Goal: Task Accomplishment & Management: Manage account settings

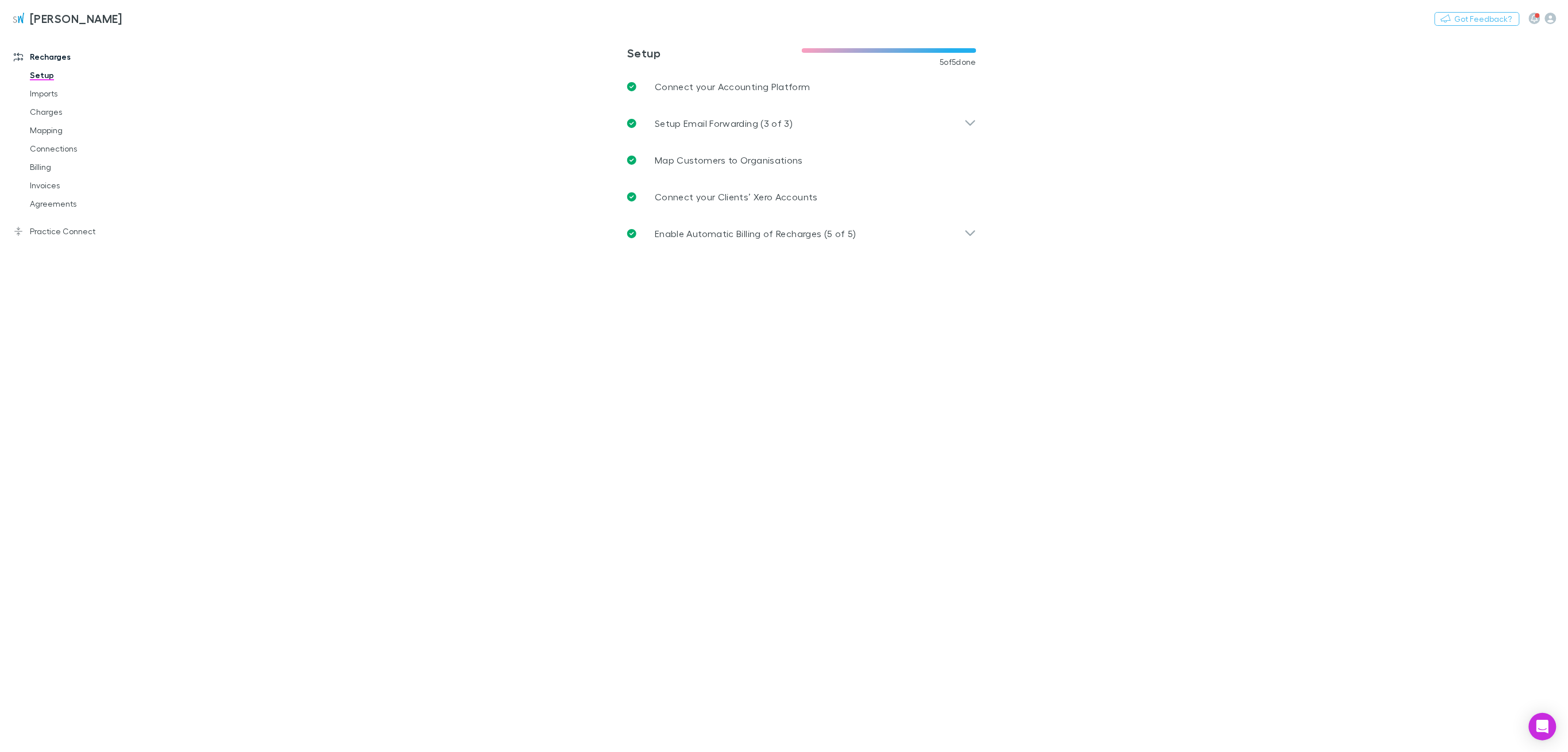
click at [47, 123] on link "Mapping" at bounding box center [91, 131] width 146 height 18
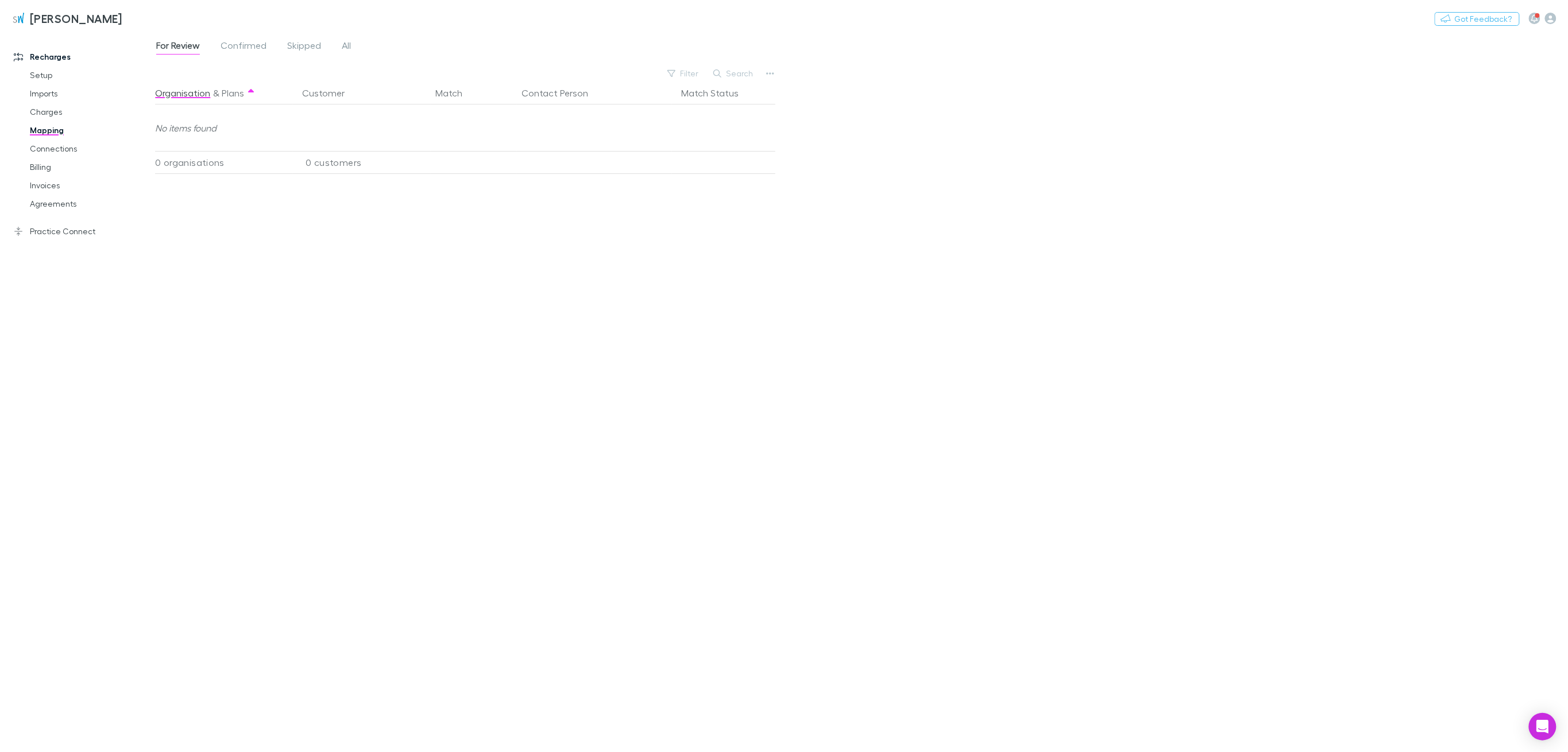
click at [347, 40] on span "All" at bounding box center [346, 47] width 9 height 15
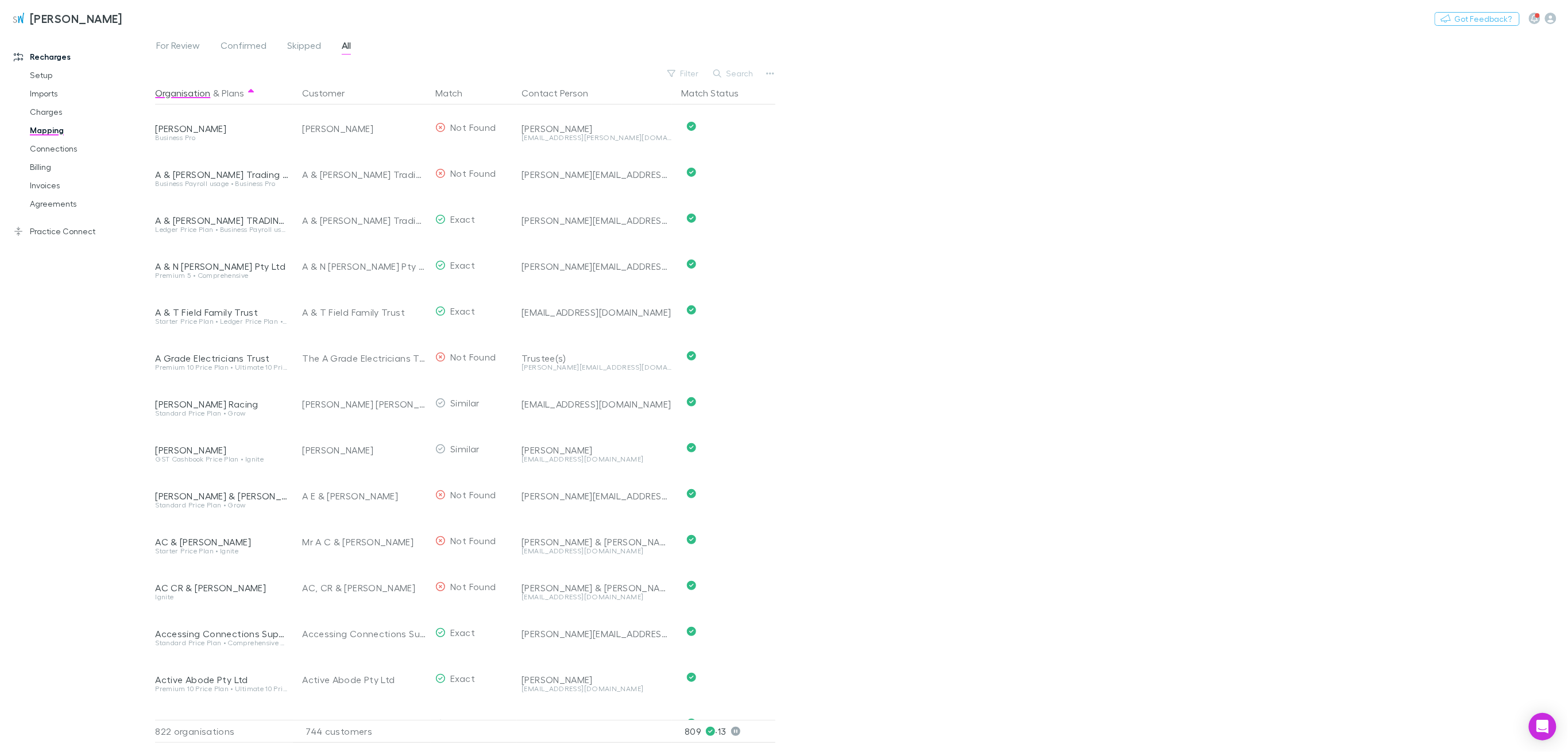
click at [746, 74] on button "Search" at bounding box center [734, 73] width 52 height 14
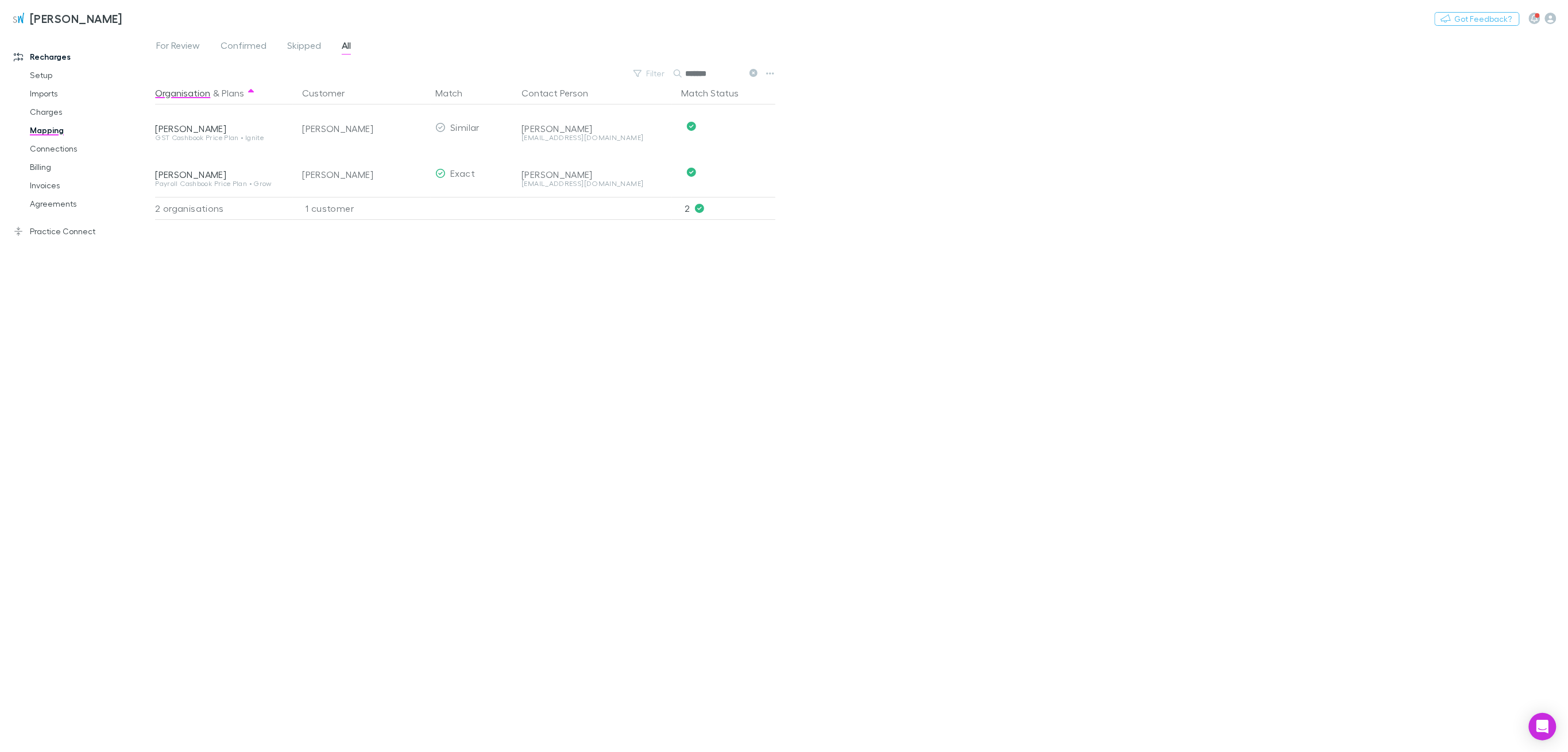
type input "*******"
click at [296, 47] on span "Skipped" at bounding box center [304, 47] width 34 height 15
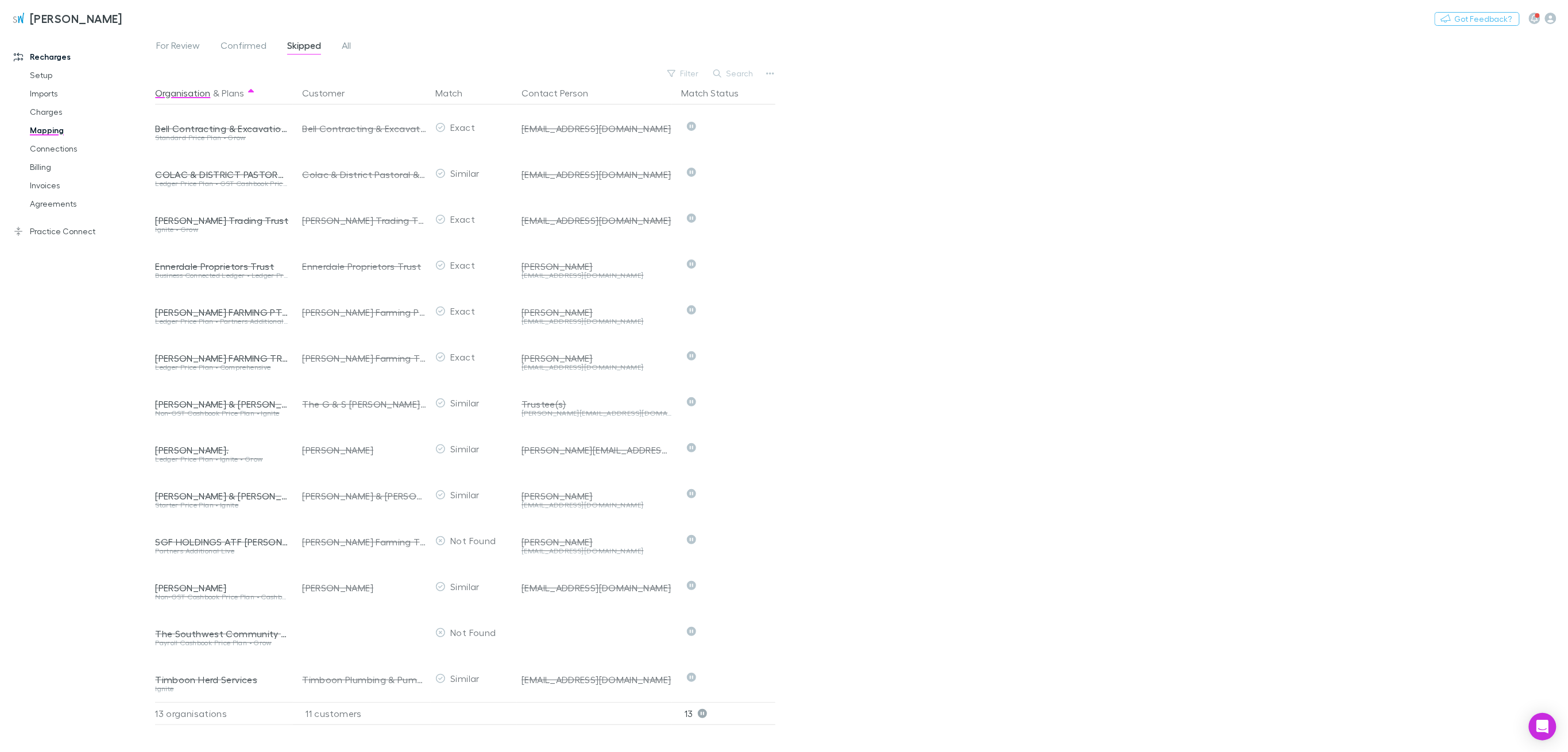
click at [347, 40] on span "All" at bounding box center [346, 47] width 9 height 15
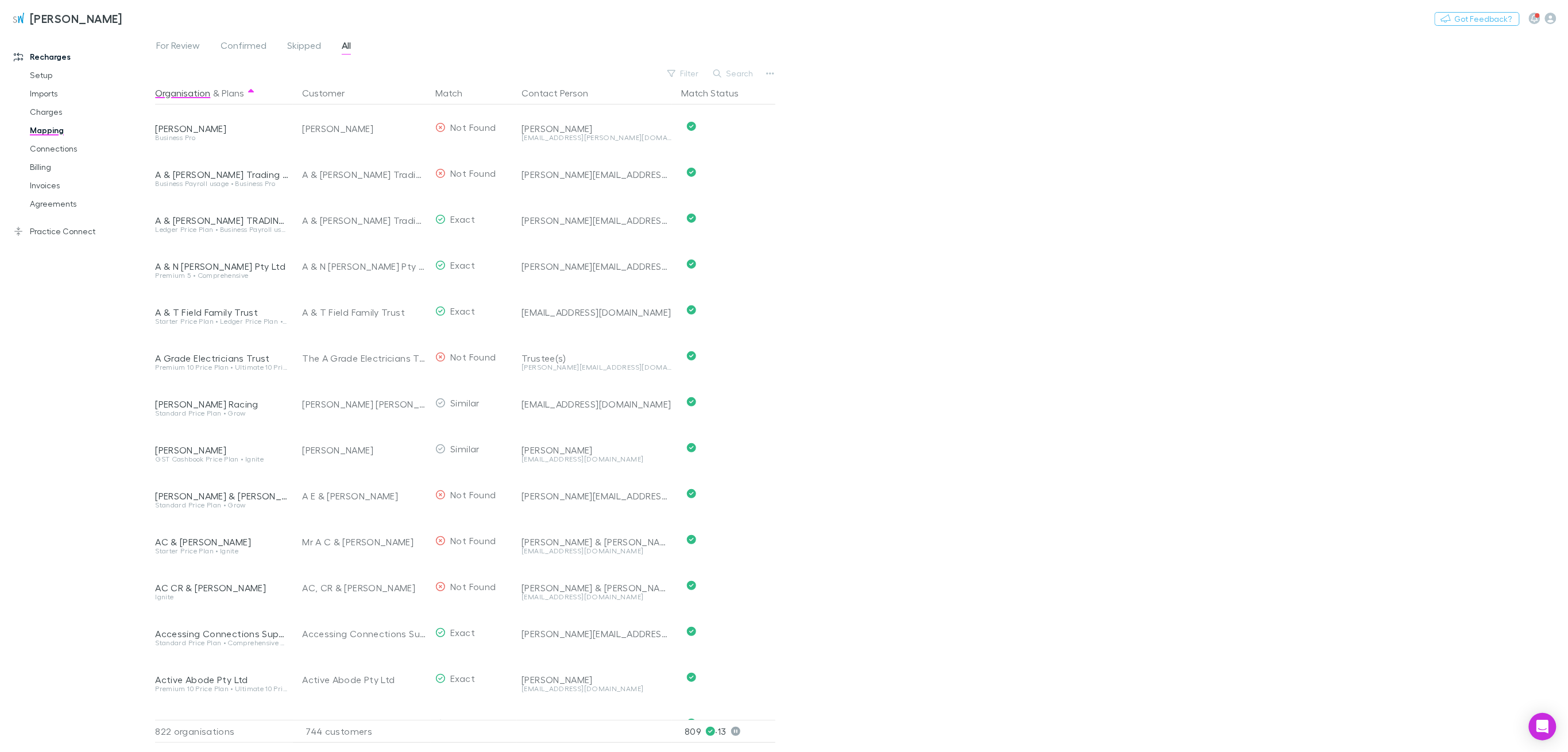
click at [752, 70] on button "Search" at bounding box center [734, 73] width 52 height 14
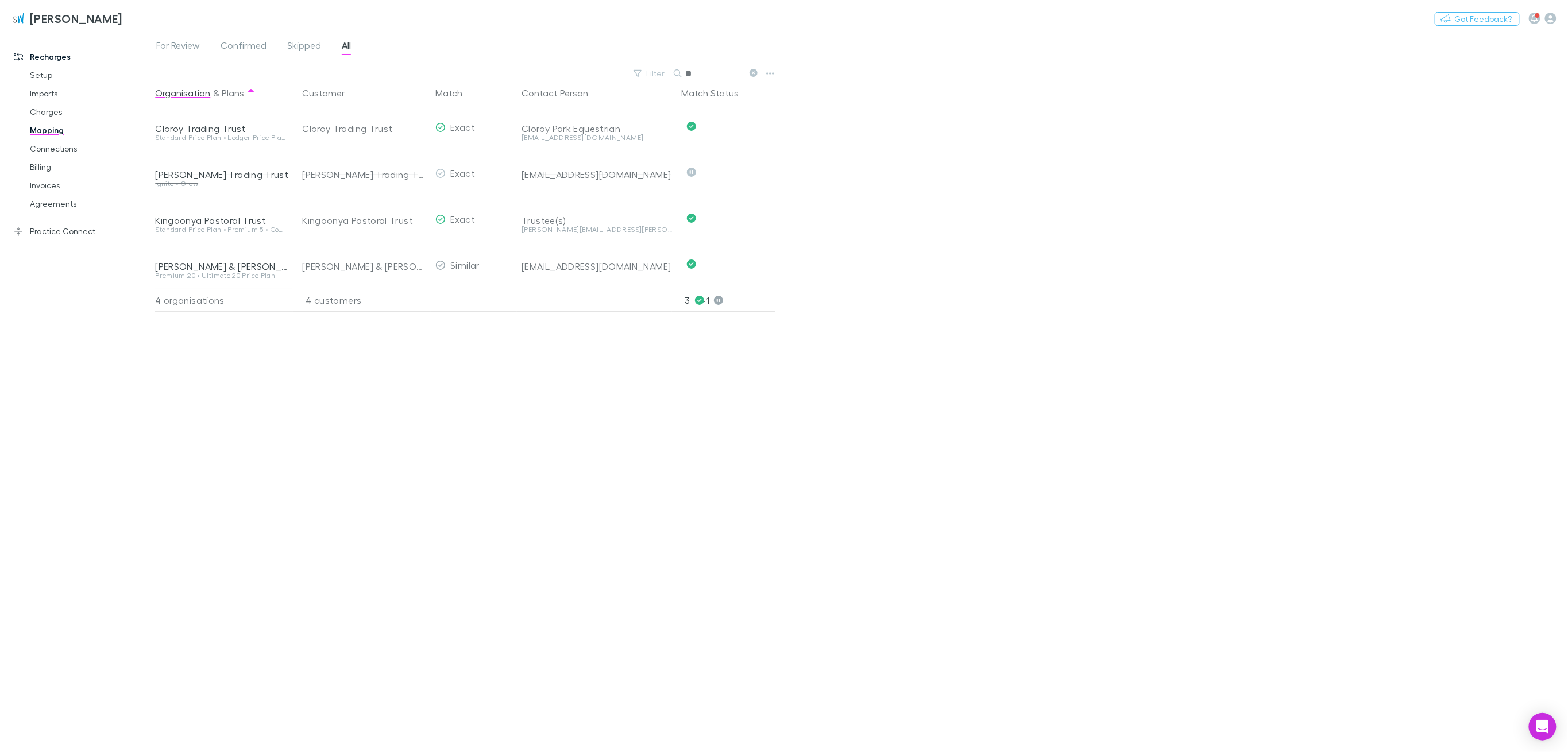
type input "*"
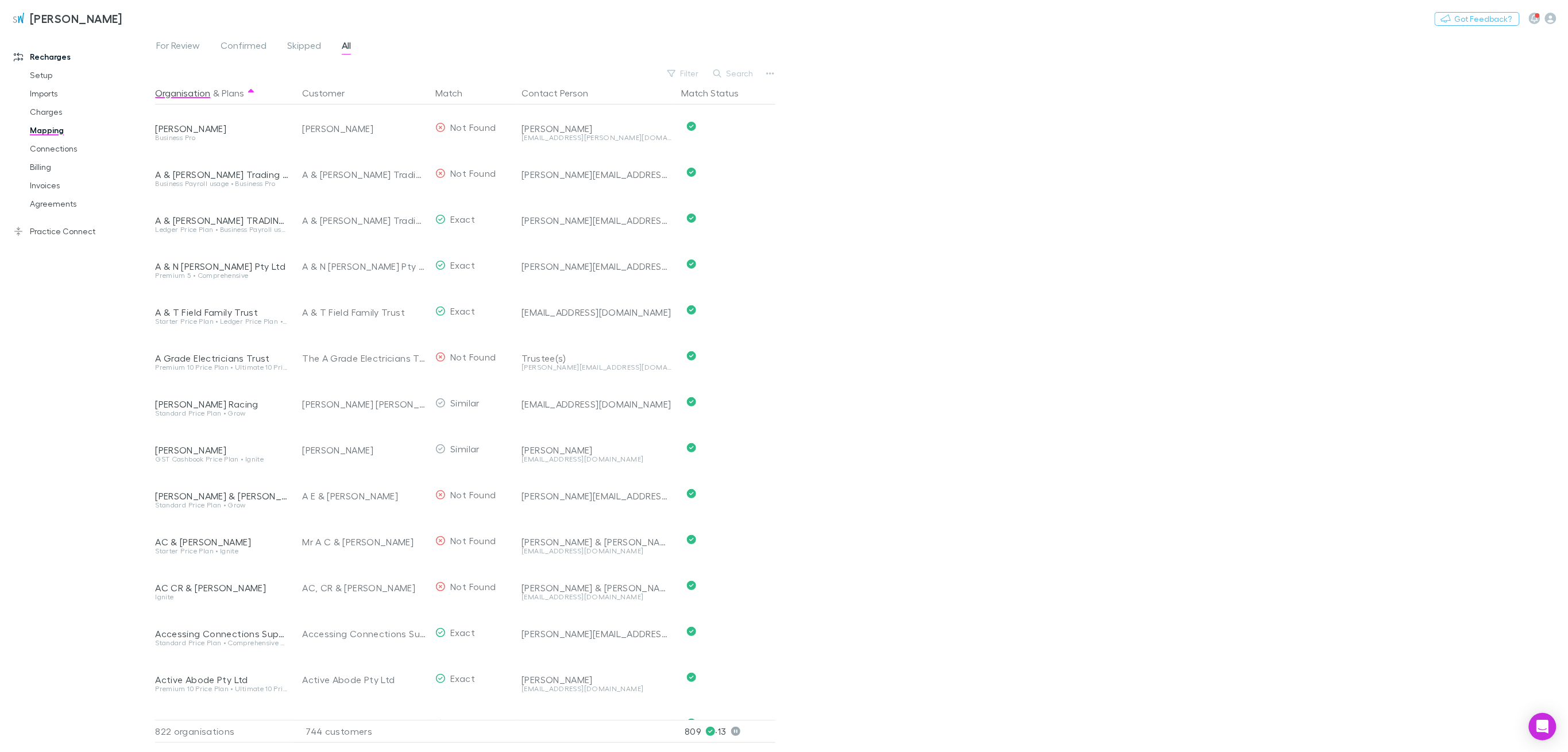
click at [314, 44] on span "Skipped" at bounding box center [304, 47] width 34 height 15
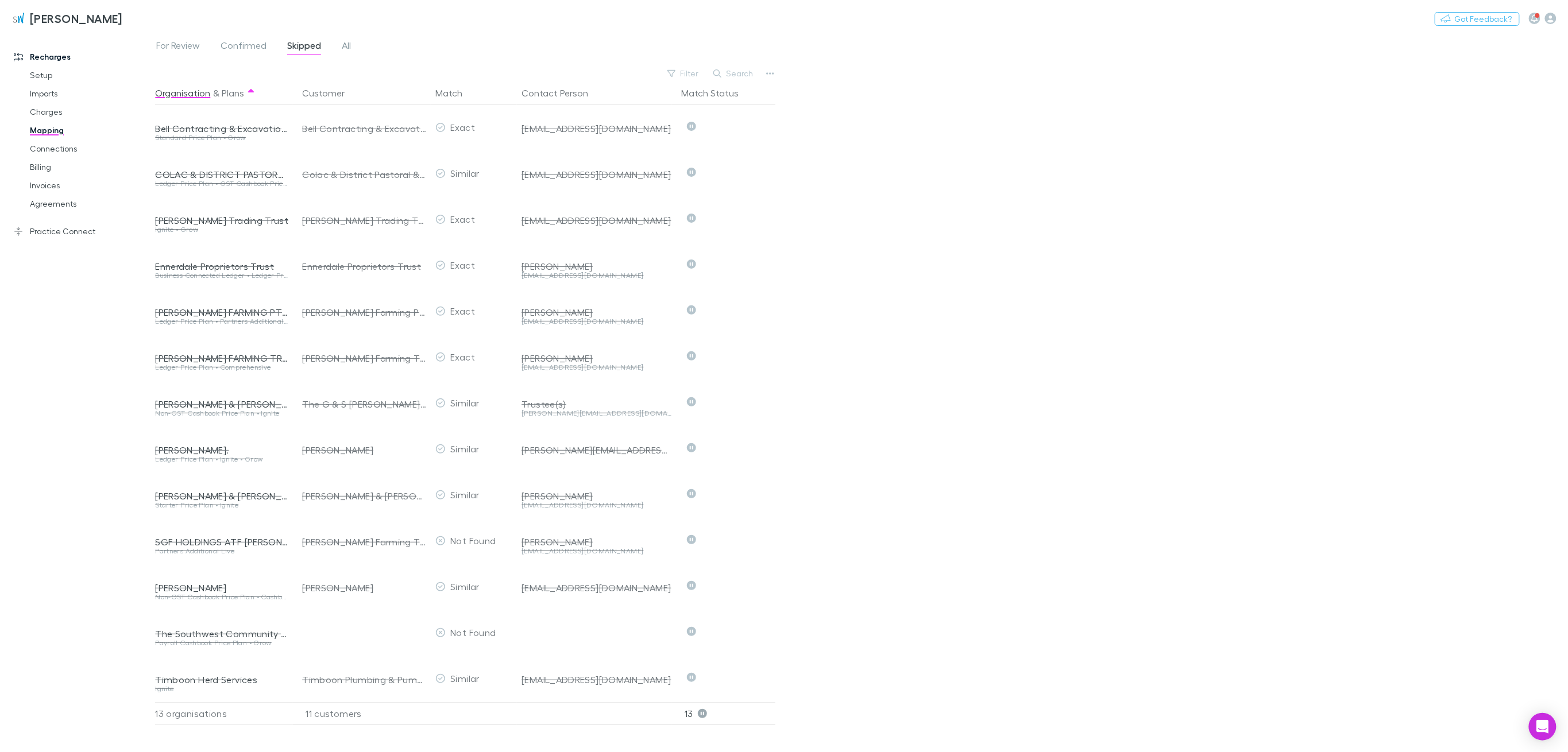
click at [357, 42] on div "For Review Confirmed Skipped All" at bounding box center [259, 47] width 206 height 18
click at [353, 40] on div "For Review Confirmed Skipped All" at bounding box center [259, 47] width 206 height 18
click at [347, 42] on span "All" at bounding box center [346, 47] width 9 height 15
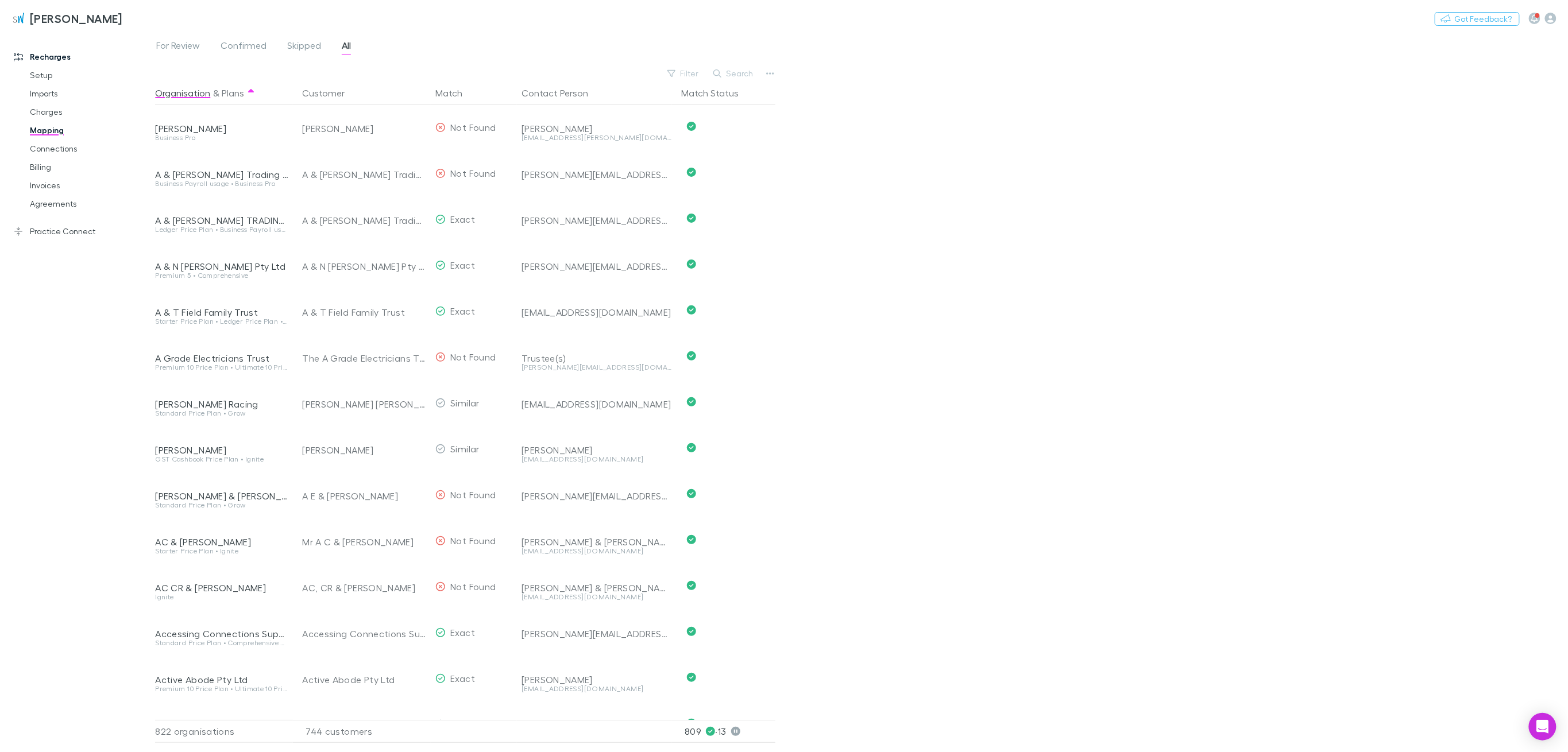
click at [737, 69] on button "Search" at bounding box center [734, 73] width 52 height 14
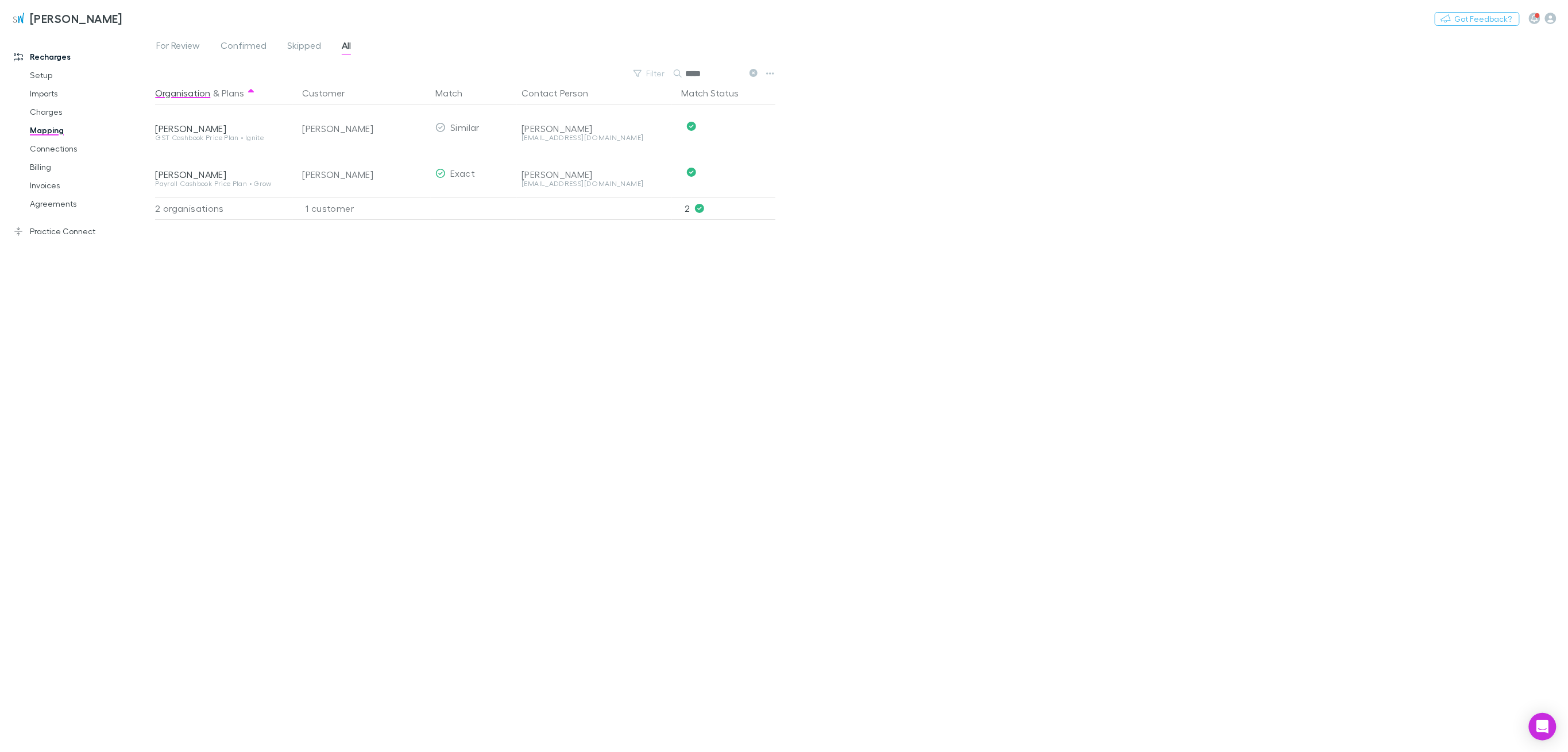
type input "*****"
click at [302, 49] on span "Skipped" at bounding box center [304, 47] width 34 height 15
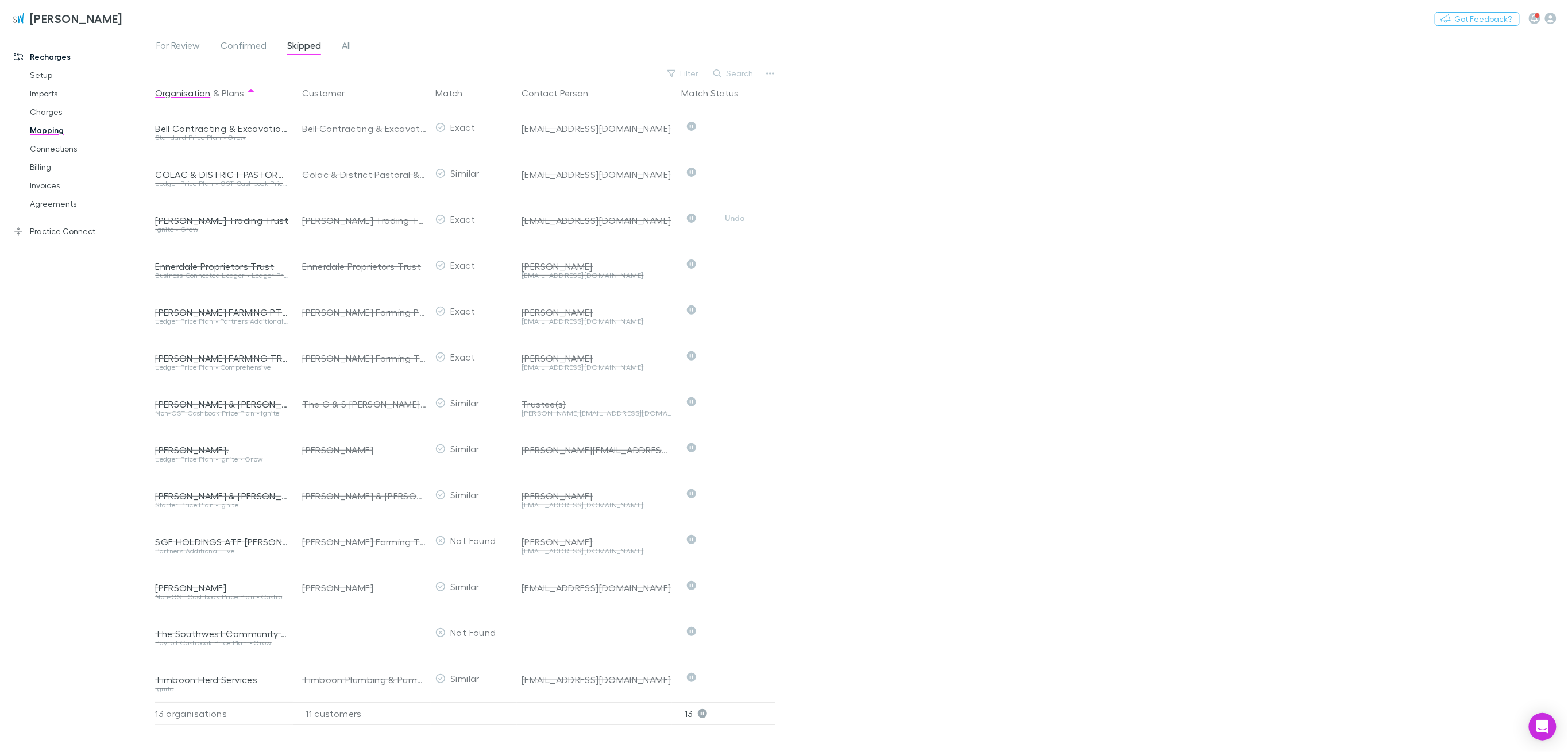
click at [743, 220] on button "Undo" at bounding box center [735, 218] width 37 height 14
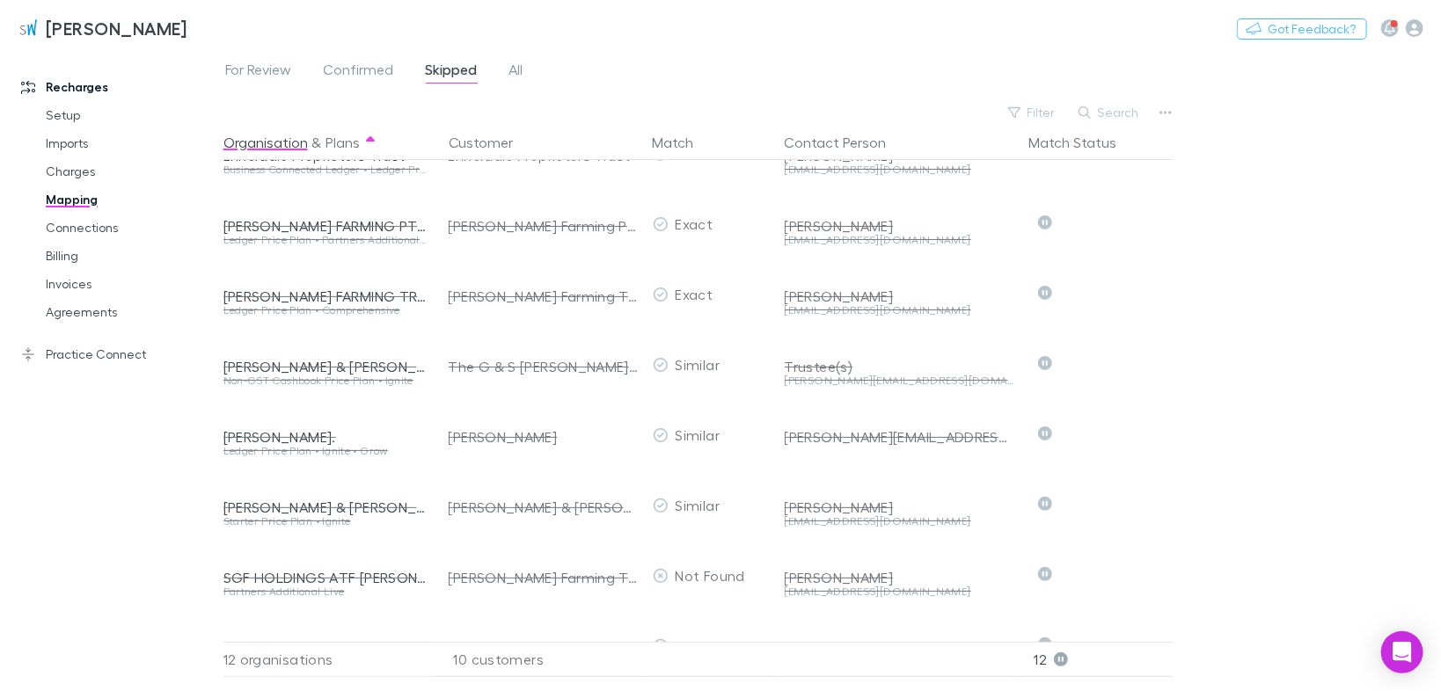
scroll to position [162, 0]
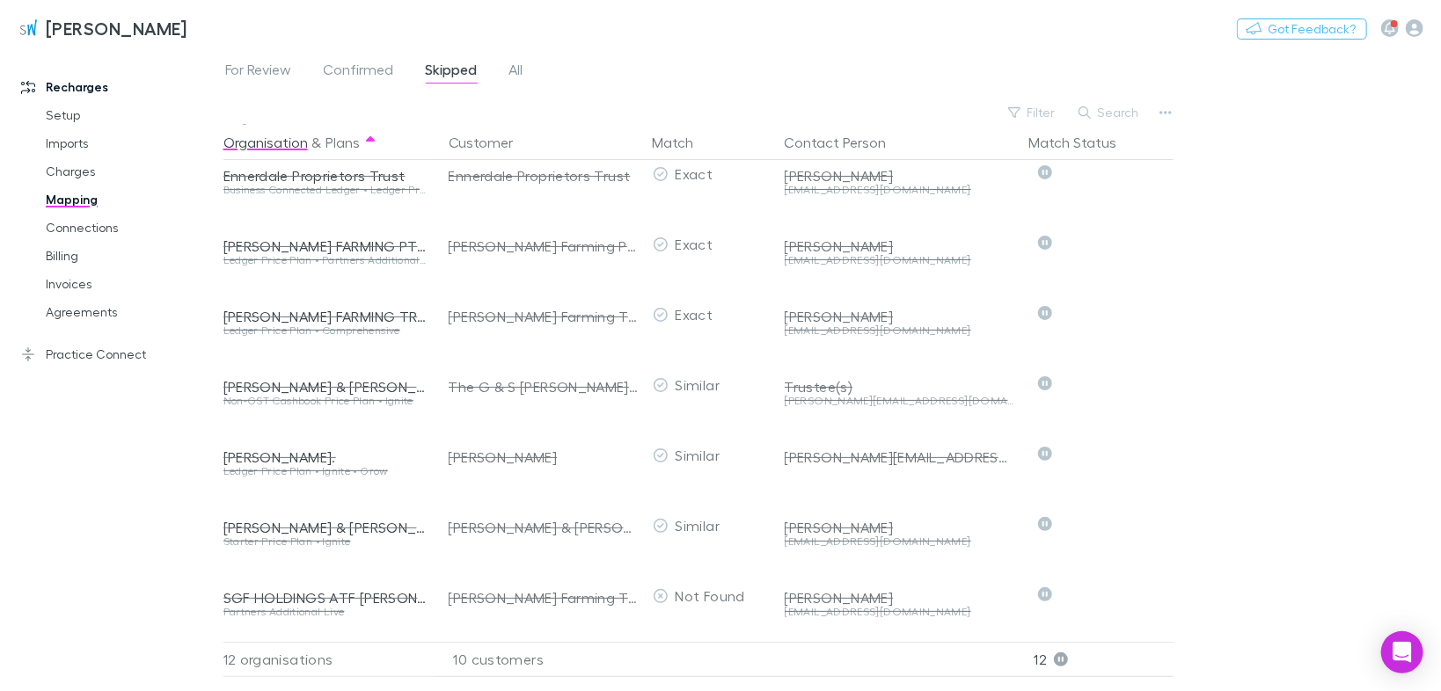
click at [71, 285] on link "Invoices" at bounding box center [129, 284] width 202 height 28
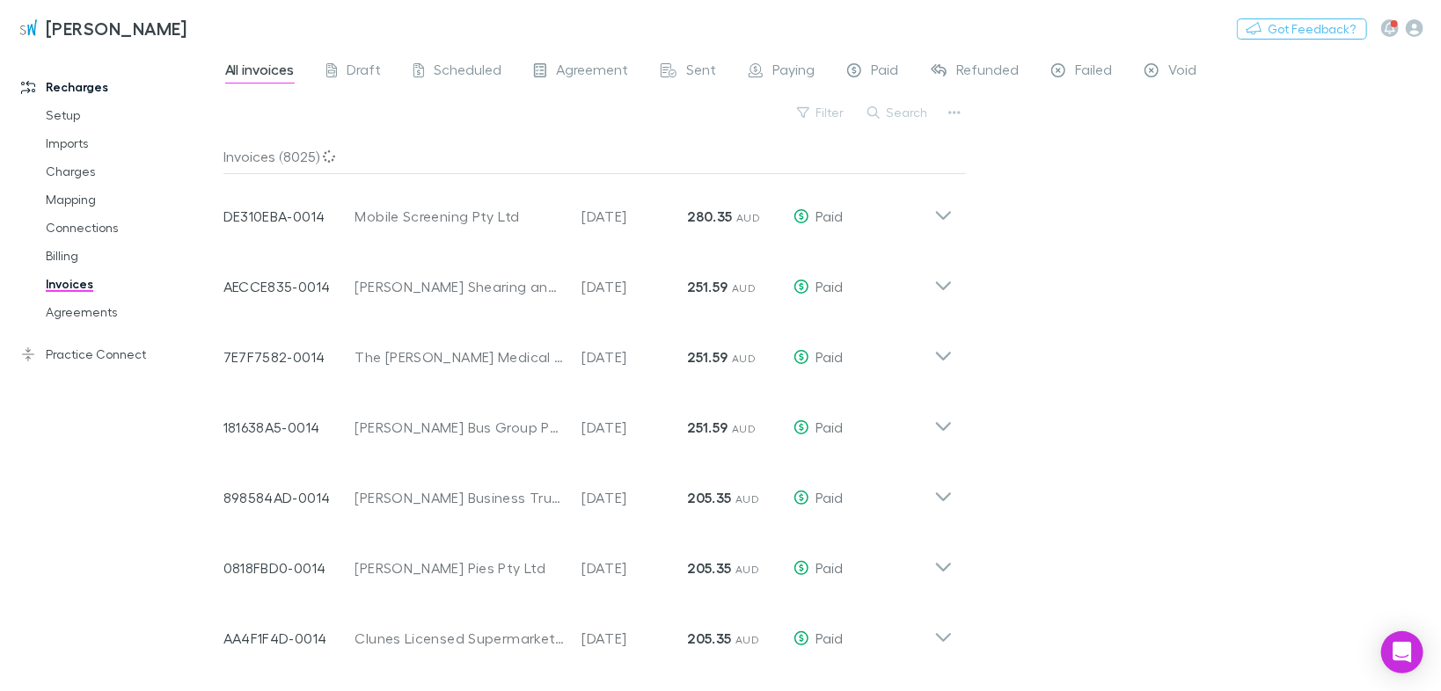
click at [897, 115] on button "Search" at bounding box center [899, 112] width 80 height 21
type input "*******"
click at [84, 206] on link "Mapping" at bounding box center [129, 200] width 202 height 28
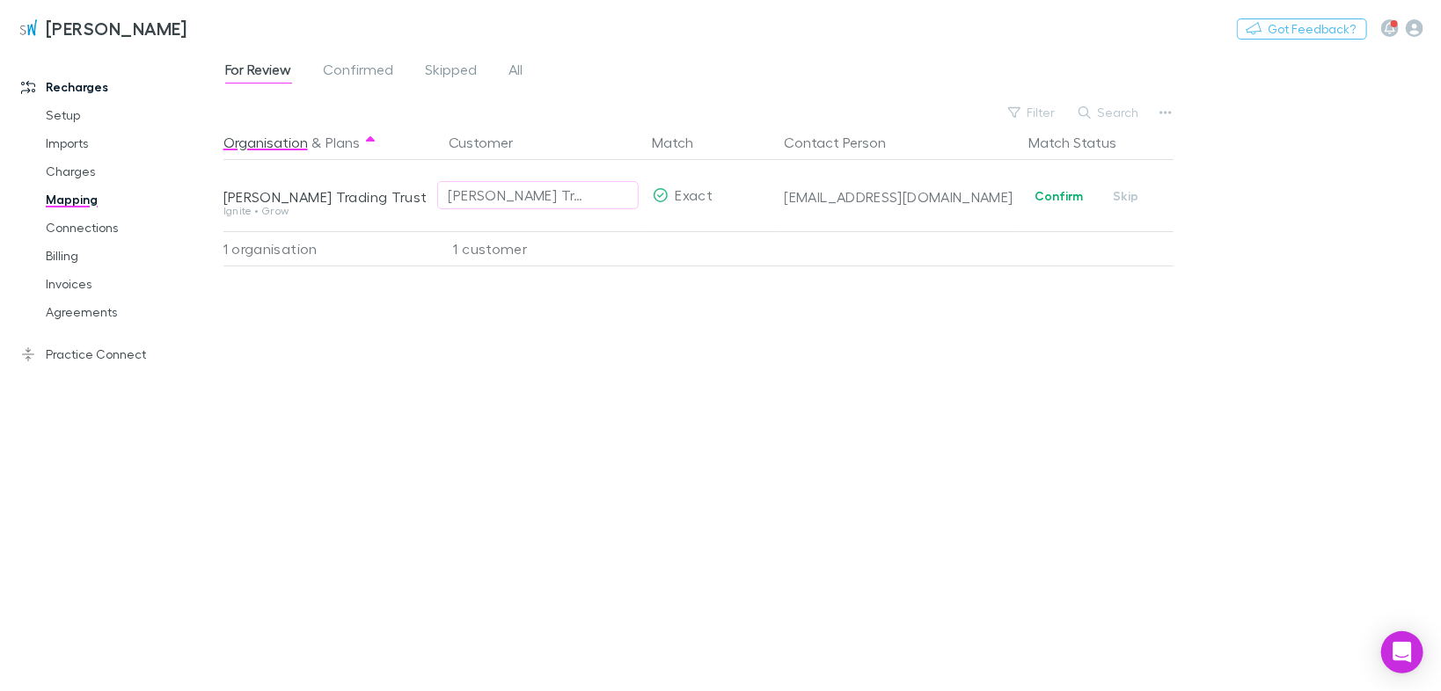
click at [369, 68] on span "Confirmed" at bounding box center [359, 72] width 70 height 23
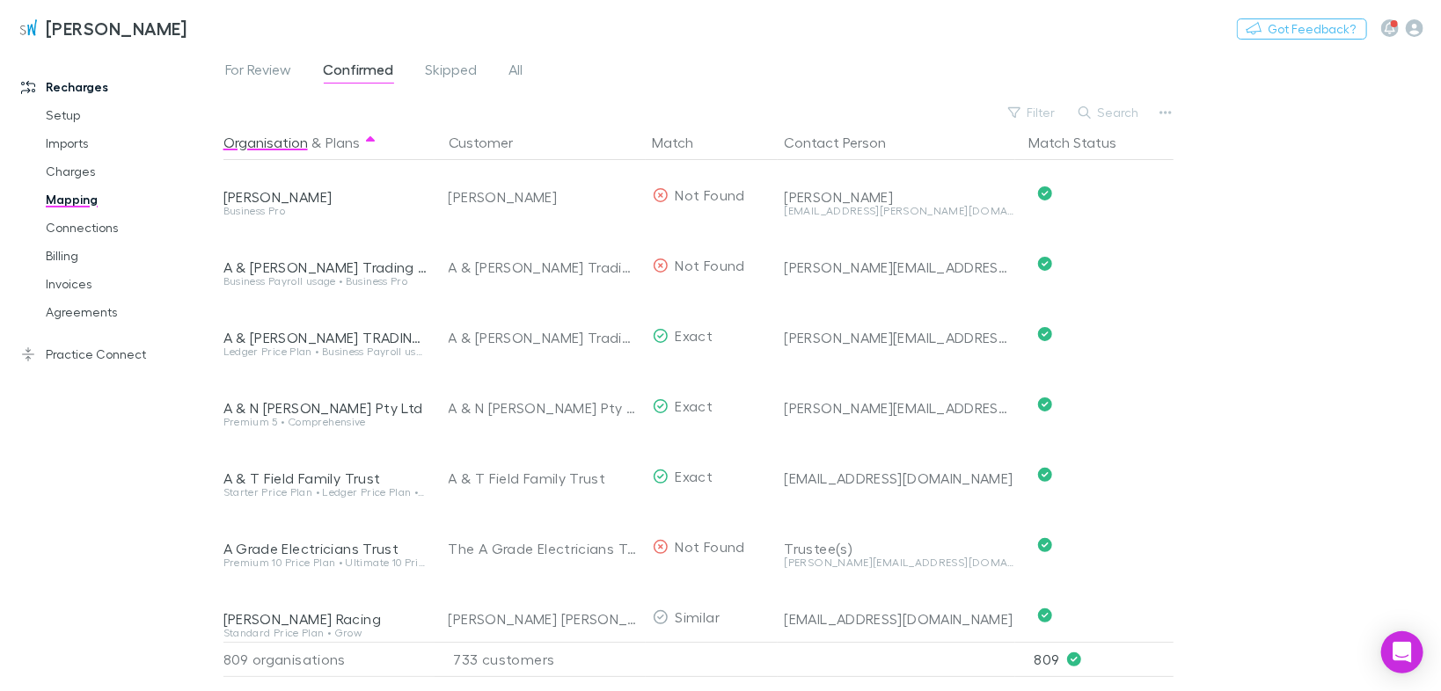
click at [433, 73] on span "Skipped" at bounding box center [452, 72] width 52 height 23
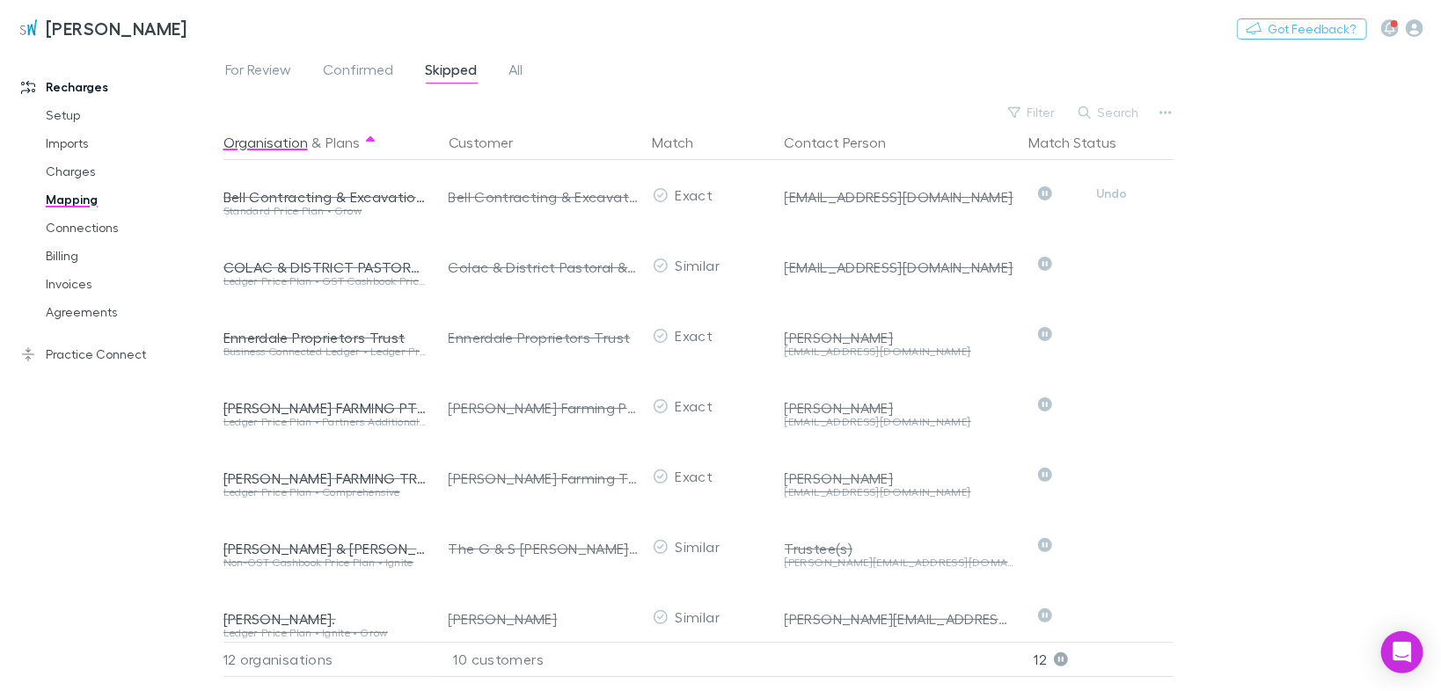
click at [1118, 196] on button "Undo" at bounding box center [1112, 193] width 56 height 21
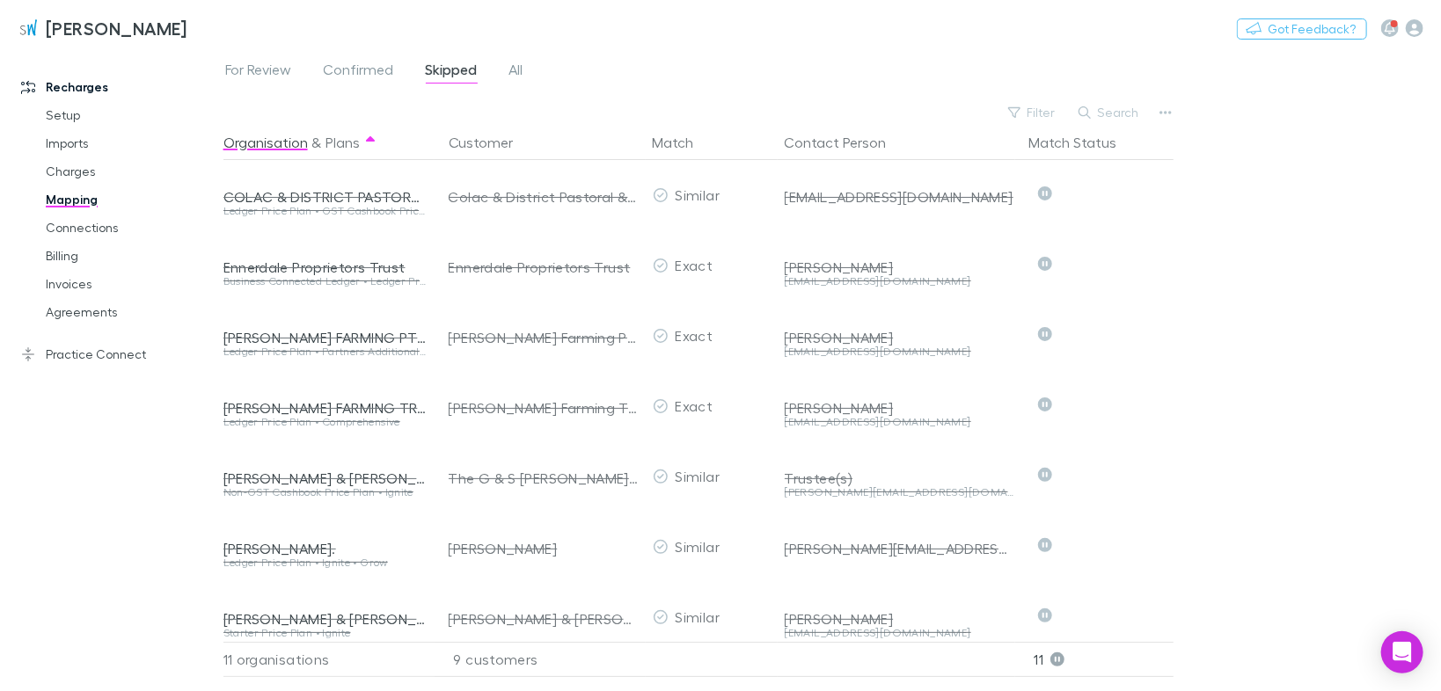
click at [139, 411] on div "Recharges Setup Imports Charges Mapping Connections Billing Invoices Agreements…" at bounding box center [117, 364] width 234 height 618
click at [1120, 550] on button "Undo" at bounding box center [1112, 545] width 56 height 21
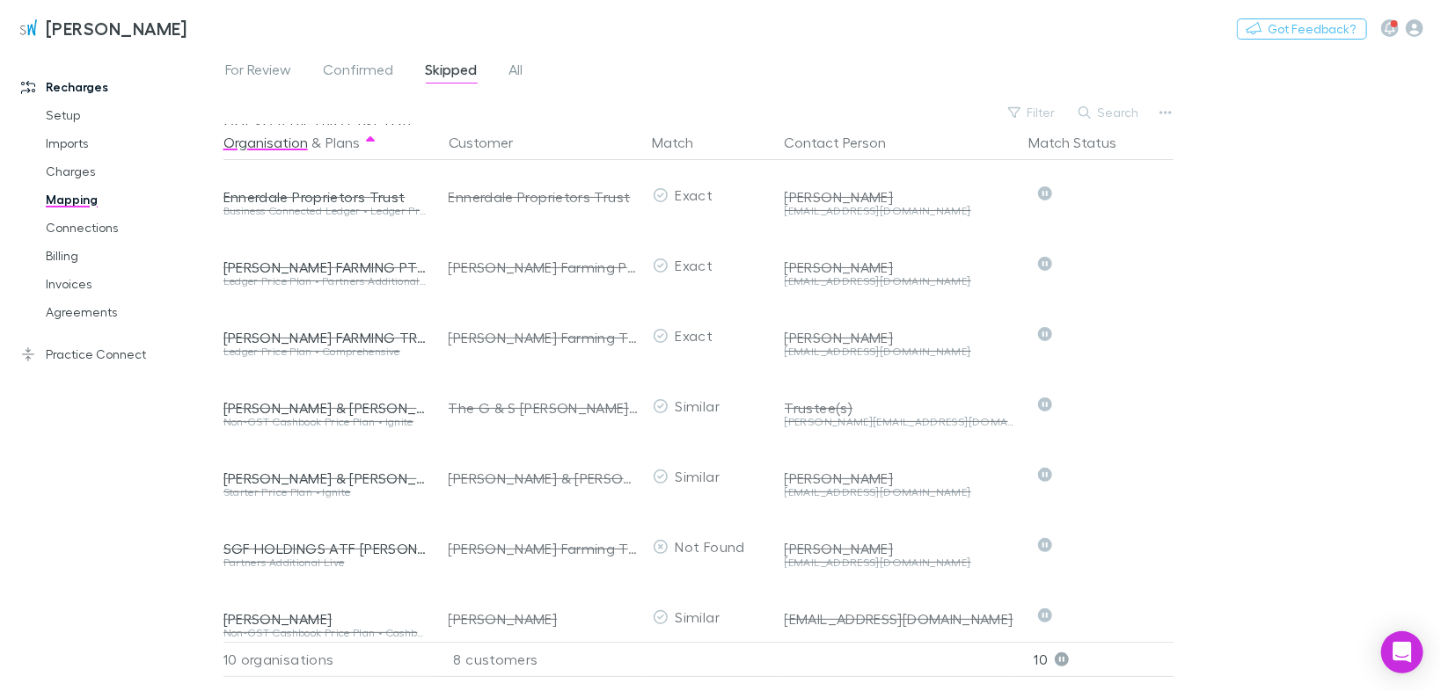
scroll to position [211, 0]
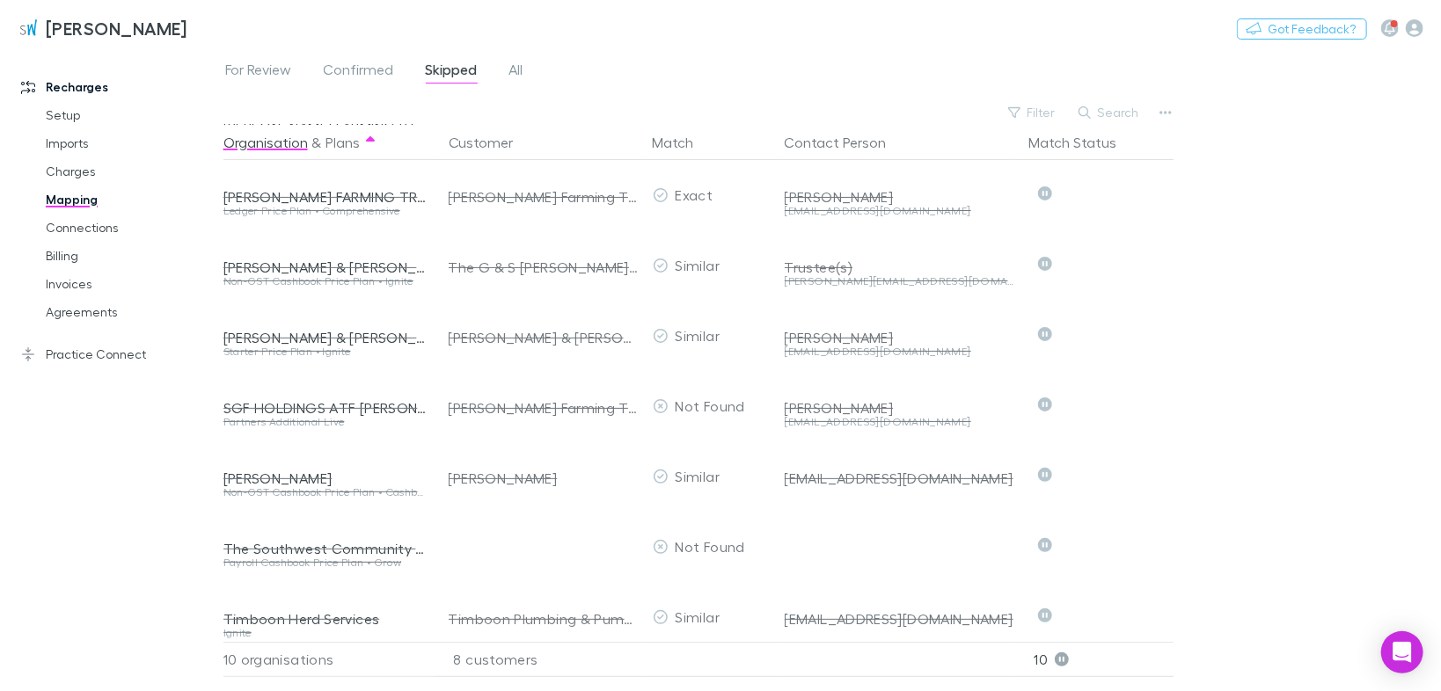
click at [65, 172] on link "Charges" at bounding box center [129, 171] width 202 height 28
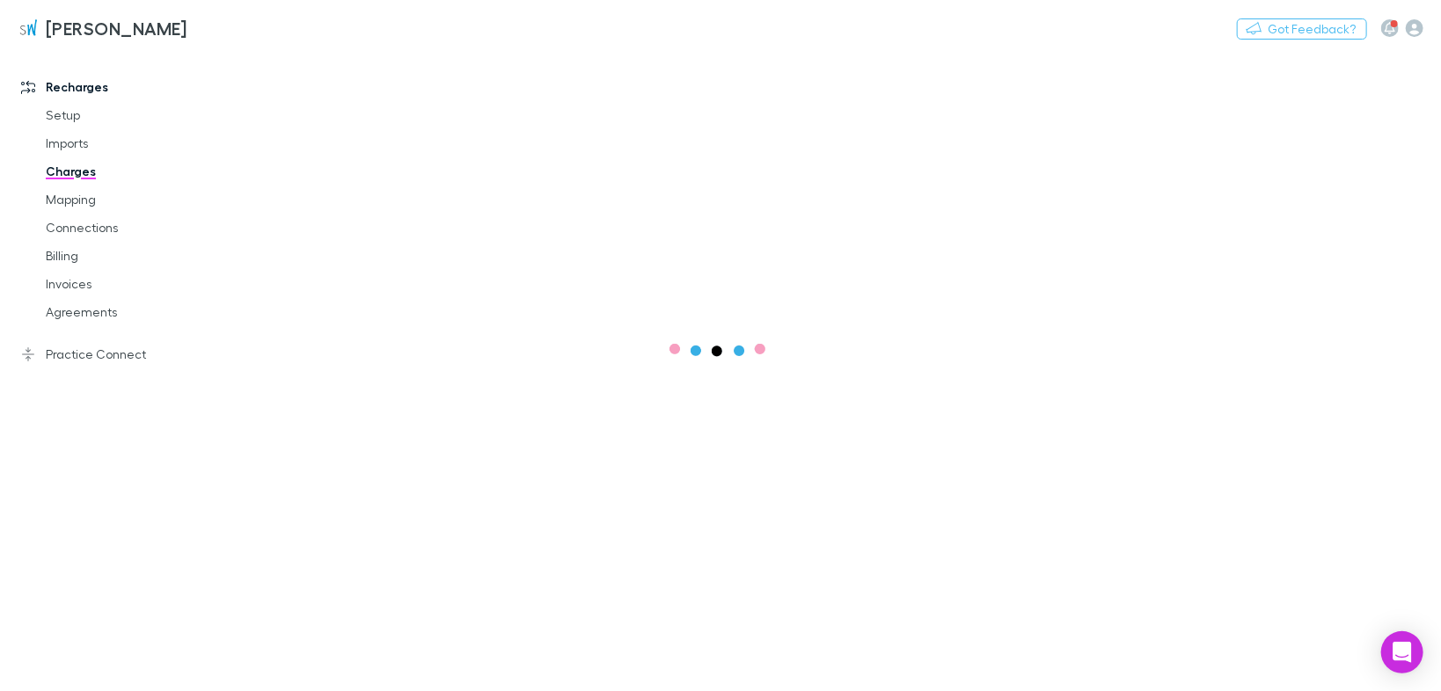
click at [74, 284] on link "Invoices" at bounding box center [129, 284] width 202 height 28
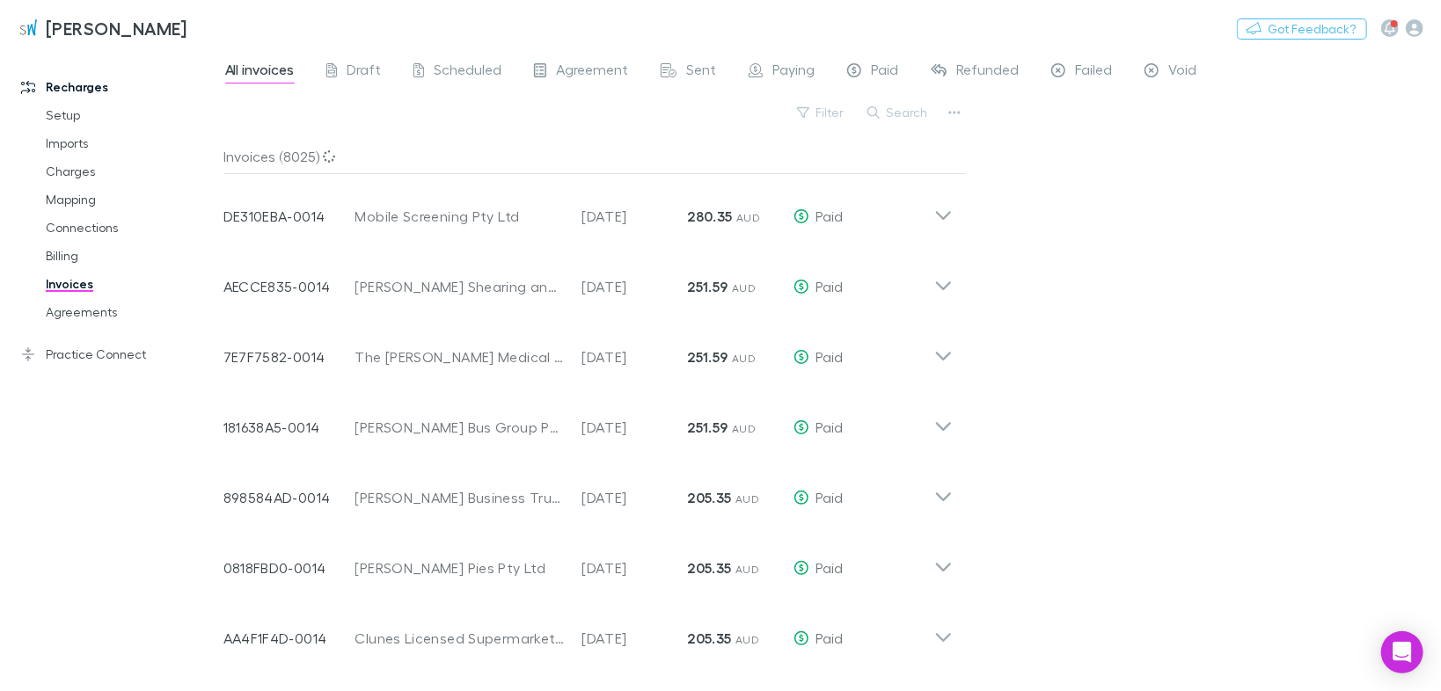
click at [907, 114] on button "Search" at bounding box center [899, 112] width 80 height 21
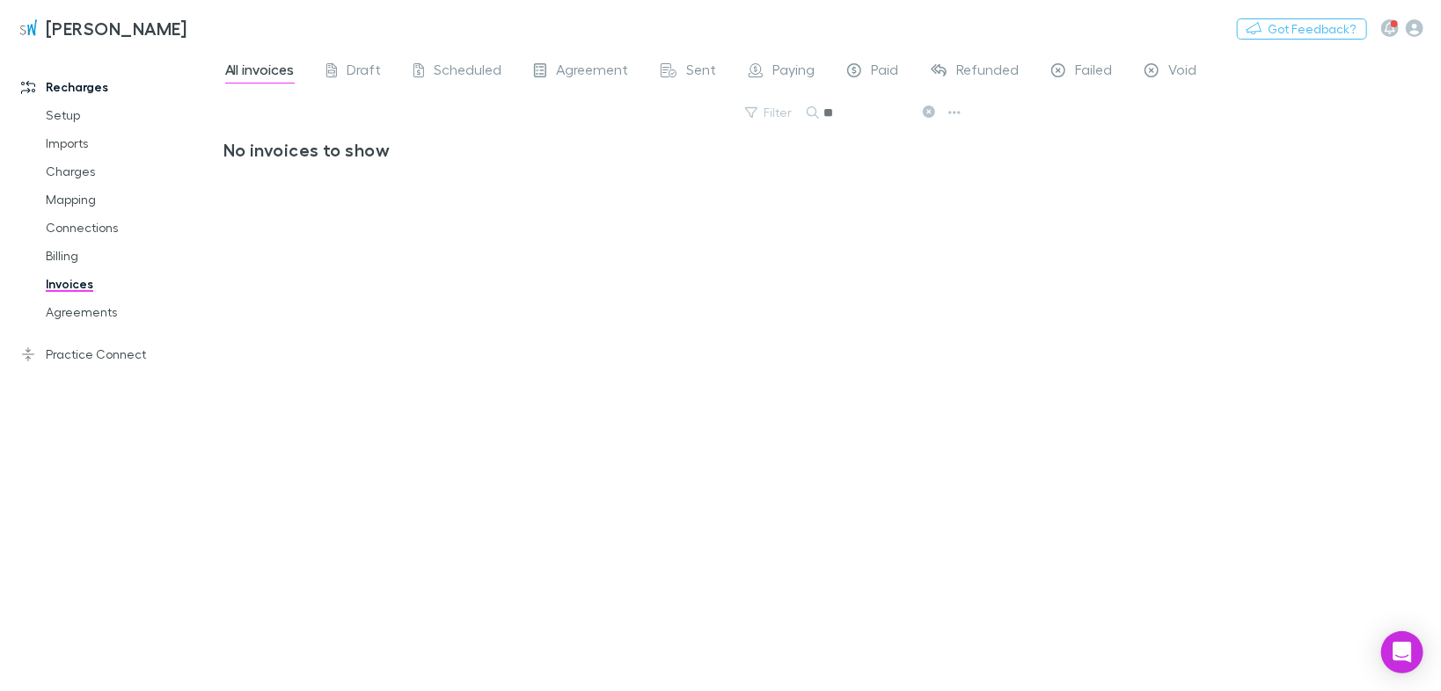
type input "*"
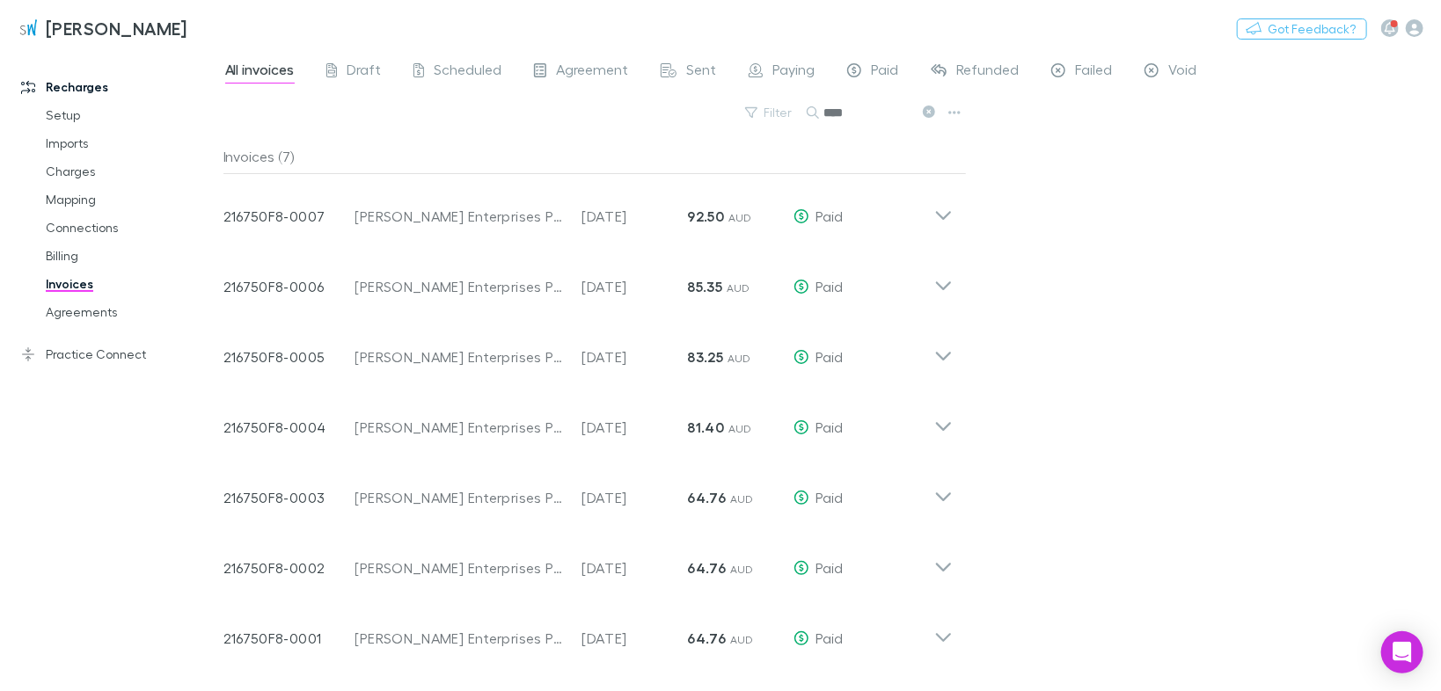
type input "****"
click at [79, 204] on link "Mapping" at bounding box center [129, 200] width 202 height 28
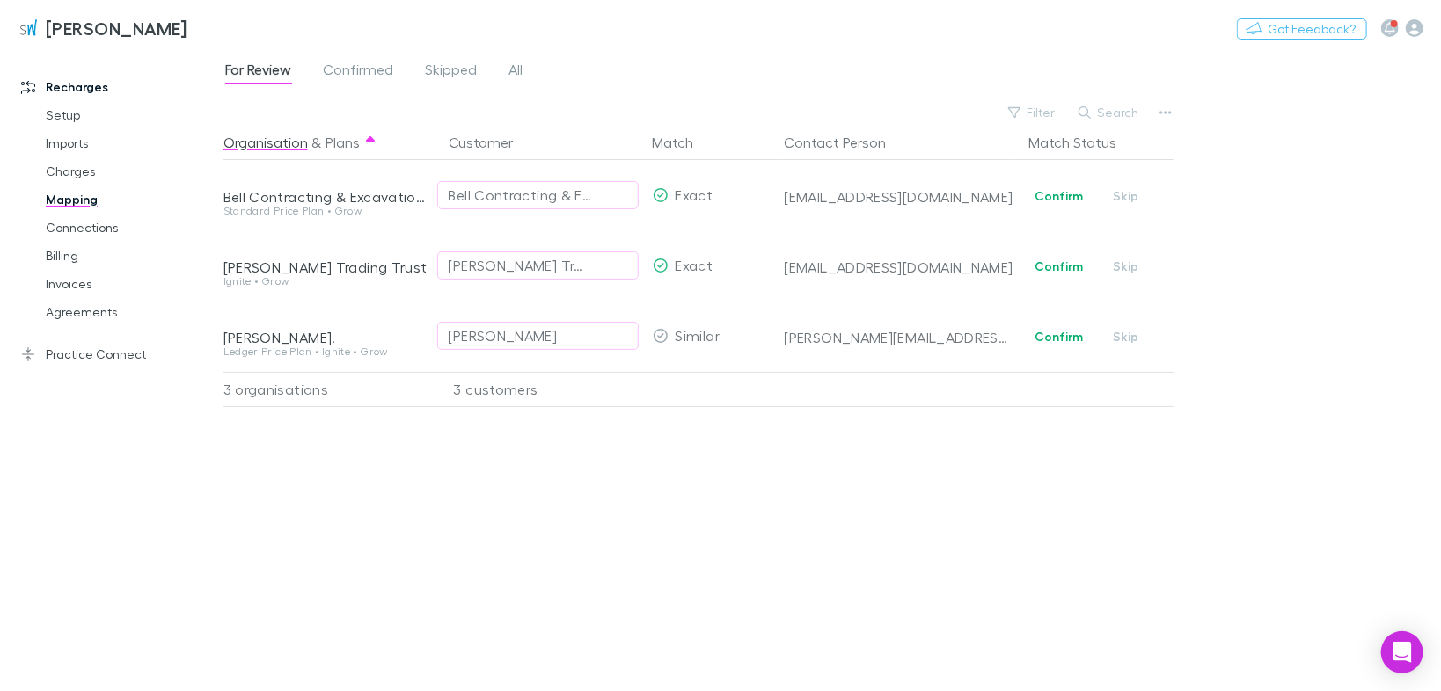
click at [467, 68] on span "Skipped" at bounding box center [452, 72] width 52 height 23
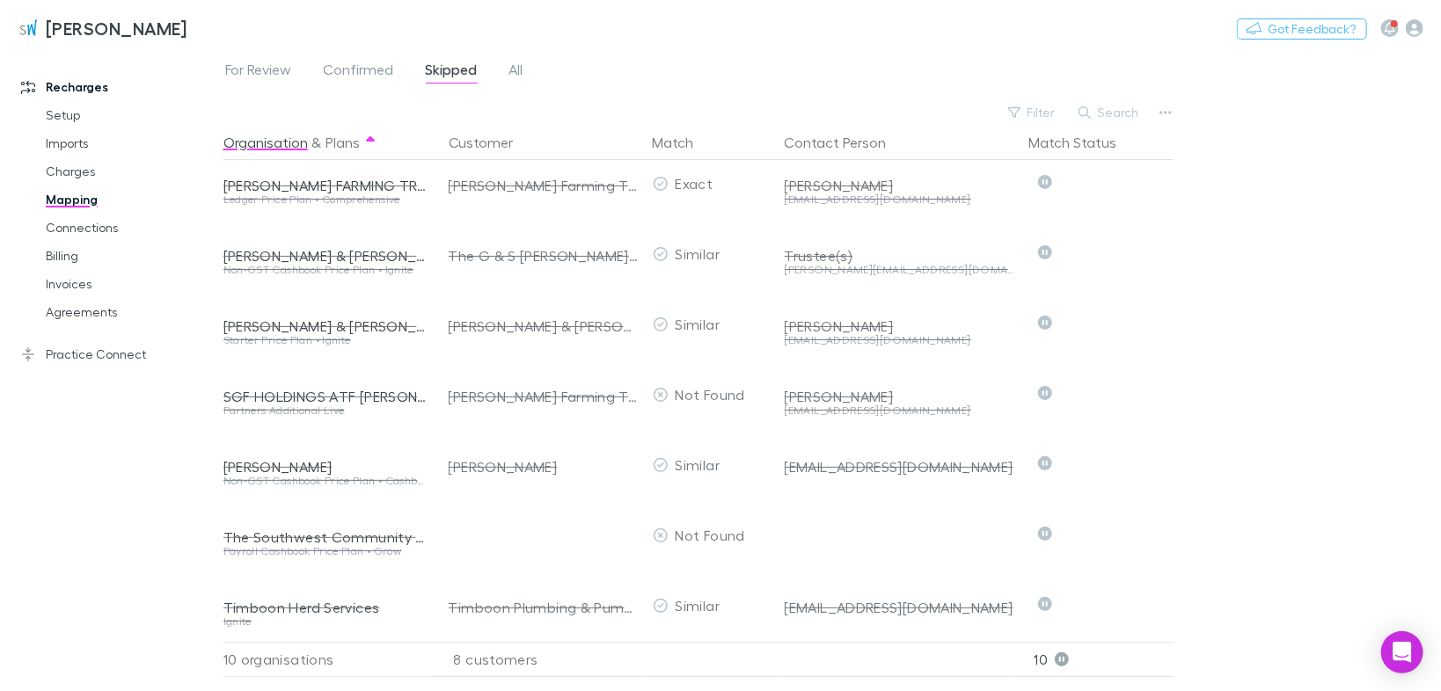
scroll to position [232, 0]
click at [1120, 456] on button "Undo" at bounding box center [1112, 463] width 56 height 21
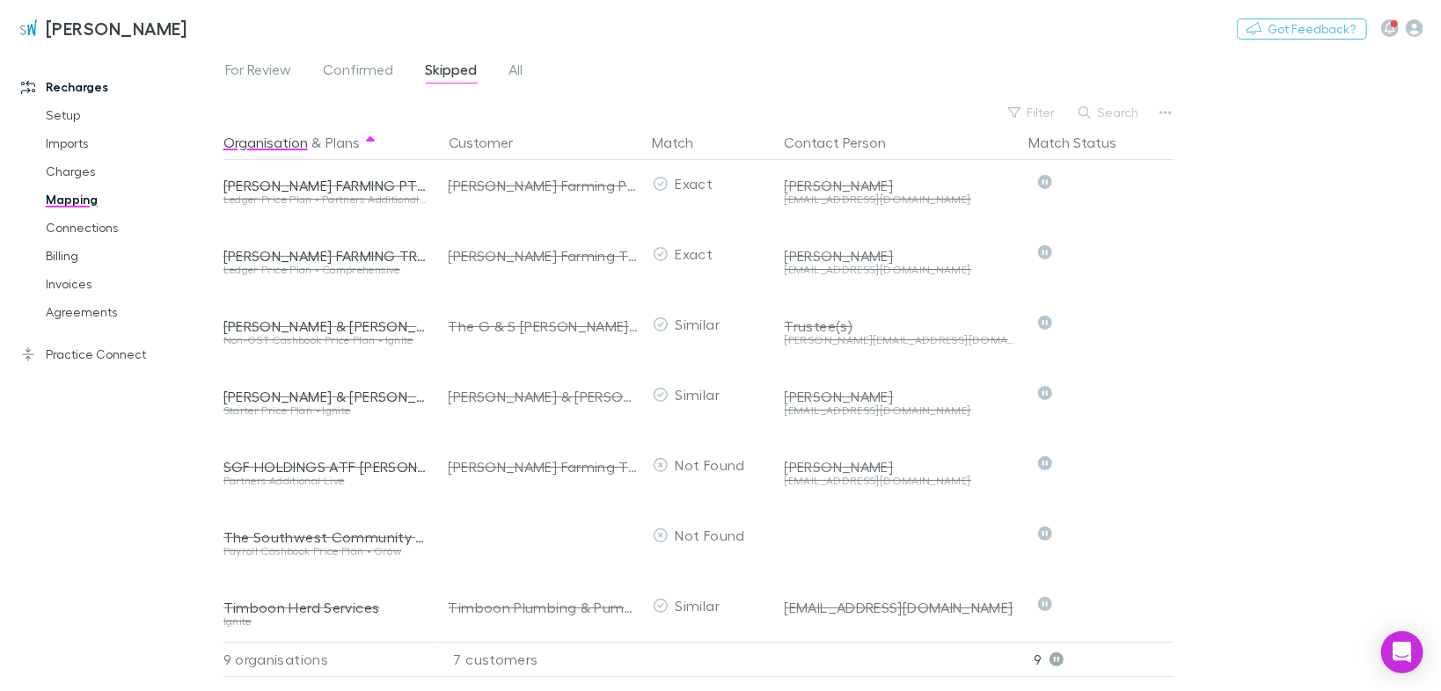
scroll to position [162, 0]
click at [1110, 526] on button "Undo" at bounding box center [1112, 533] width 56 height 21
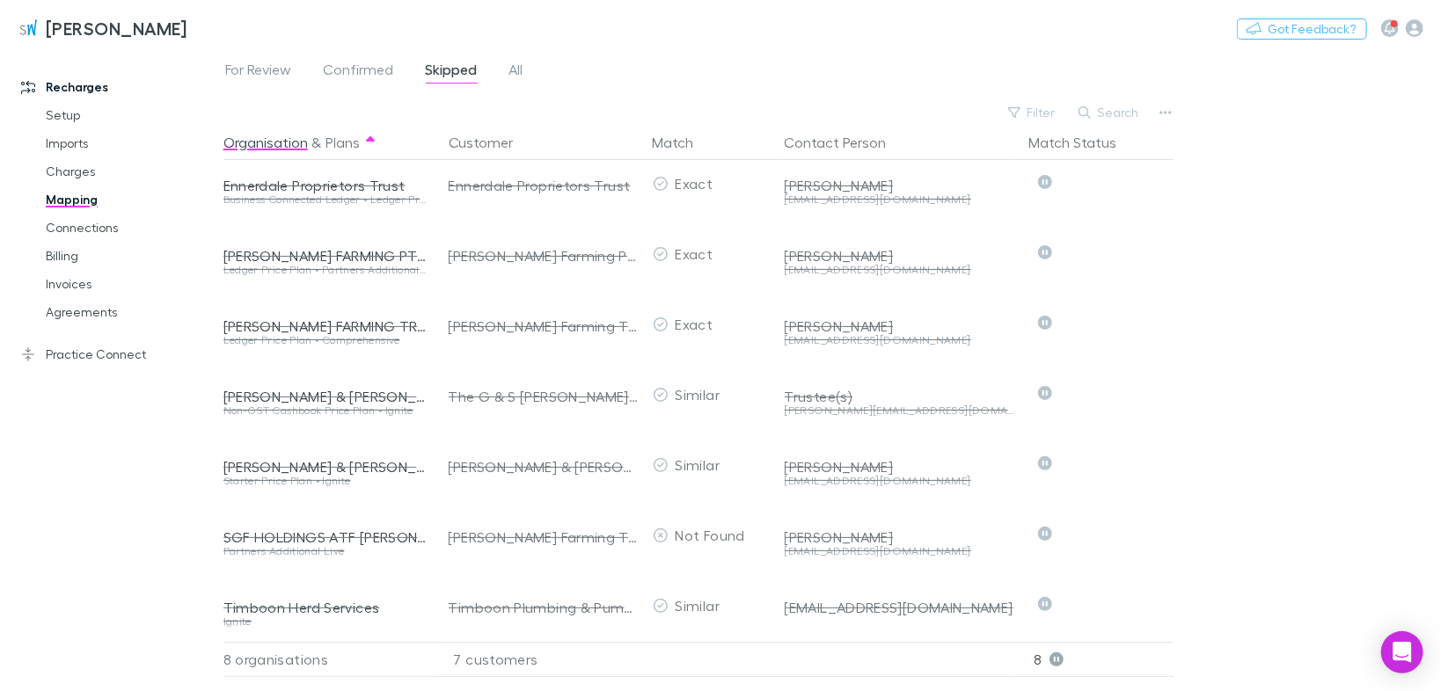
scroll to position [91, 0]
click at [1123, 594] on button "Undo" at bounding box center [1112, 604] width 56 height 21
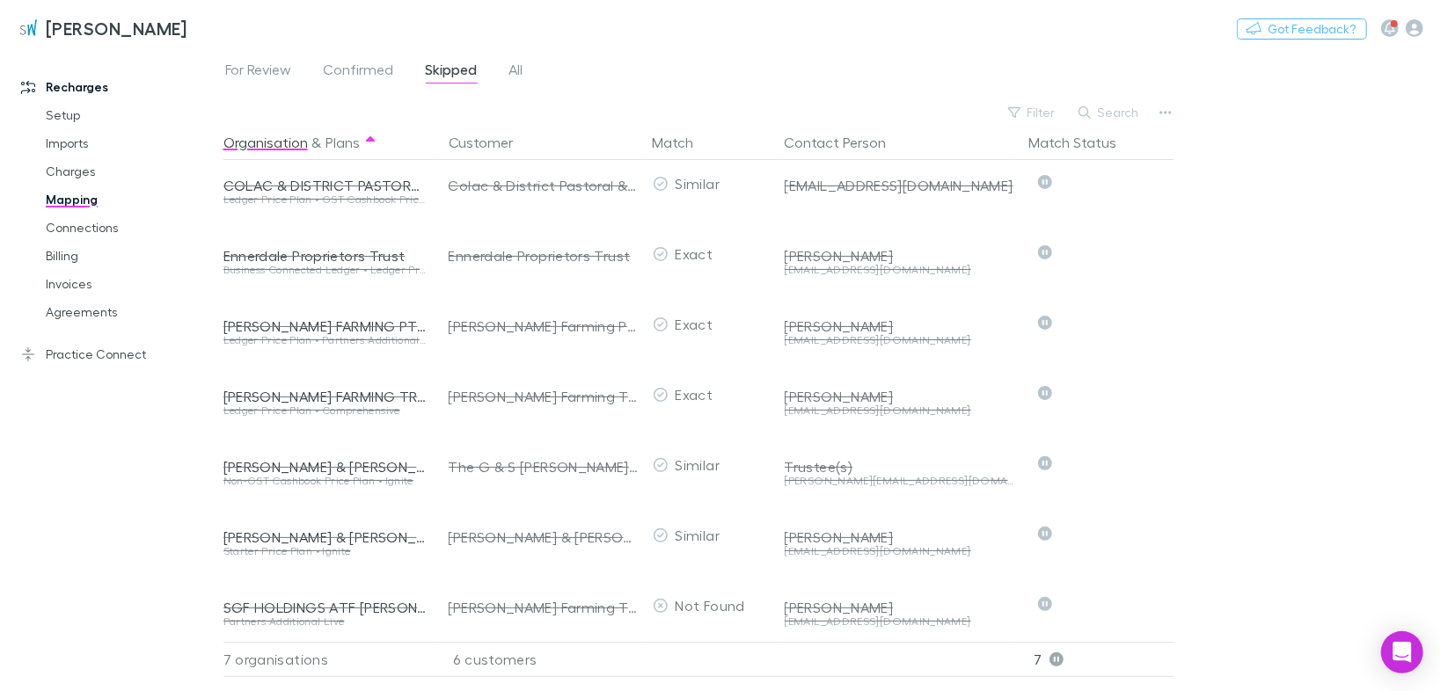
scroll to position [21, 0]
click at [1111, 242] on button "Undo" at bounding box center [1112, 252] width 56 height 21
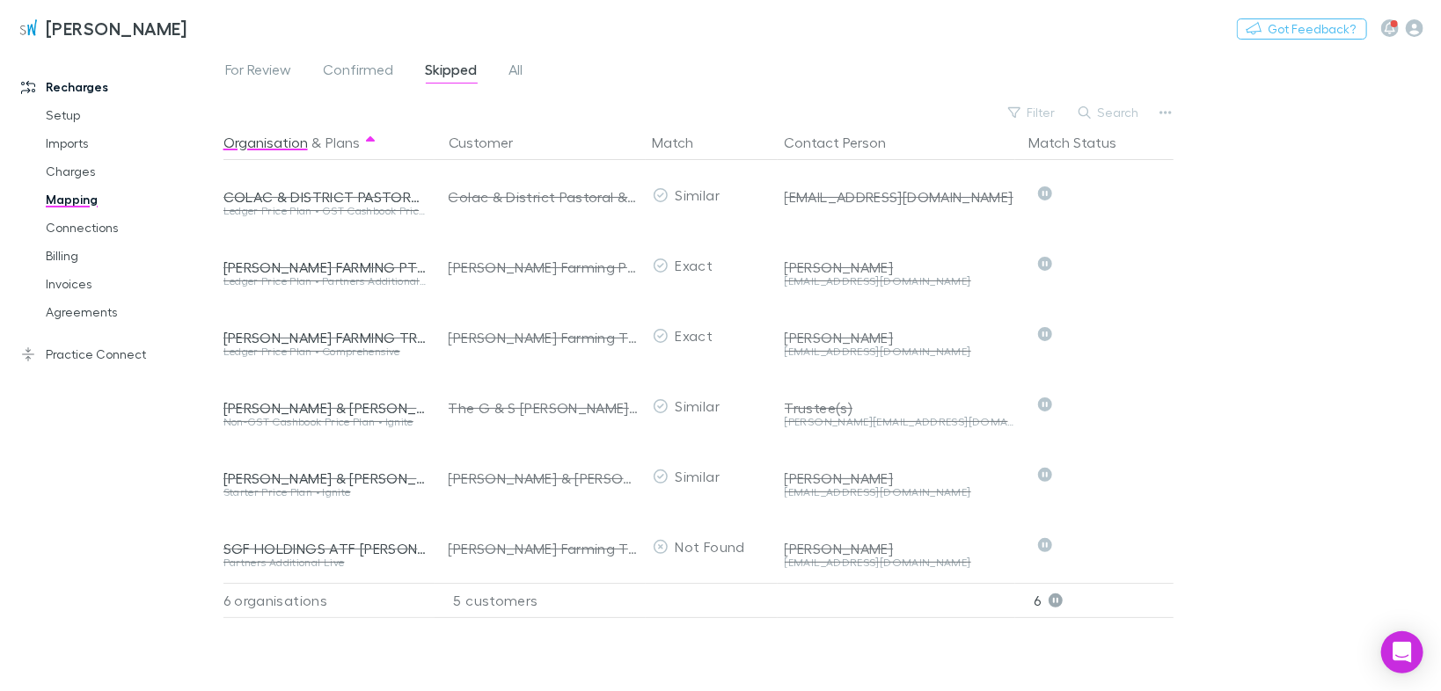
scroll to position [0, 0]
click at [1116, 267] on button "Undo" at bounding box center [1112, 263] width 56 height 21
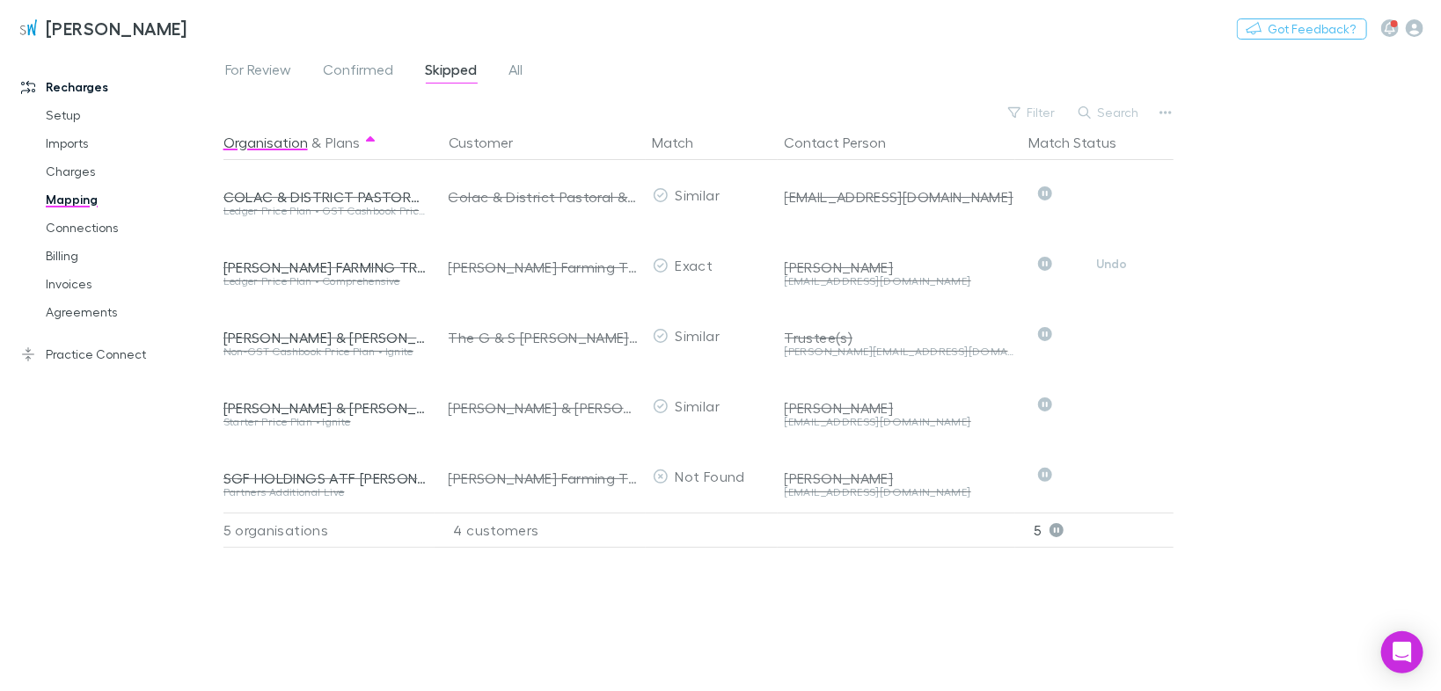
click at [1110, 265] on button "Undo" at bounding box center [1112, 263] width 56 height 21
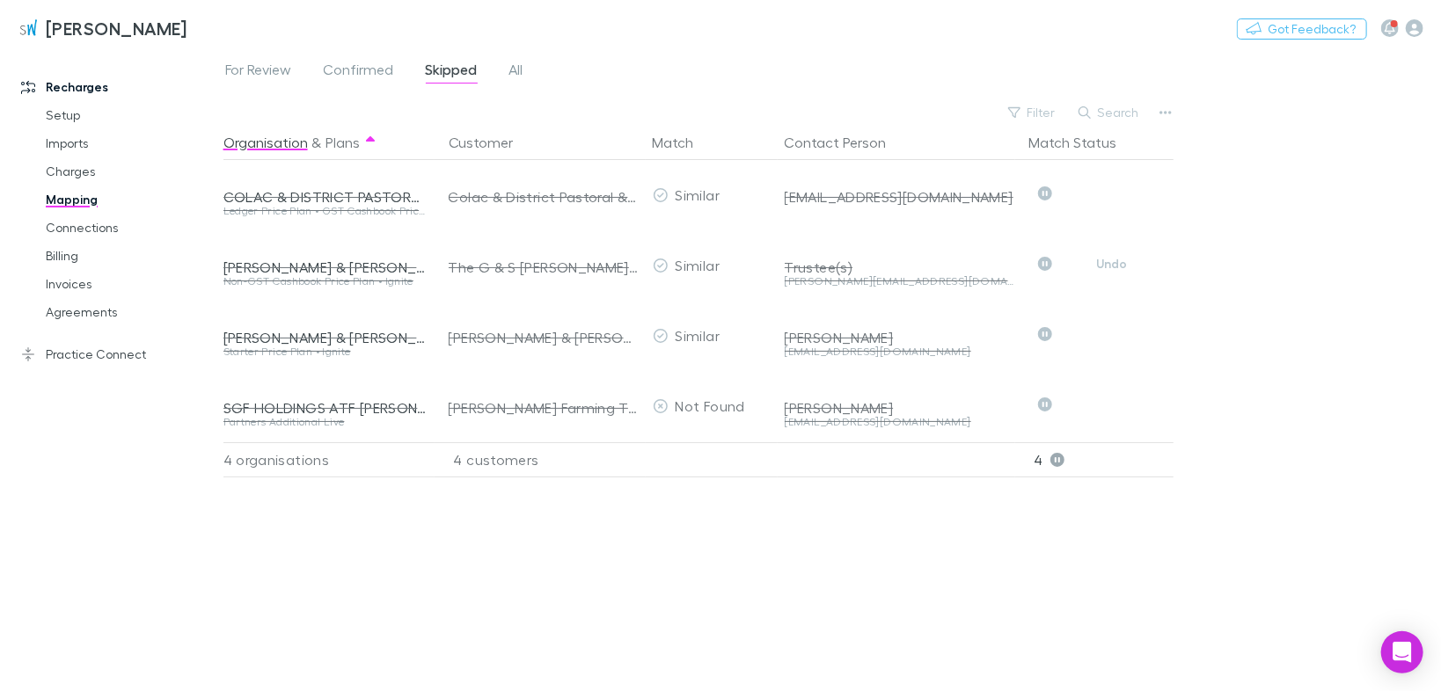
click at [1115, 262] on button "Undo" at bounding box center [1112, 263] width 56 height 21
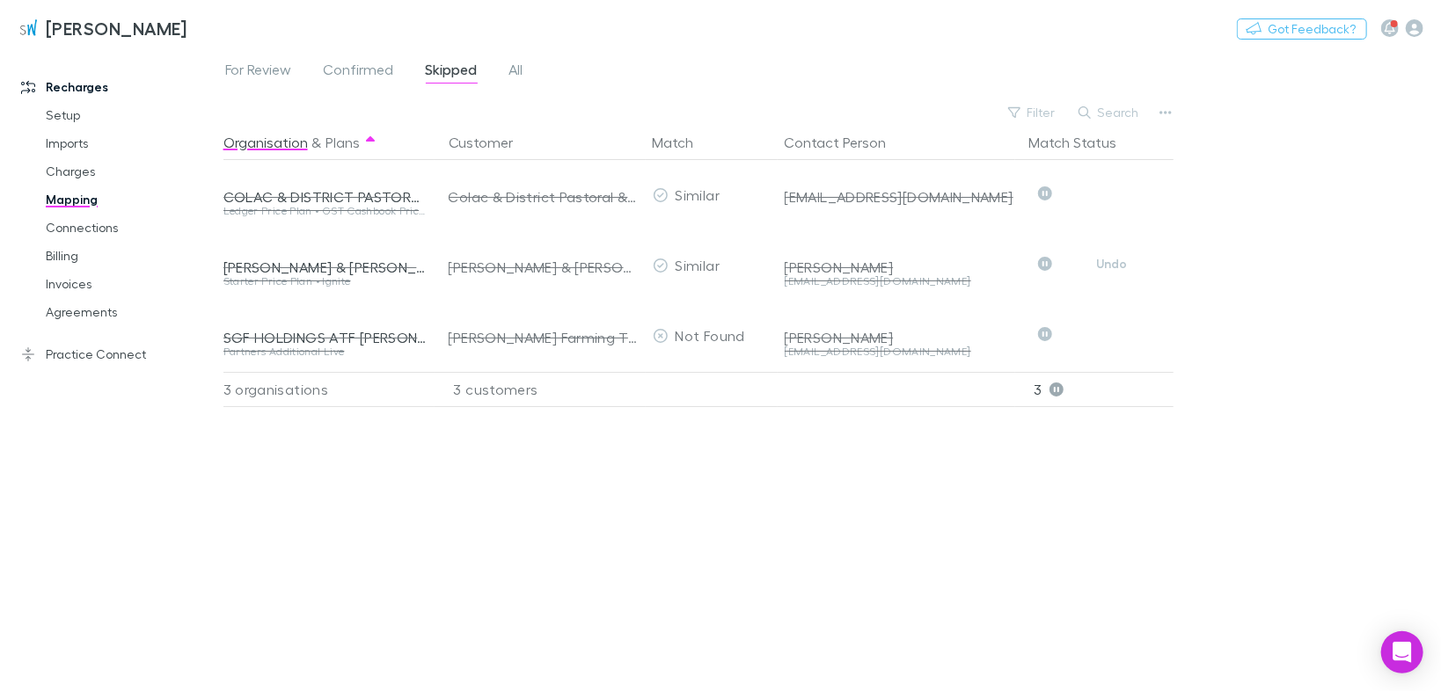
click at [1122, 266] on button "Undo" at bounding box center [1112, 263] width 56 height 21
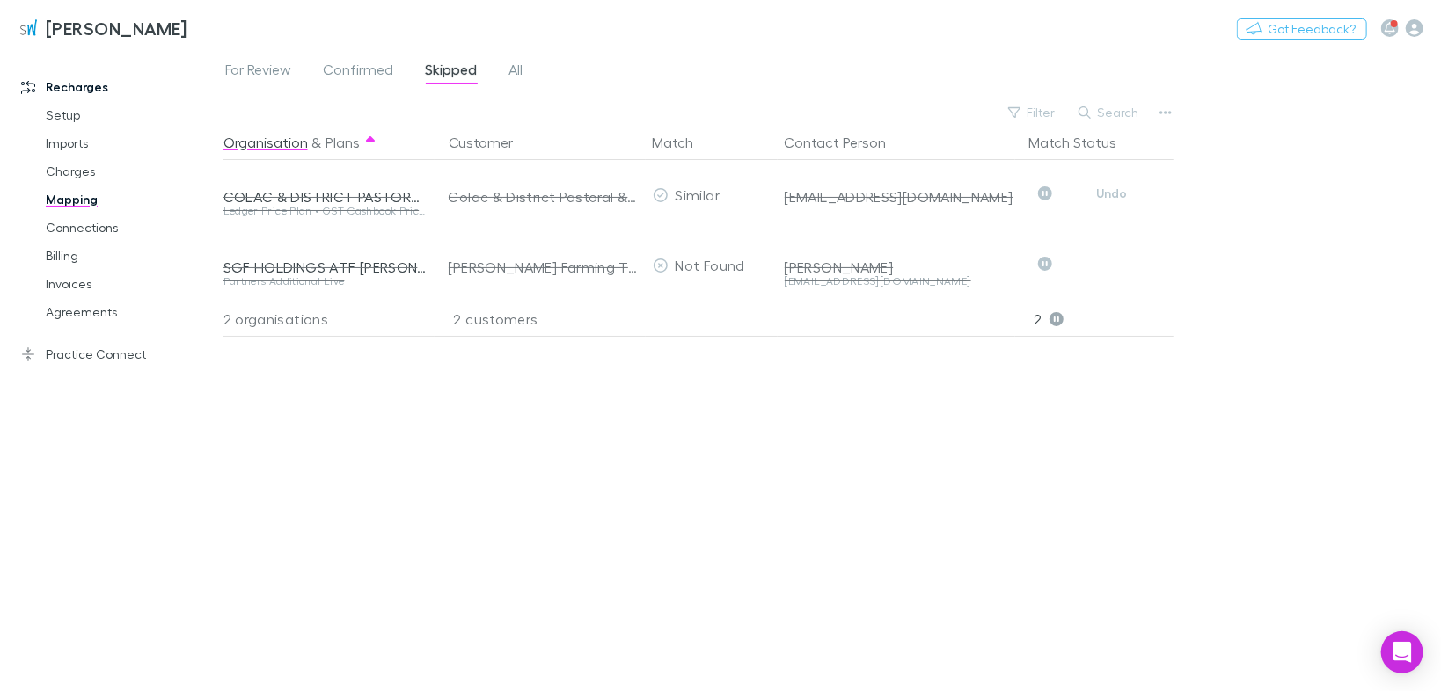
drag, startPoint x: 1114, startPoint y: 193, endPoint x: 1086, endPoint y: 201, distance: 28.4
click at [1114, 193] on button "Undo" at bounding box center [1112, 193] width 56 height 21
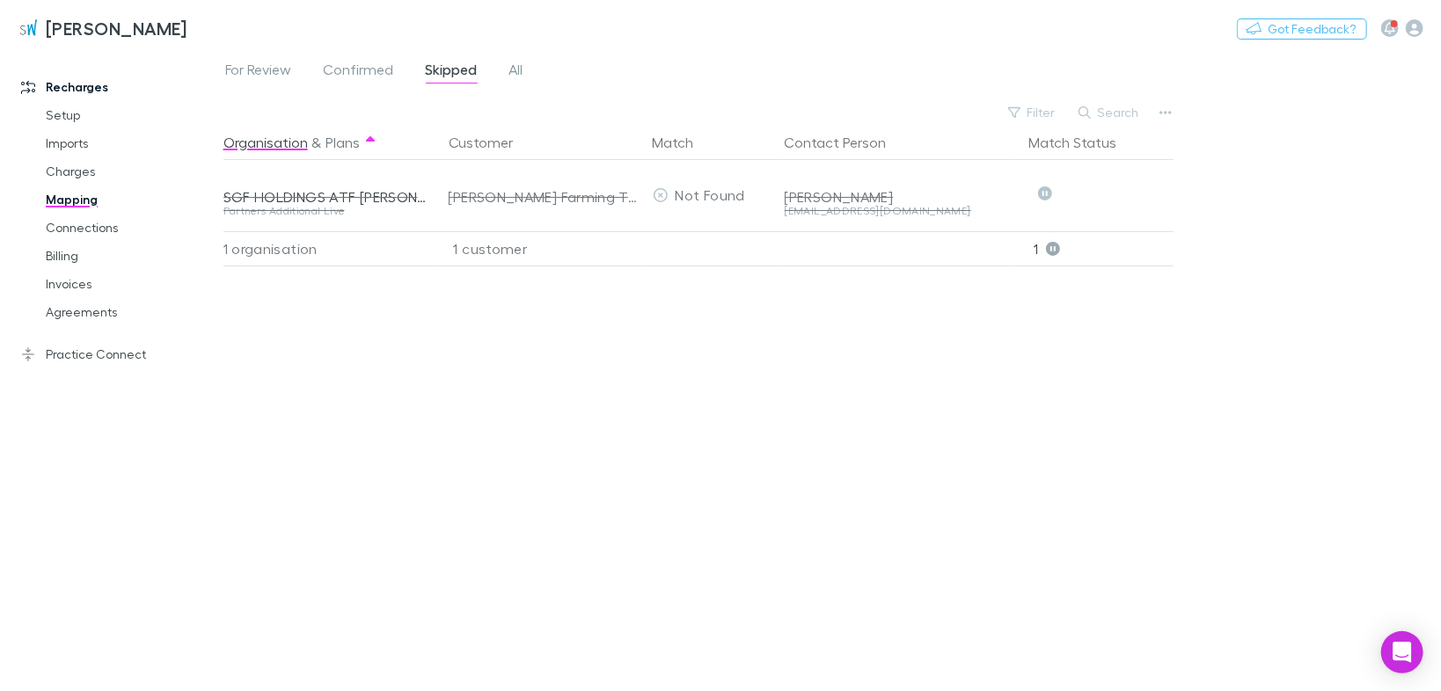
click at [354, 71] on span "Confirmed" at bounding box center [359, 72] width 70 height 23
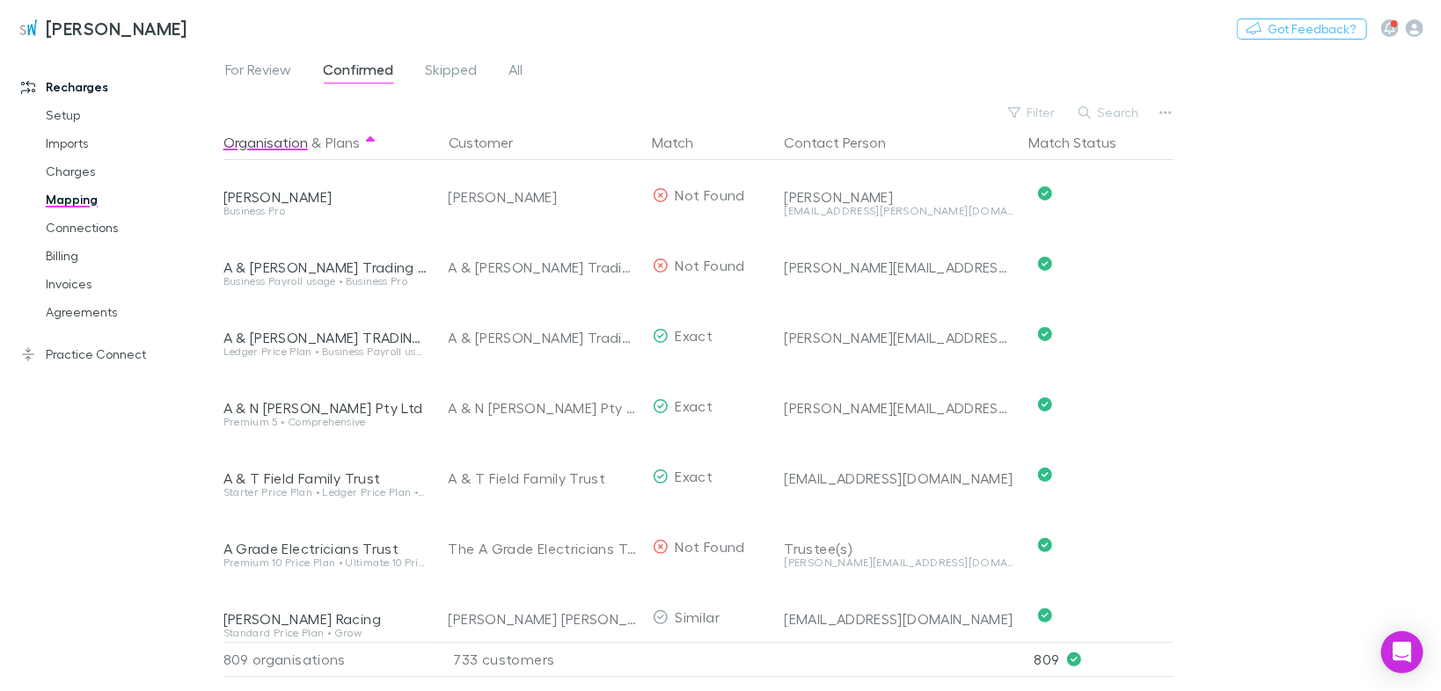
click at [274, 71] on span "For Review" at bounding box center [258, 72] width 67 height 23
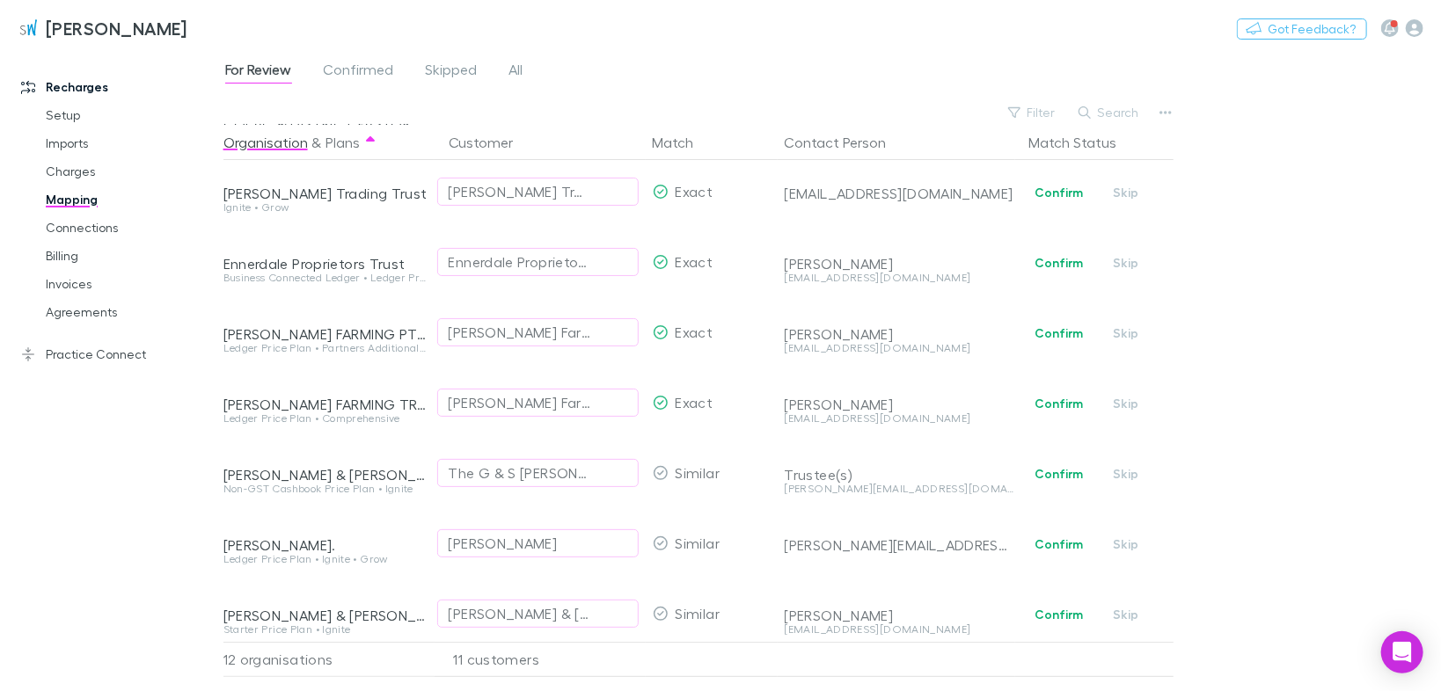
scroll to position [373, 0]
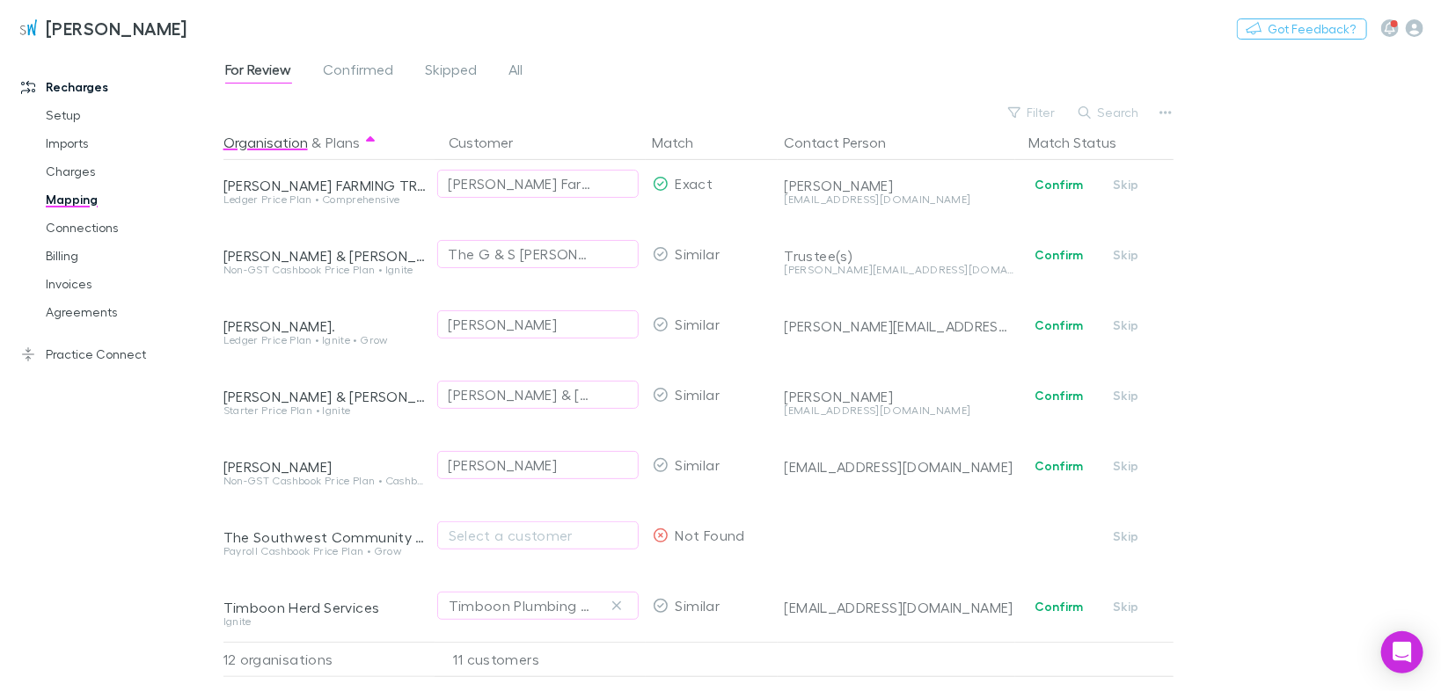
click at [614, 599] on icon "button" at bounding box center [616, 606] width 11 height 14
click at [511, 596] on div "Select a customer" at bounding box center [538, 606] width 179 height 21
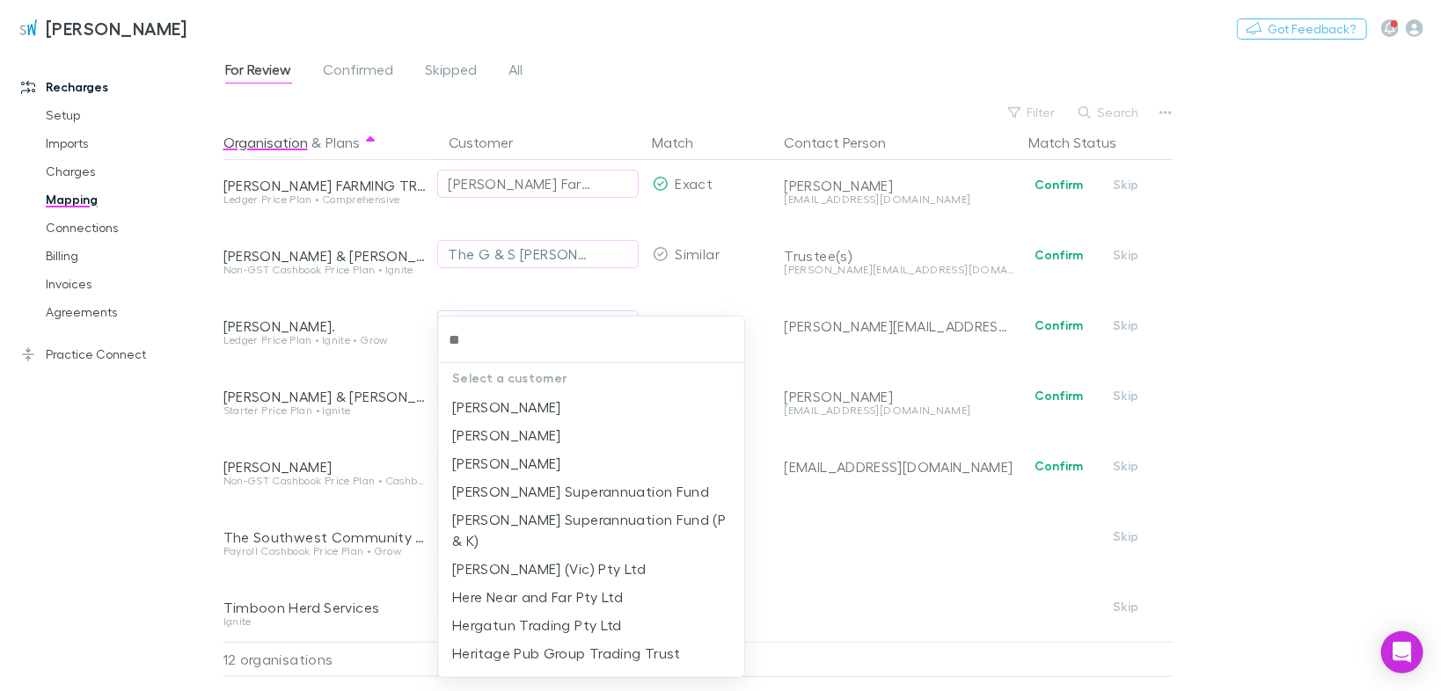
type input "*"
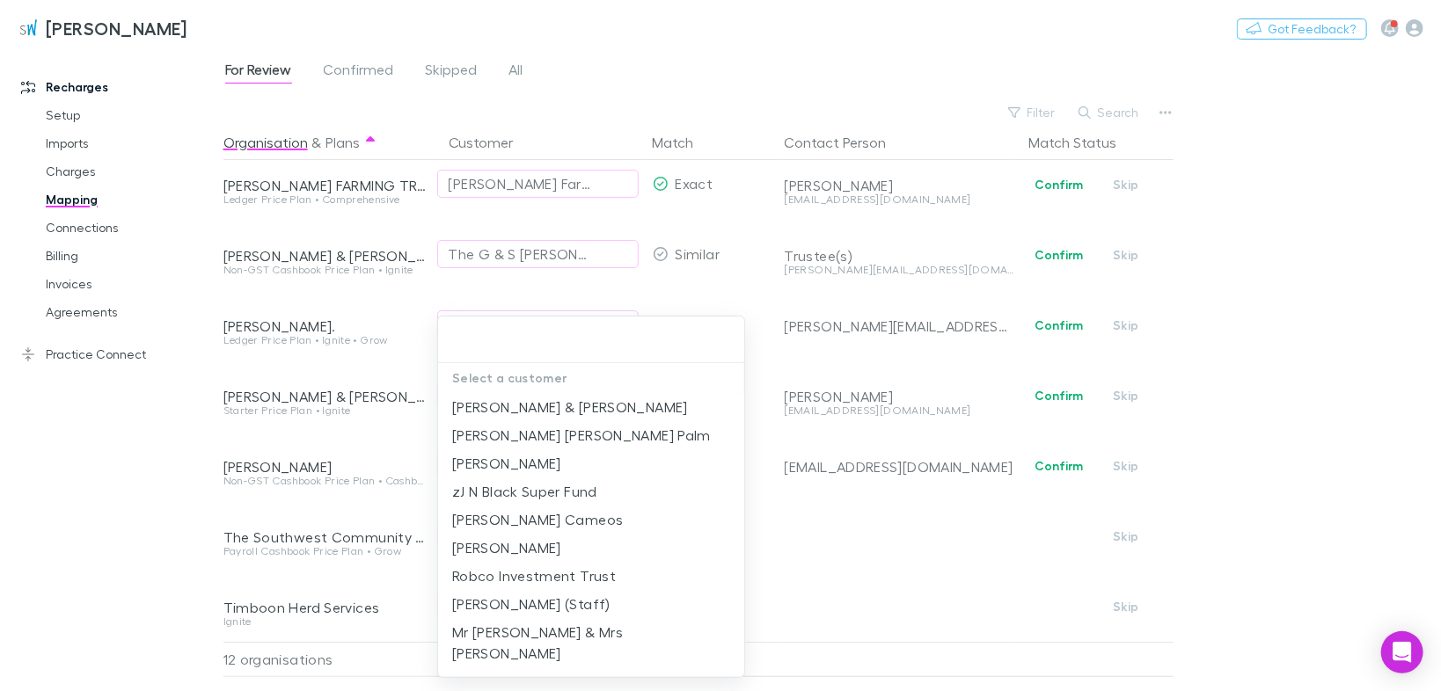
click at [487, 345] on input "text" at bounding box center [591, 340] width 292 height 33
type input "*"
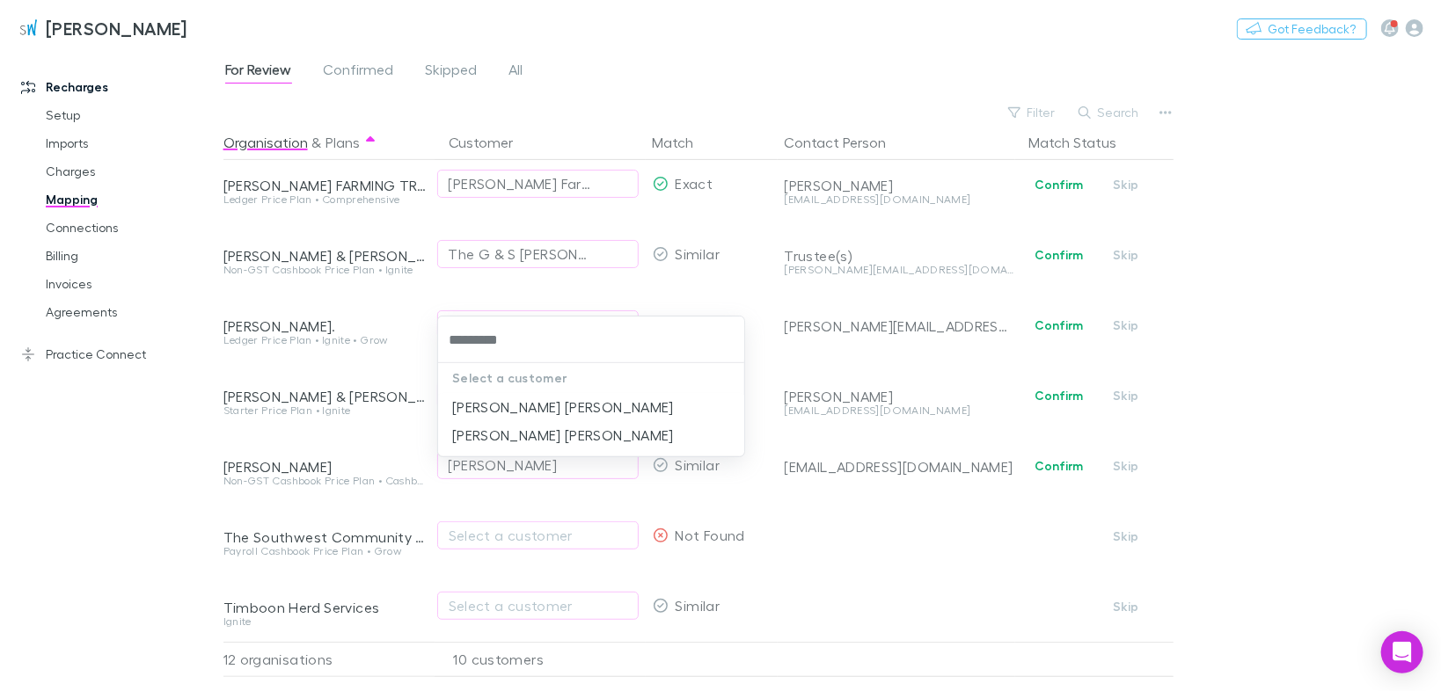
type input "**********"
click at [517, 428] on li "[PERSON_NAME] [PERSON_NAME]" at bounding box center [591, 435] width 307 height 28
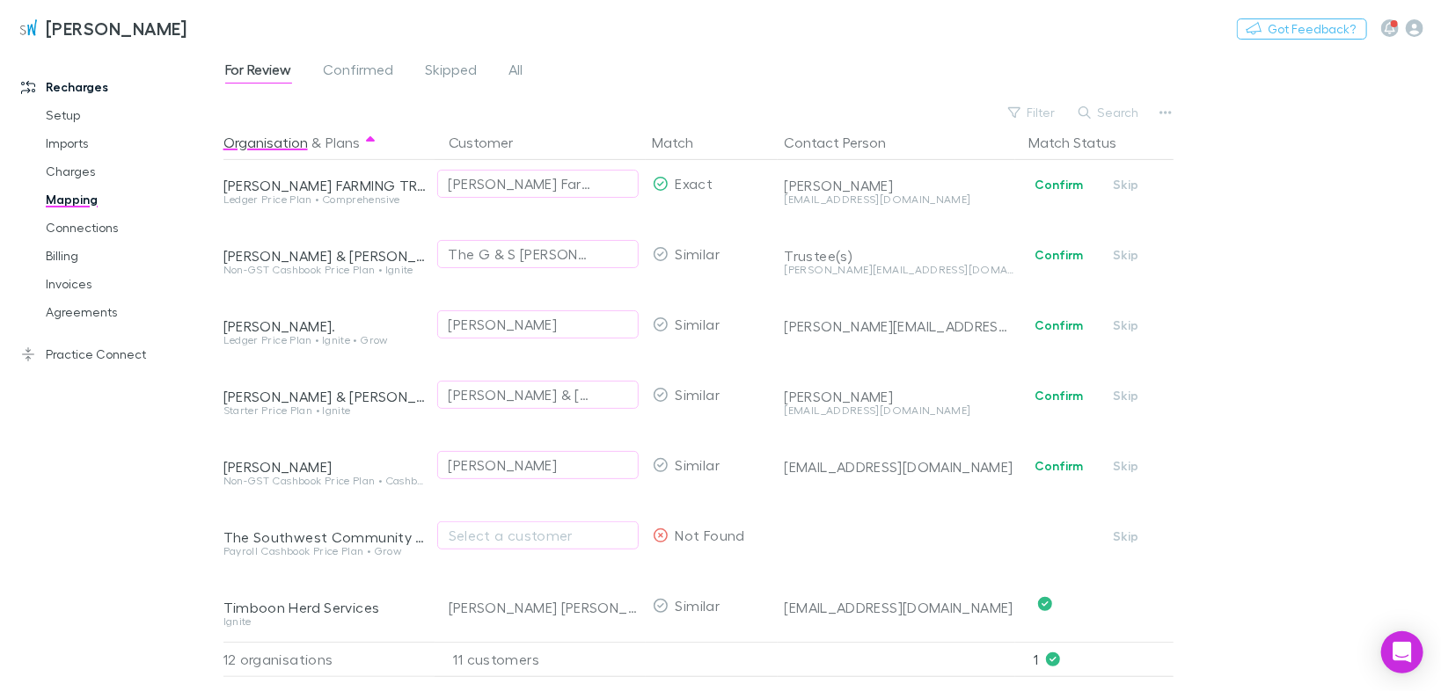
click at [527, 525] on div "Select a customer" at bounding box center [538, 535] width 179 height 21
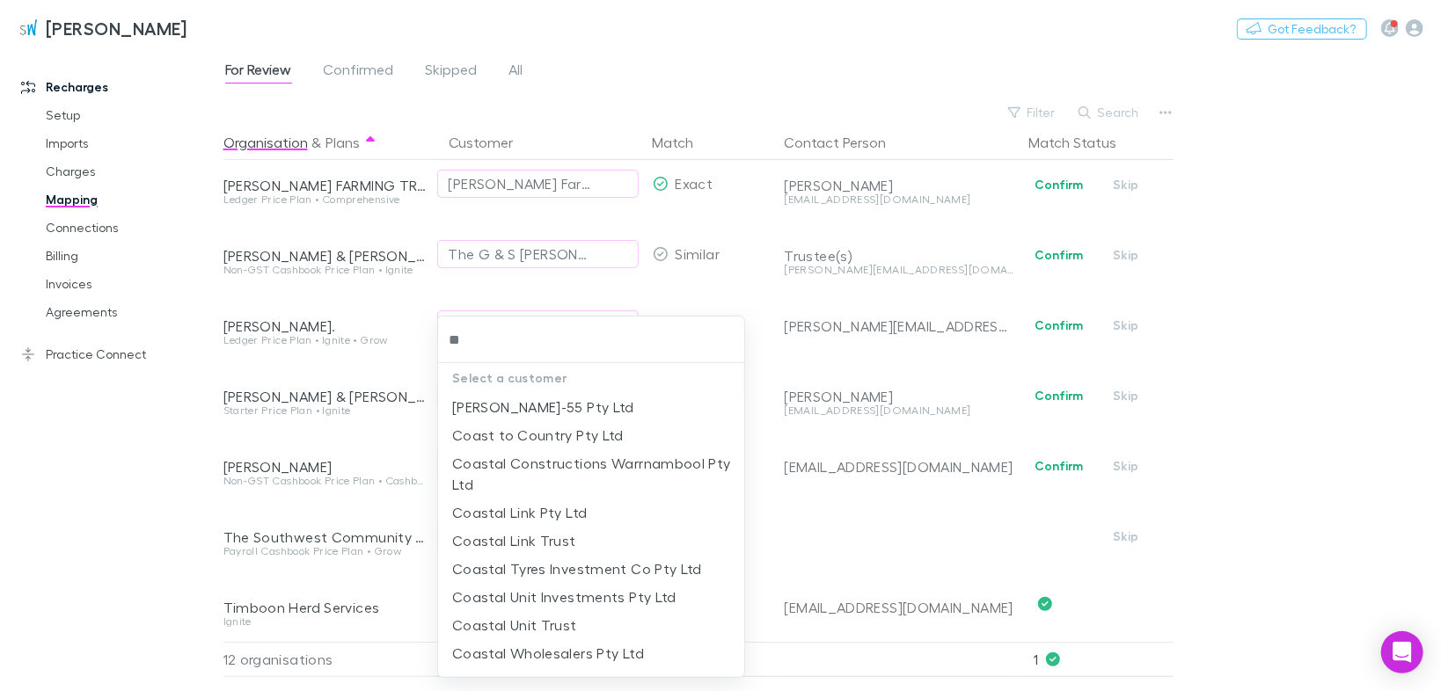
type input "*"
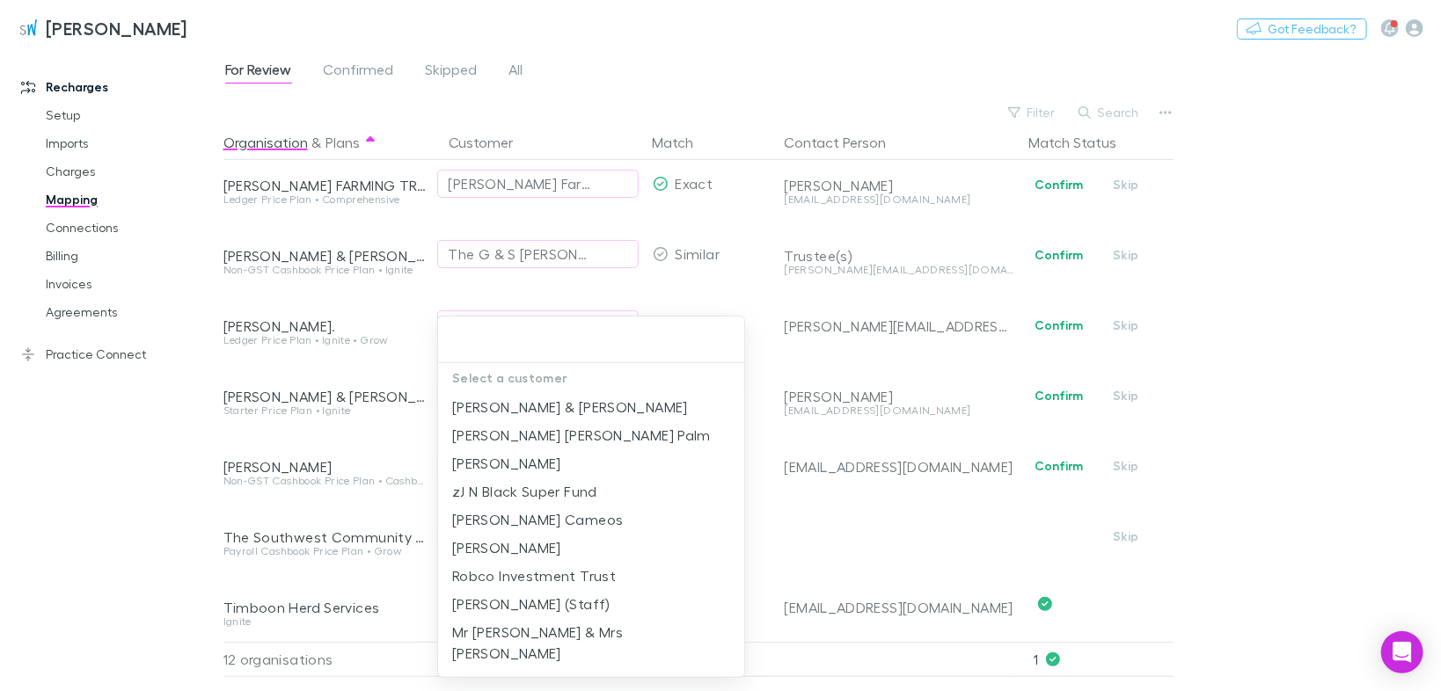
drag, startPoint x: 141, startPoint y: 461, endPoint x: 397, endPoint y: 450, distance: 256.2
click at [142, 461] on div at bounding box center [720, 345] width 1441 height 691
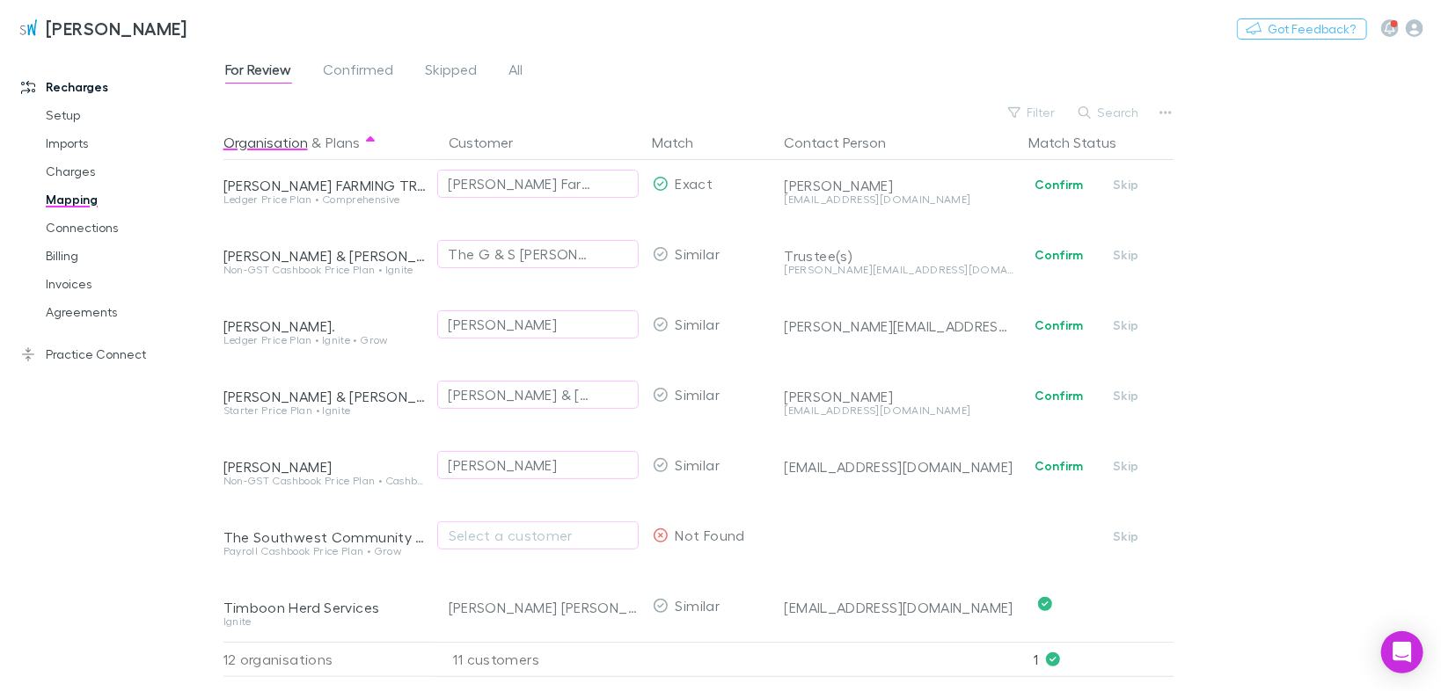
click at [501, 458] on div "[PERSON_NAME]" at bounding box center [503, 465] width 109 height 21
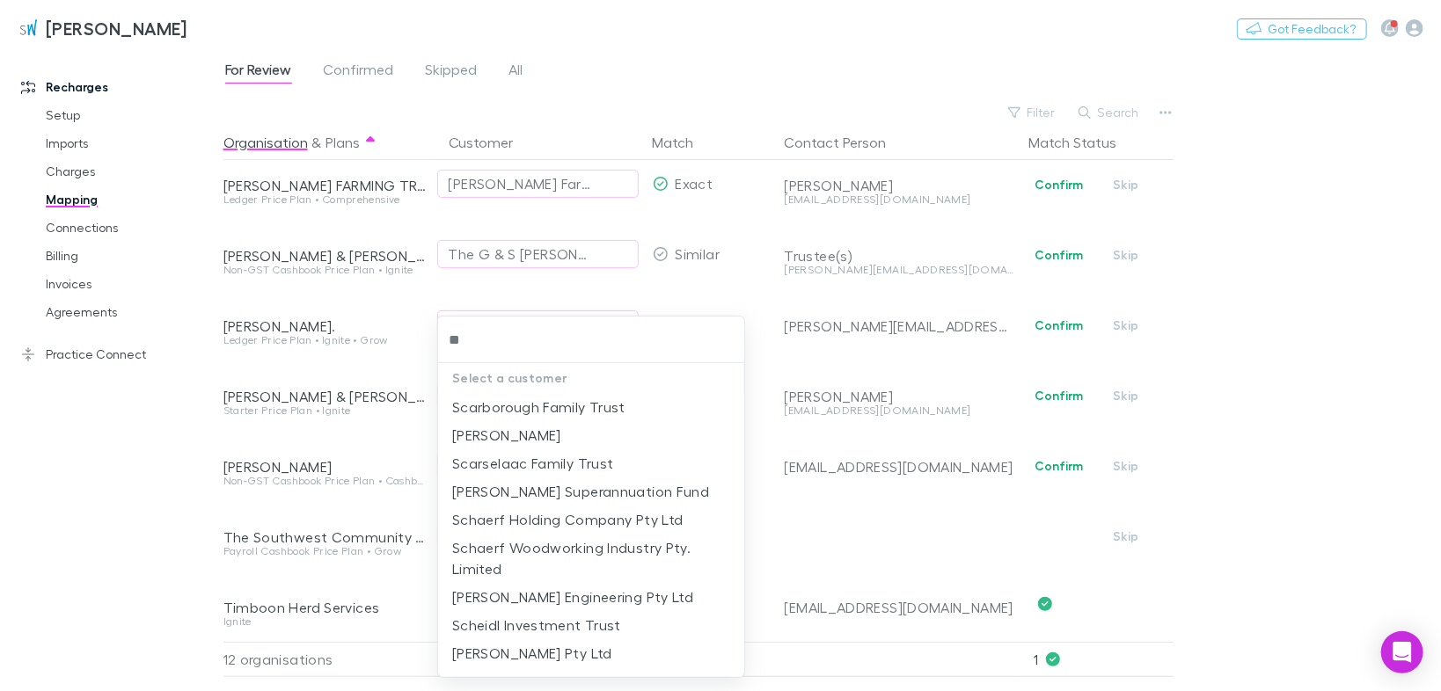
type input "*"
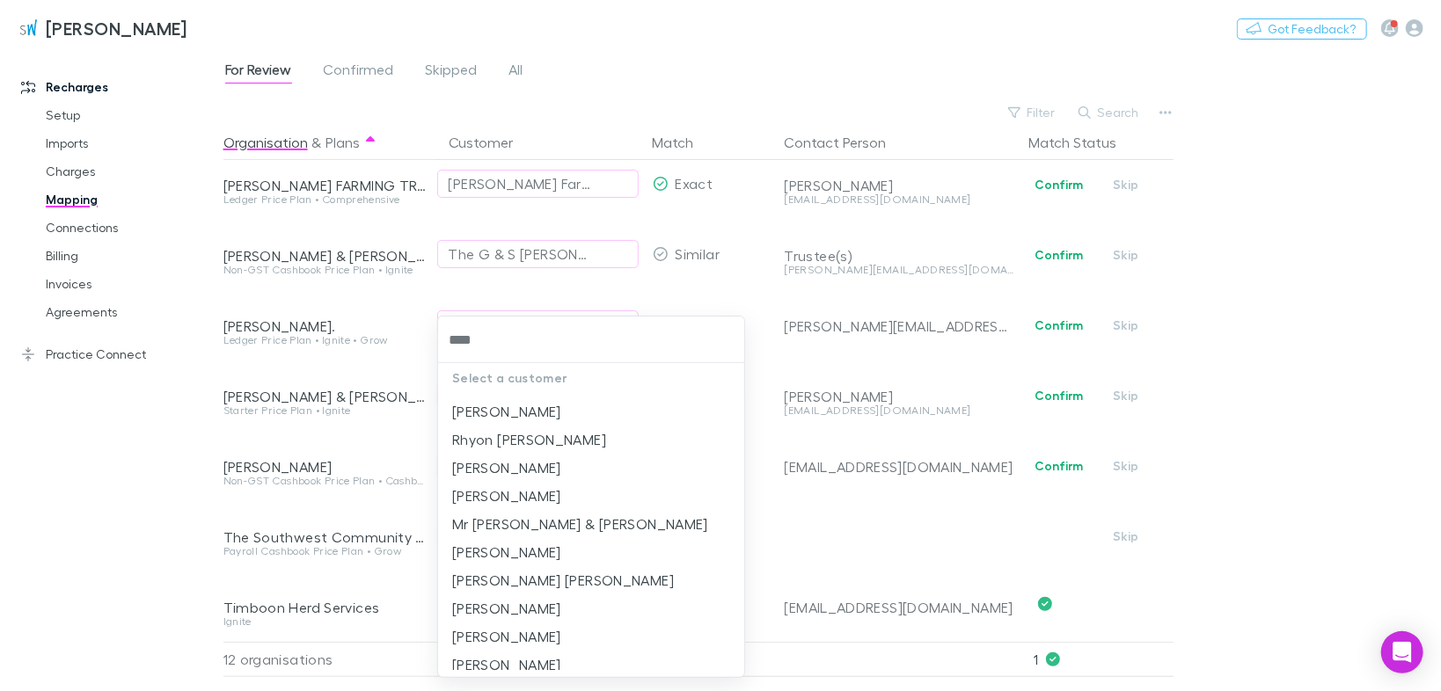
scroll to position [844, 0]
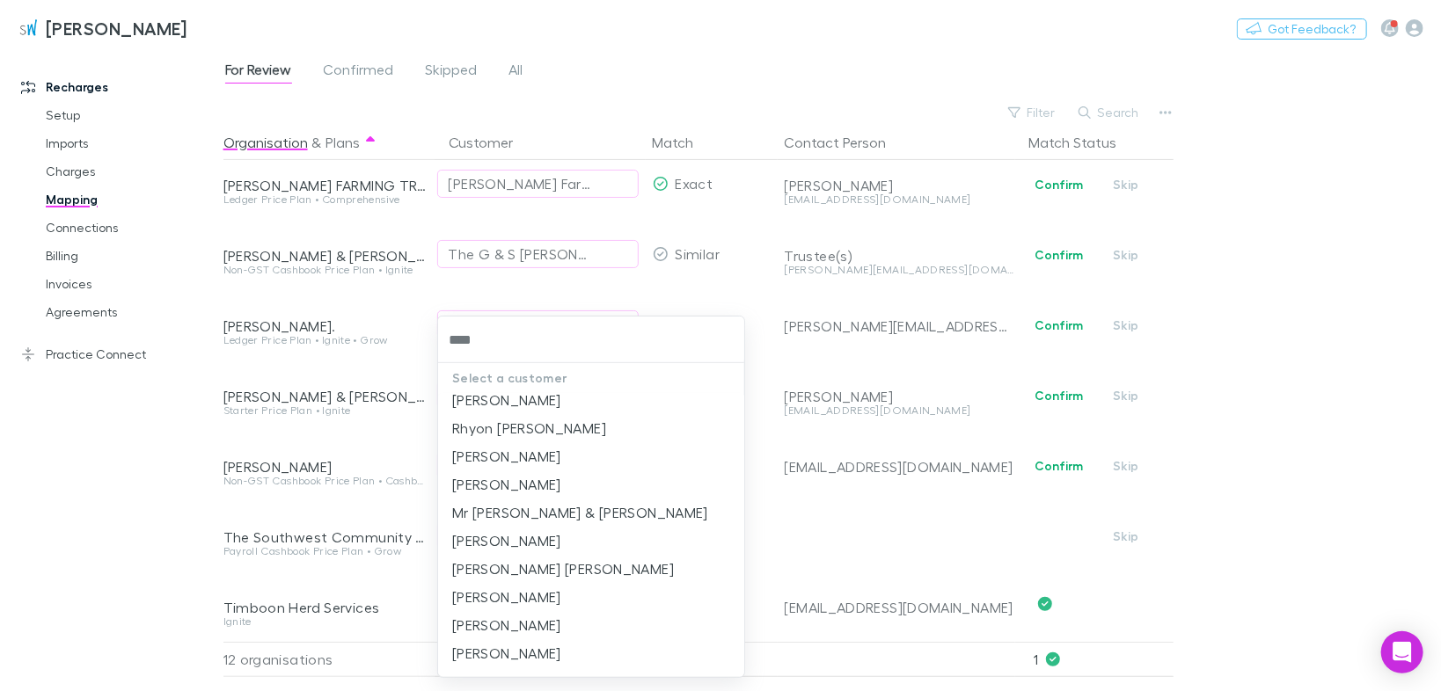
type input "****"
click at [153, 431] on div at bounding box center [720, 345] width 1441 height 691
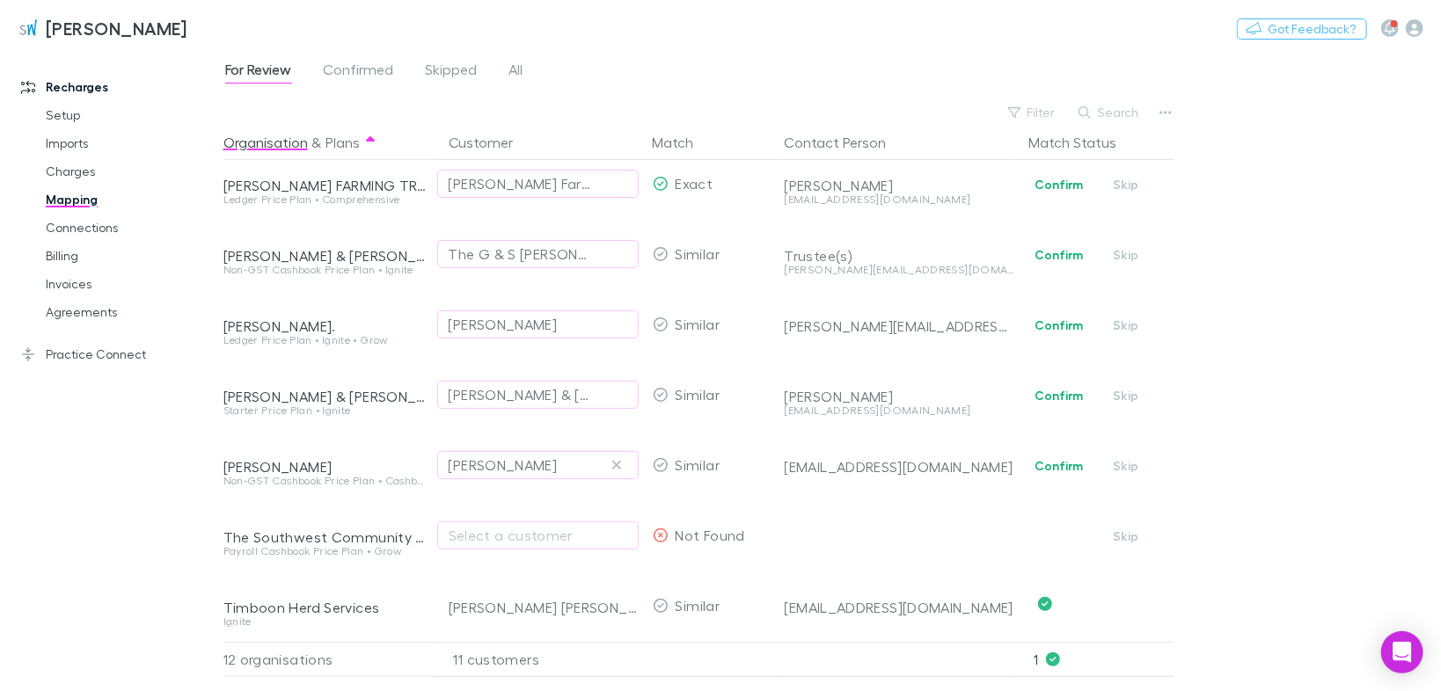
click at [611, 458] on icon "button" at bounding box center [616, 465] width 11 height 14
click at [525, 525] on div "Select a customer" at bounding box center [538, 535] width 179 height 21
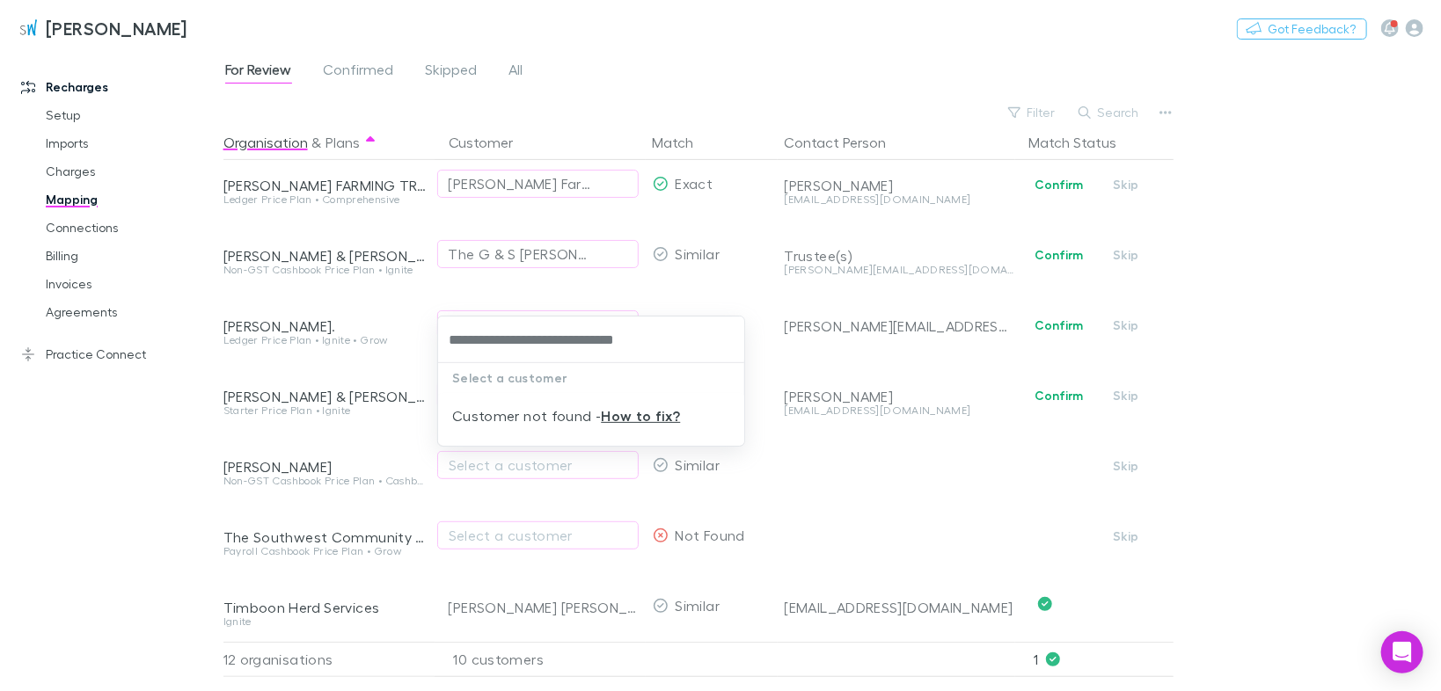
type input "**********"
click at [359, 524] on div at bounding box center [720, 345] width 1441 height 691
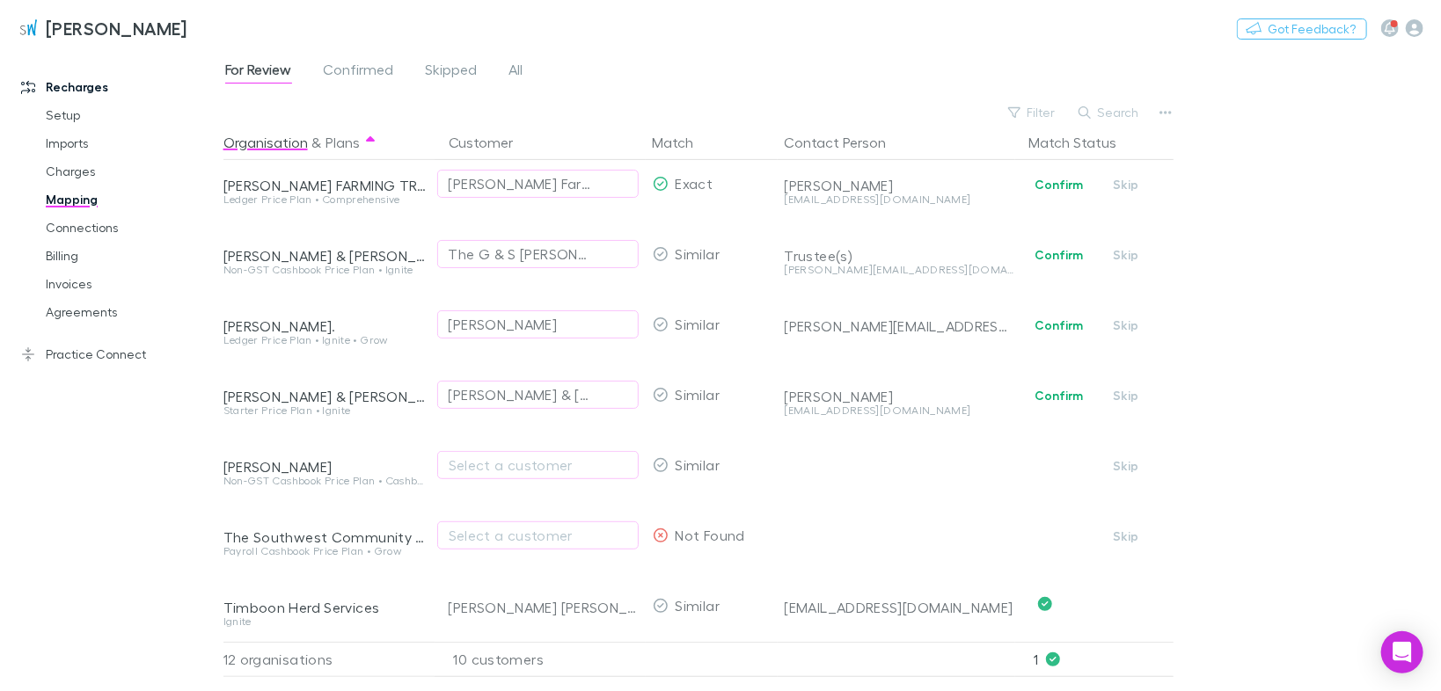
click at [1121, 386] on button "Skip" at bounding box center [1126, 395] width 56 height 21
click at [1057, 315] on button "Confirm" at bounding box center [1058, 325] width 71 height 21
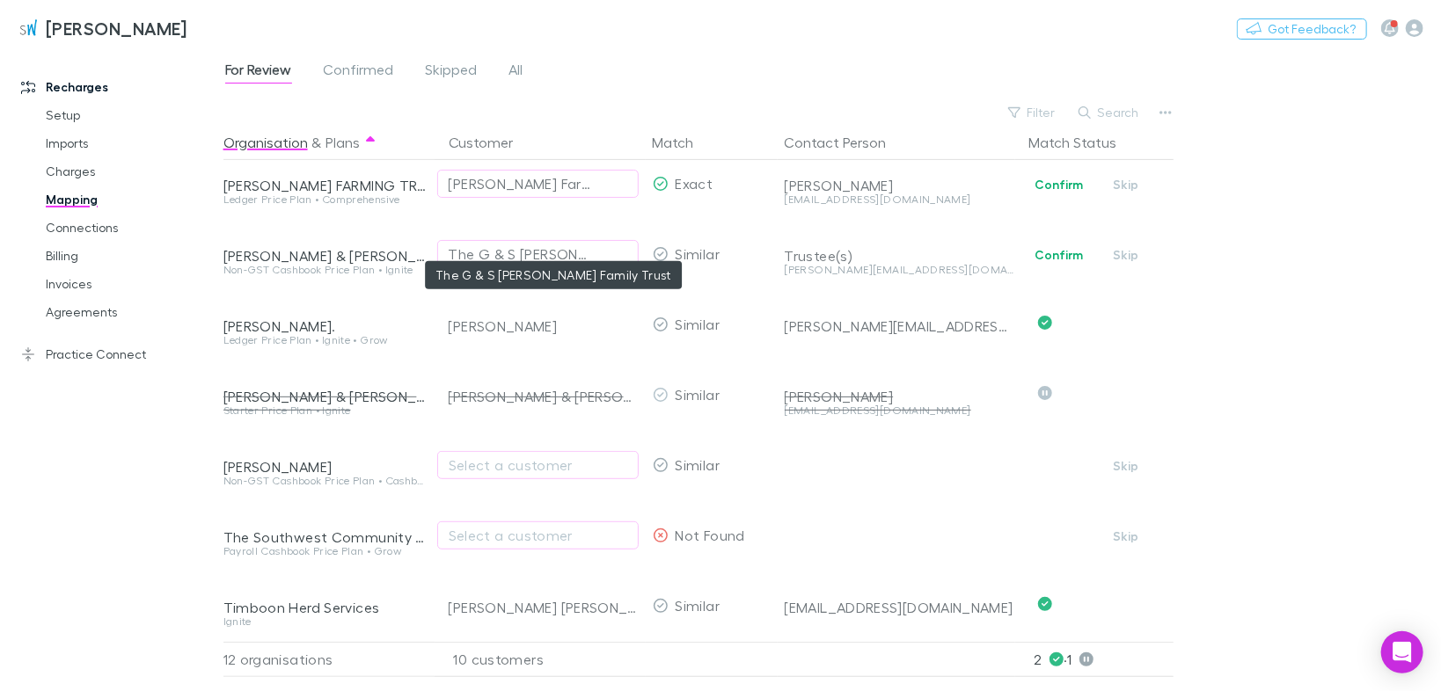
click at [530, 244] on div "The G & S [PERSON_NAME] Family Trust" at bounding box center [520, 254] width 143 height 21
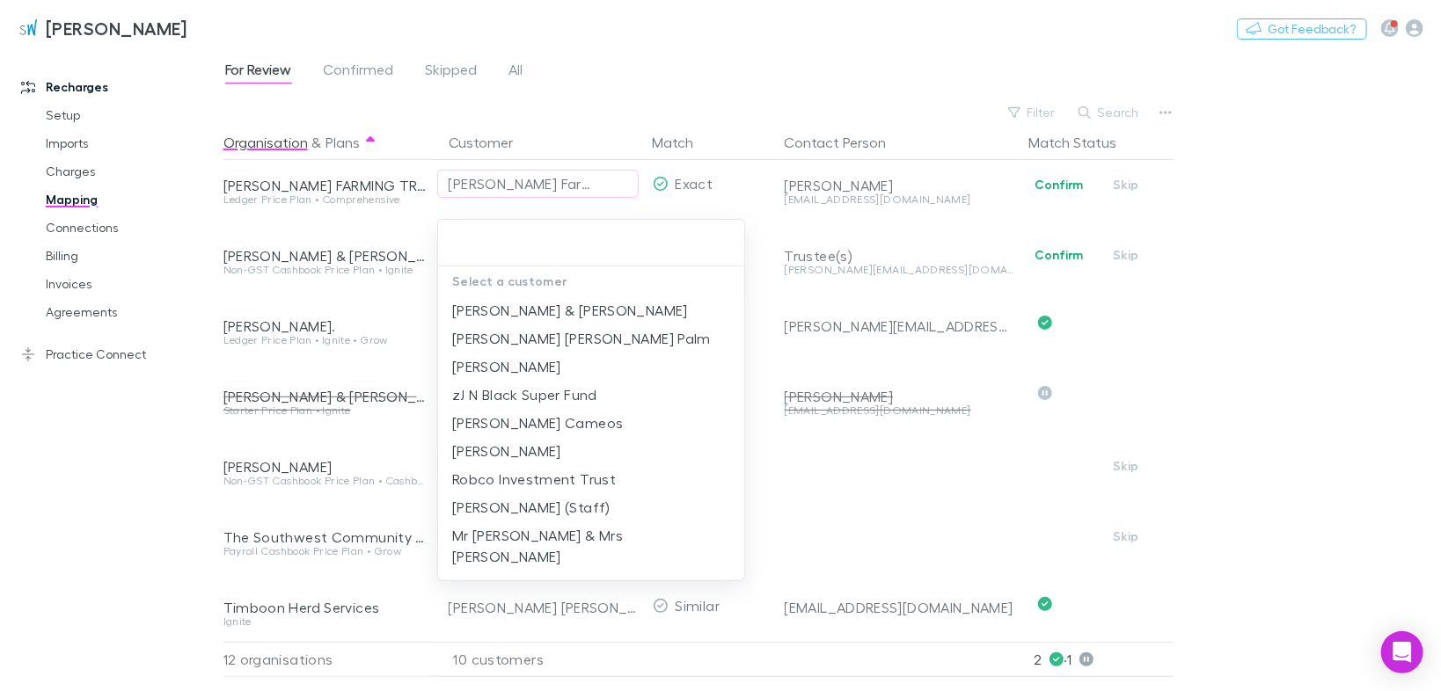
click at [422, 172] on div at bounding box center [720, 345] width 1441 height 691
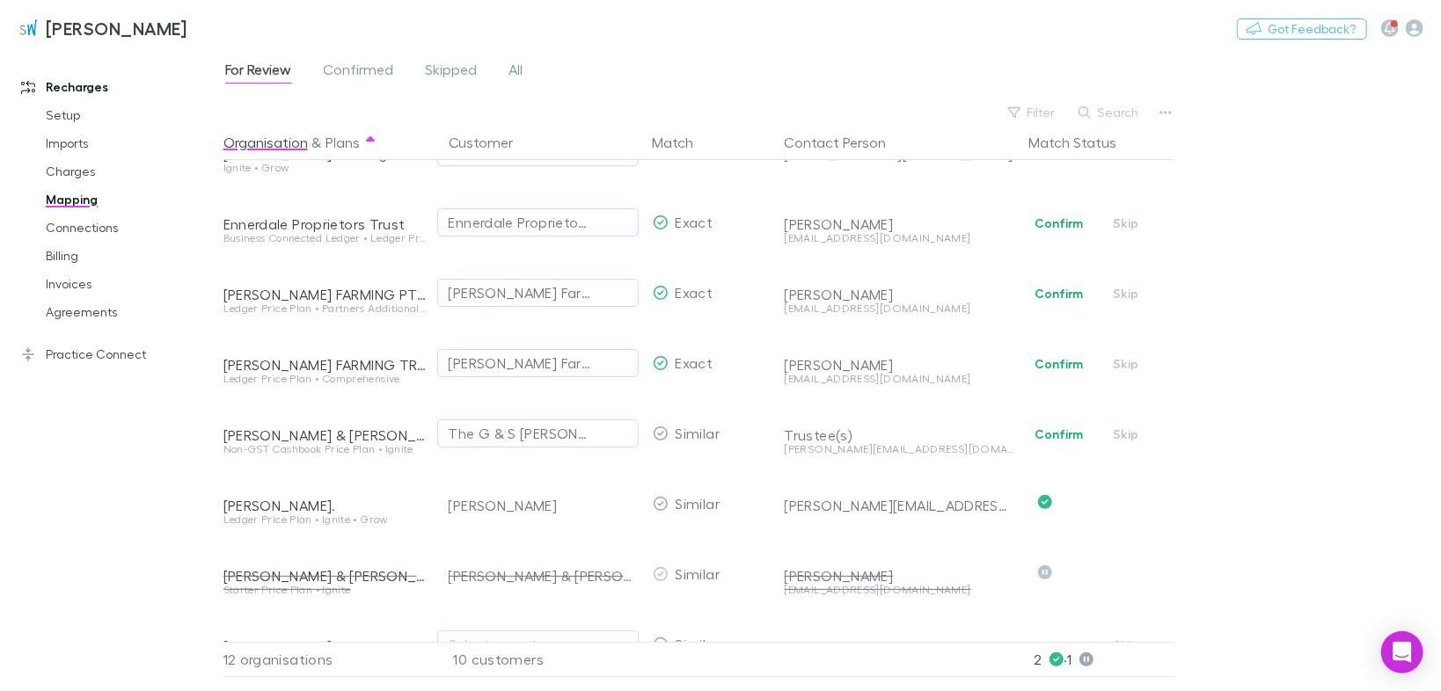
scroll to position [162, 0]
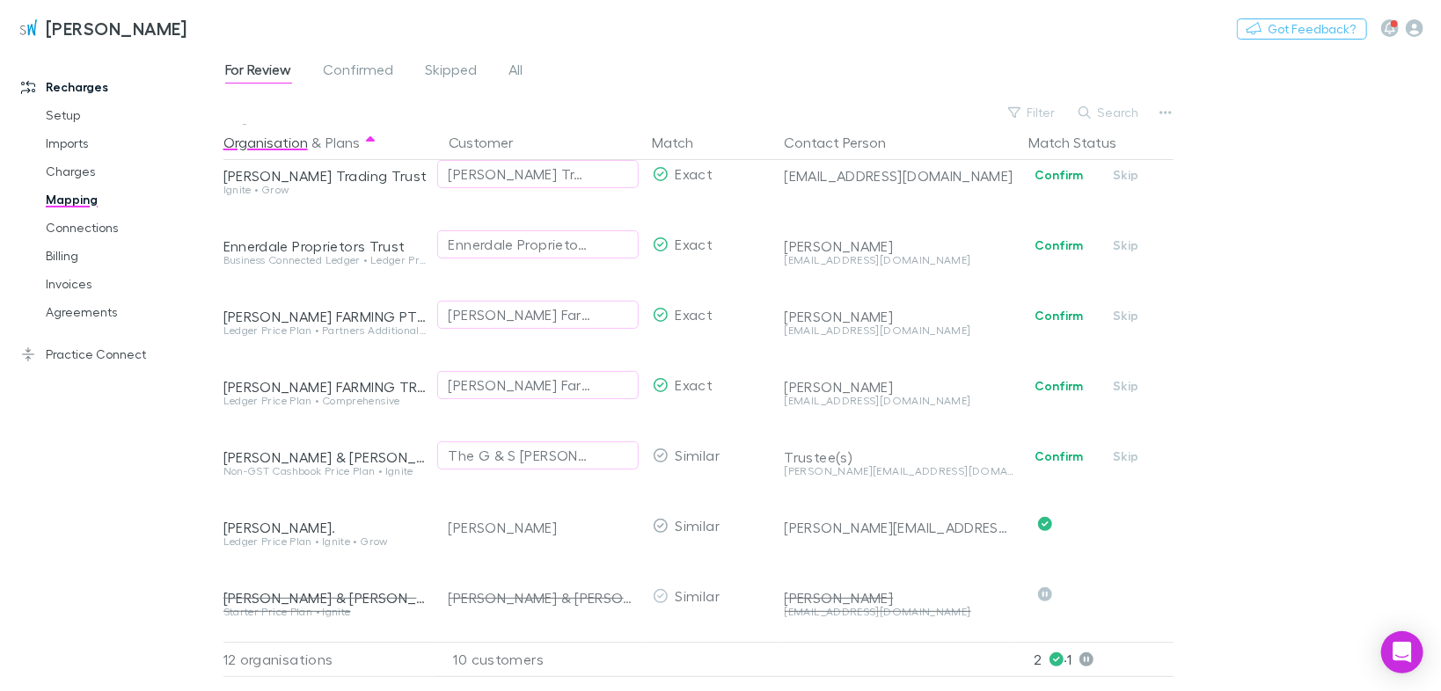
click at [1048, 391] on button "Confirm" at bounding box center [1058, 386] width 71 height 21
click at [1048, 318] on button "Confirm" at bounding box center [1058, 315] width 71 height 21
click at [1053, 251] on button "Confirm" at bounding box center [1058, 245] width 71 height 21
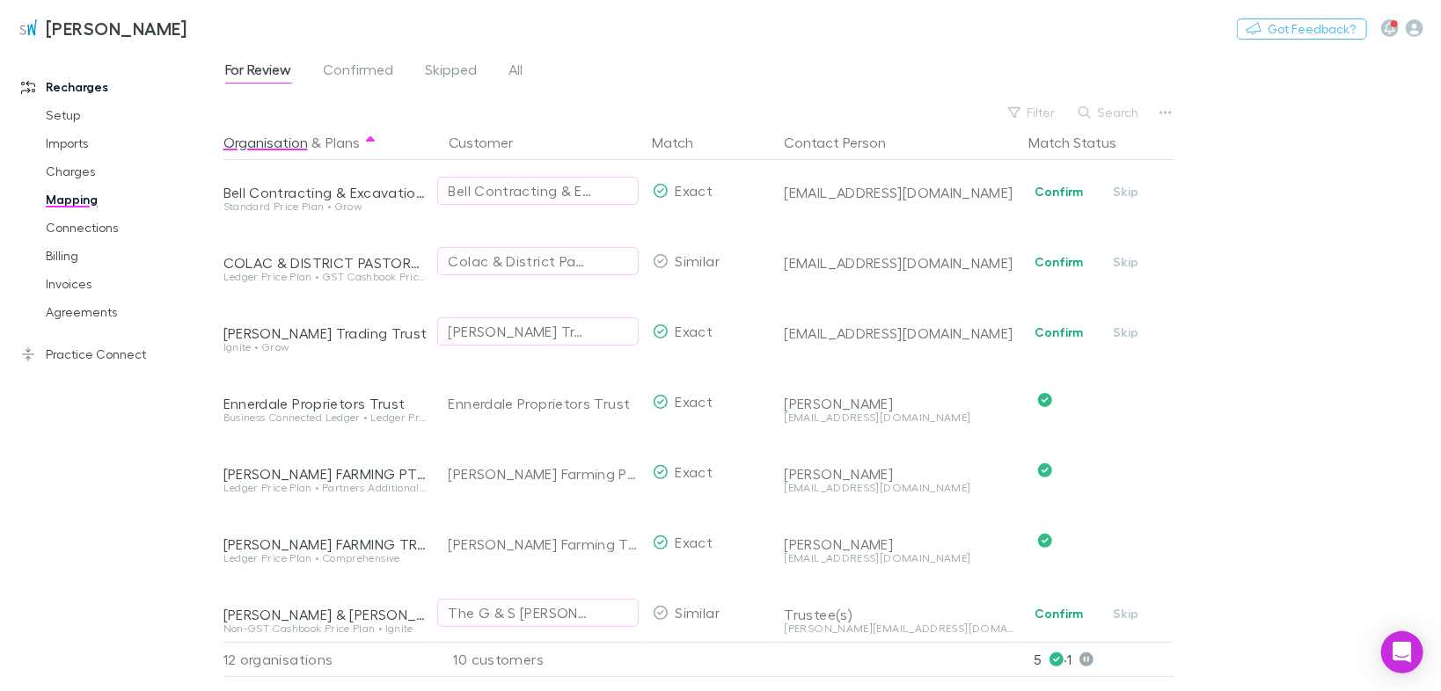
scroll to position [0, 0]
click at [1065, 334] on button "Confirm" at bounding box center [1058, 336] width 71 height 21
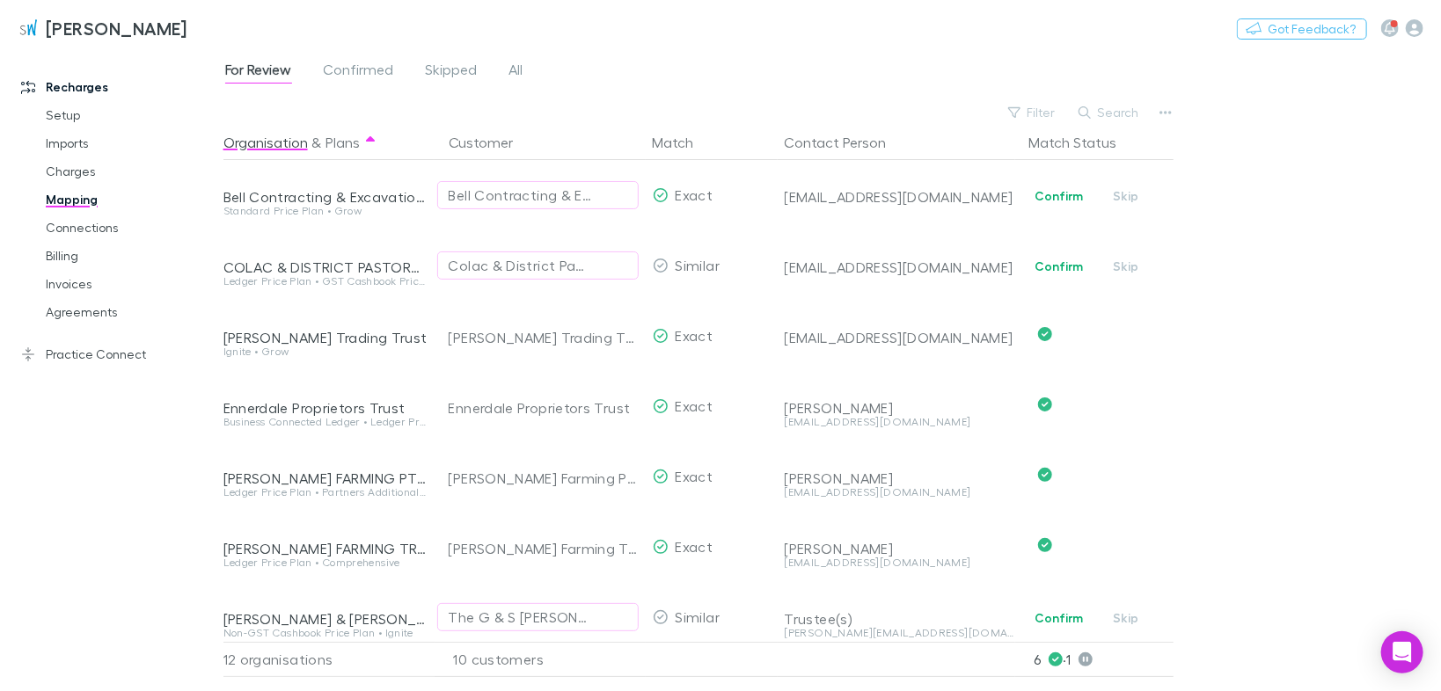
click at [1068, 194] on button "Confirm" at bounding box center [1058, 196] width 71 height 21
drag, startPoint x: 535, startPoint y: 262, endPoint x: 707, endPoint y: 270, distance: 172.6
click at [707, 270] on div "COLAC & DISTRICT PASTORAL & AGRICULTURA Ledger Price Plan • GST Cashbook Price …" at bounding box center [693, 265] width 940 height 70
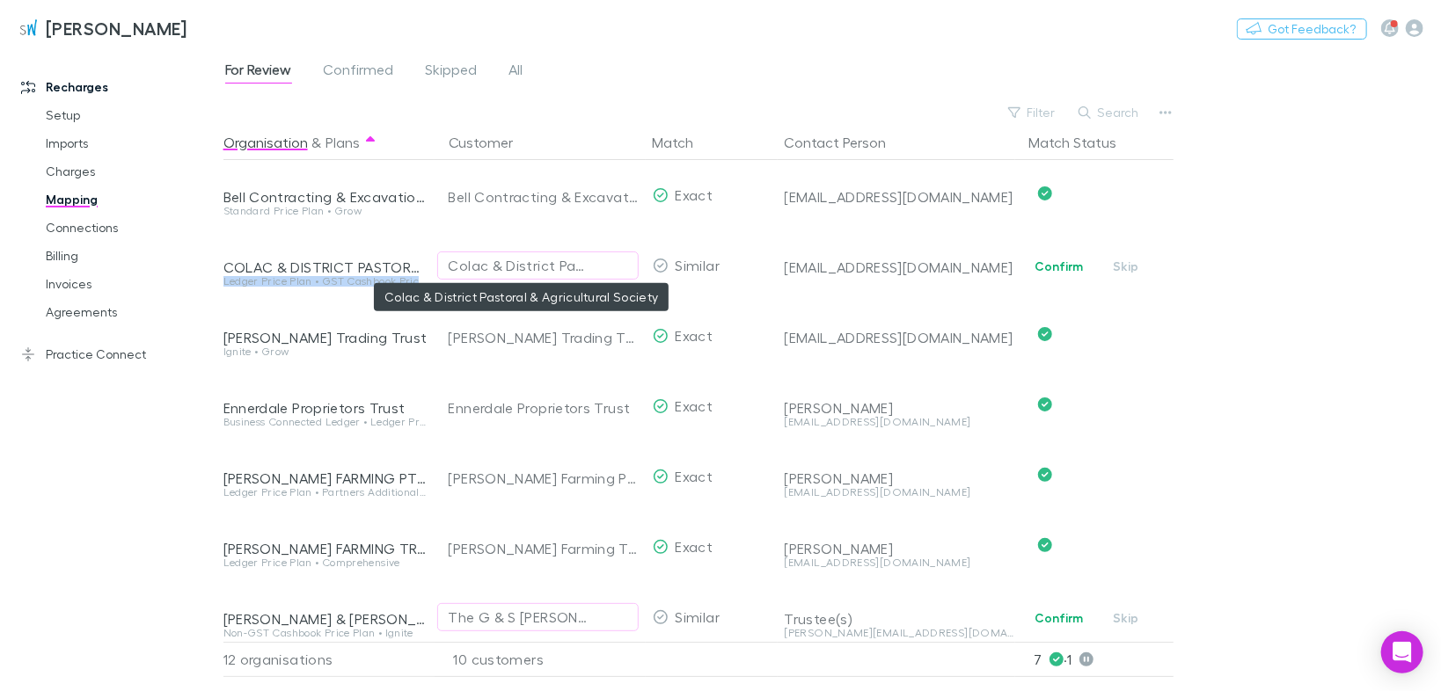
drag, startPoint x: 425, startPoint y: 272, endPoint x: 460, endPoint y: 271, distance: 35.2
click at [460, 271] on div "COLAC & DISTRICT PASTORAL & AGRICULTURA Ledger Price Plan • GST Cashbook Price …" at bounding box center [693, 265] width 940 height 70
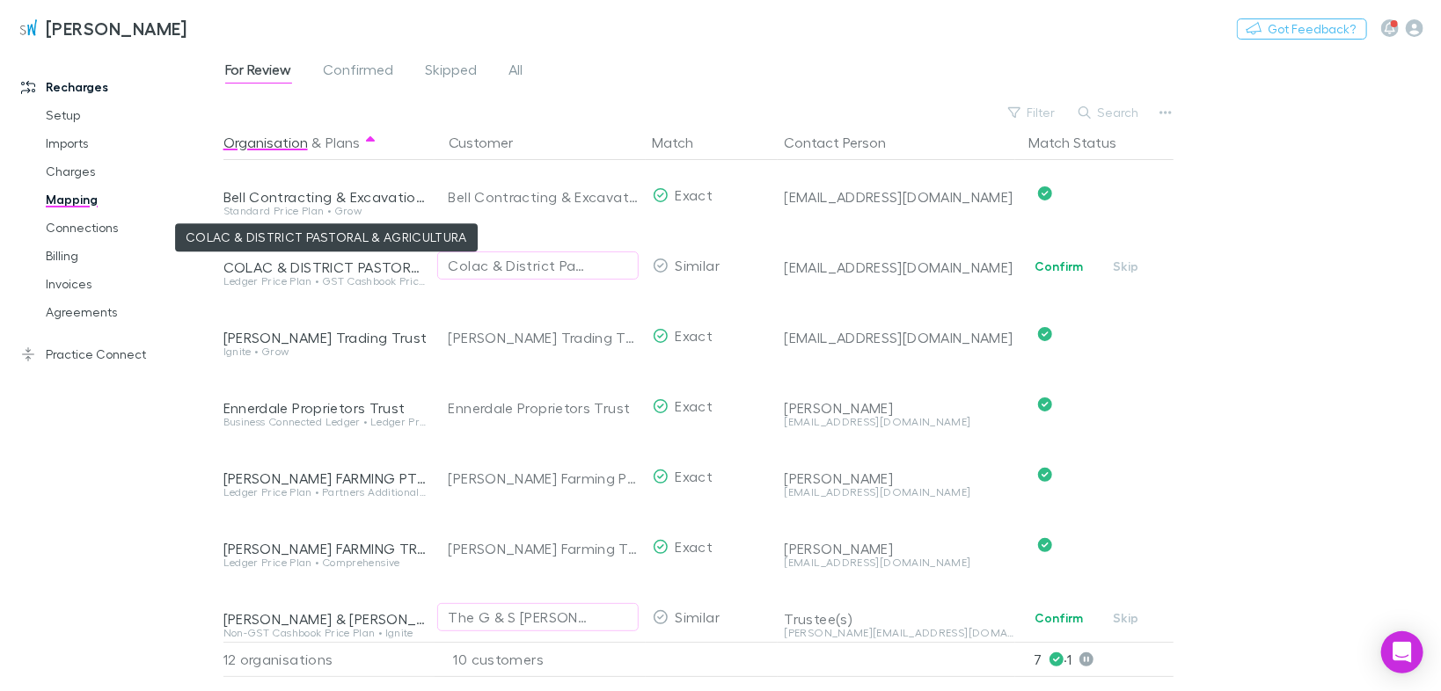
click at [368, 262] on div "COLAC & DISTRICT PASTORAL & AGRICULTURA" at bounding box center [325, 268] width 204 height 18
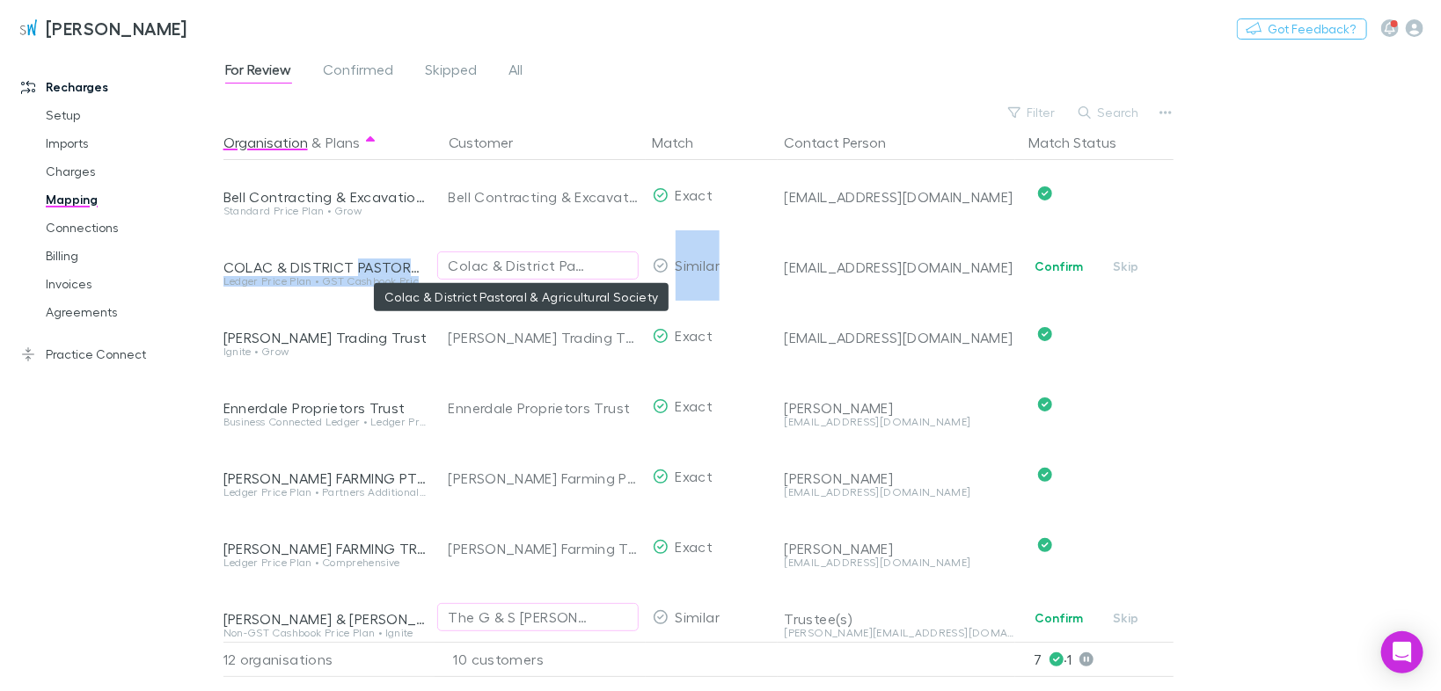
drag, startPoint x: 368, startPoint y: 262, endPoint x: 463, endPoint y: 259, distance: 95.1
click at [463, 259] on div "COLAC & DISTRICT PASTORAL & AGRICULTURA Ledger Price Plan • GST Cashbook Price …" at bounding box center [693, 265] width 940 height 70
click at [1040, 267] on button "Confirm" at bounding box center [1058, 266] width 71 height 21
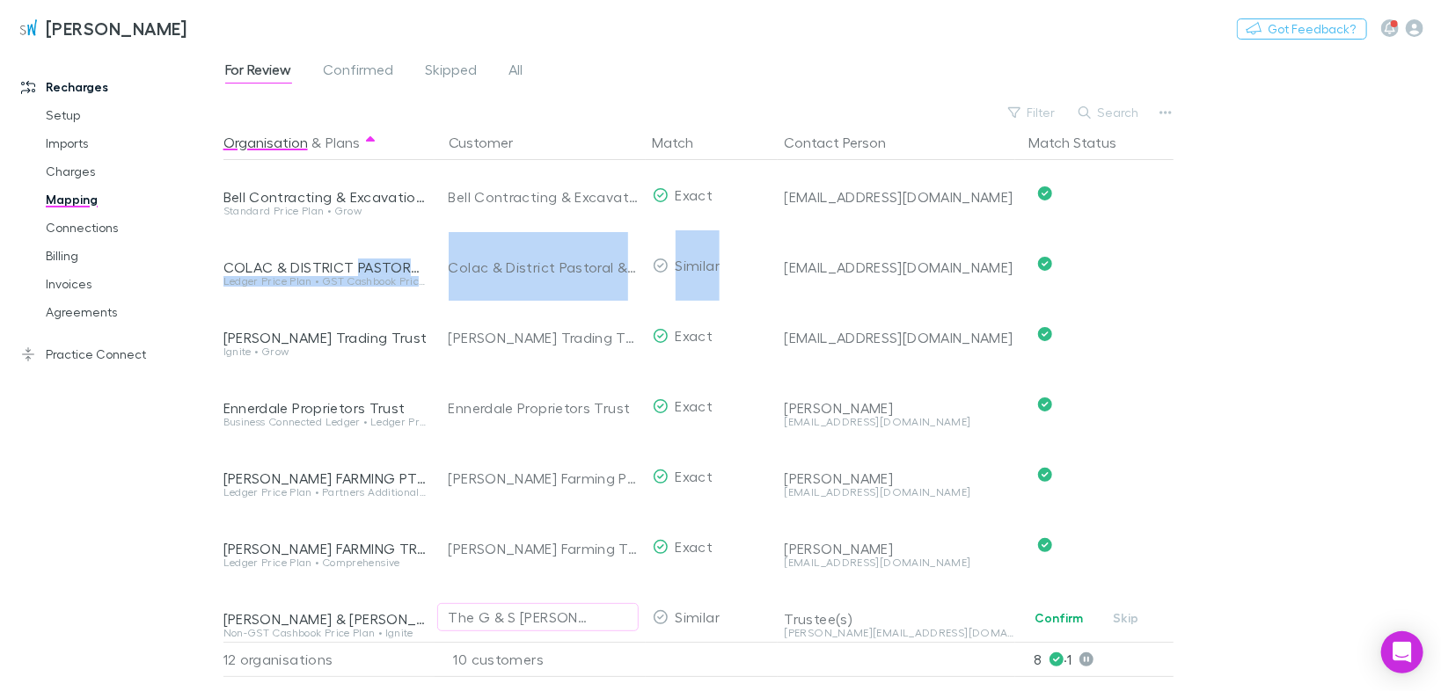
click at [459, 73] on span "Skipped" at bounding box center [452, 72] width 52 height 23
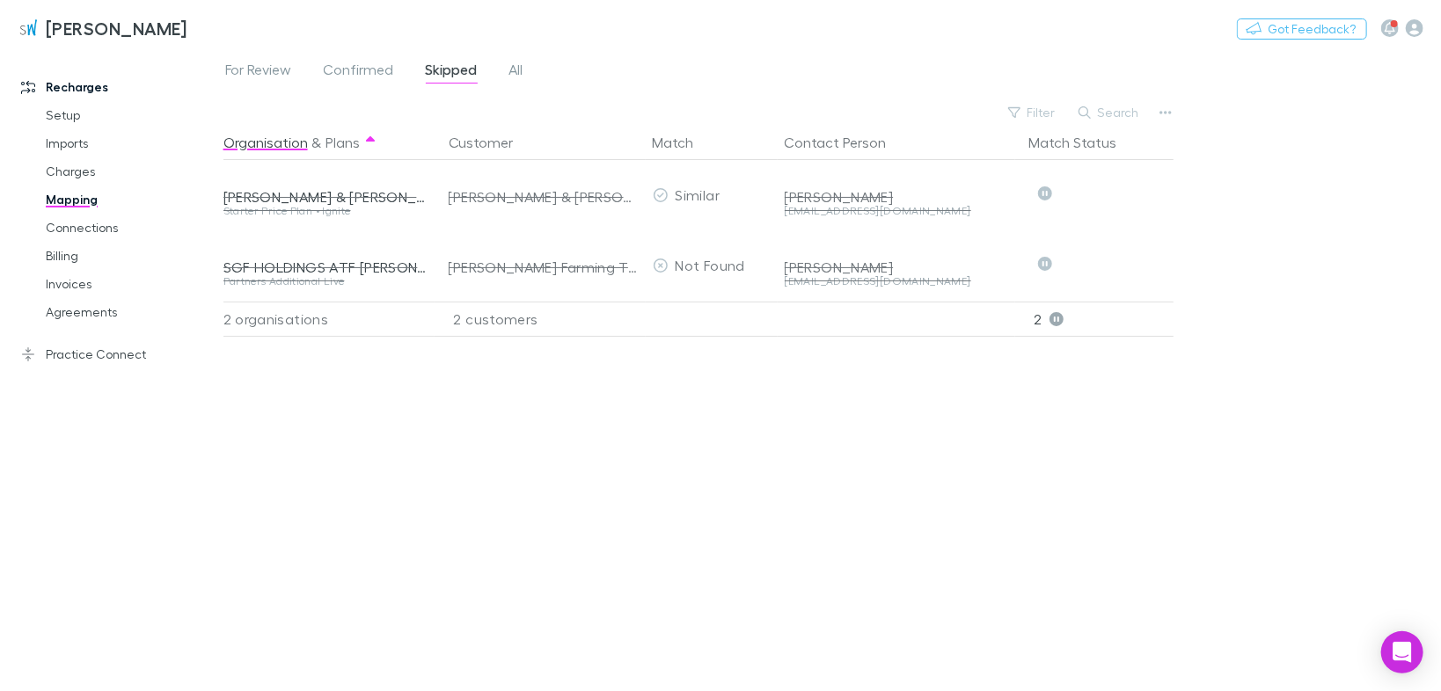
click at [254, 70] on span "For Review" at bounding box center [258, 72] width 67 height 23
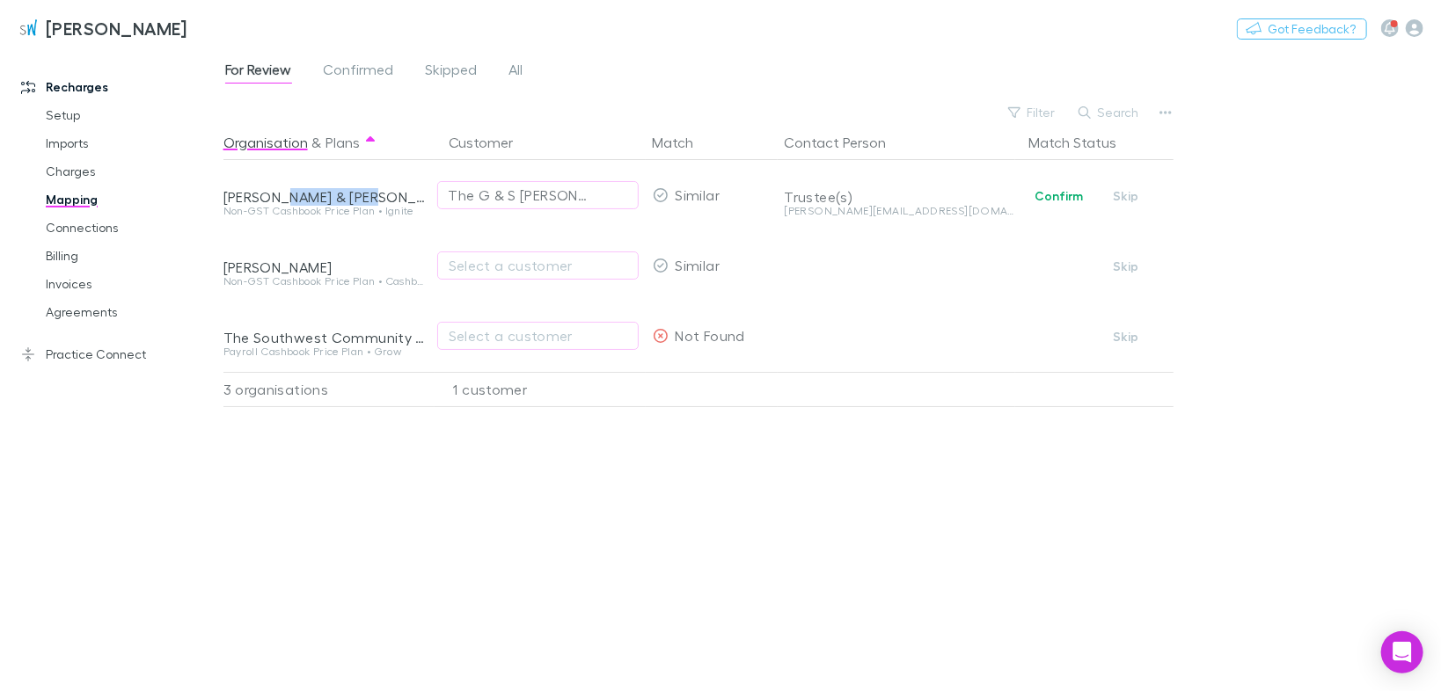
drag, startPoint x: 393, startPoint y: 198, endPoint x: 289, endPoint y: 202, distance: 104.8
click at [289, 202] on div "[PERSON_NAME] & [PERSON_NAME]" at bounding box center [325, 197] width 204 height 18
copy div "[PERSON_NAME]"
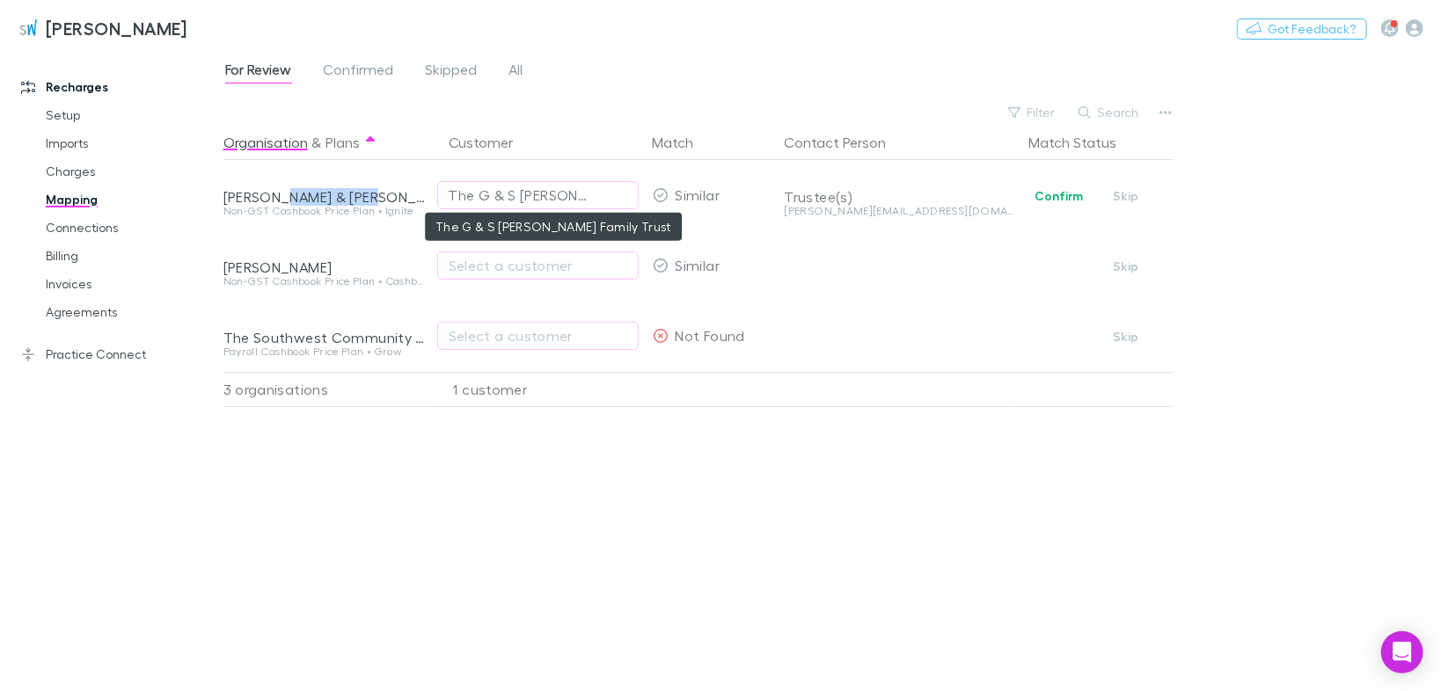
click at [542, 194] on div "The G & S [PERSON_NAME] Family Trust" at bounding box center [520, 195] width 143 height 21
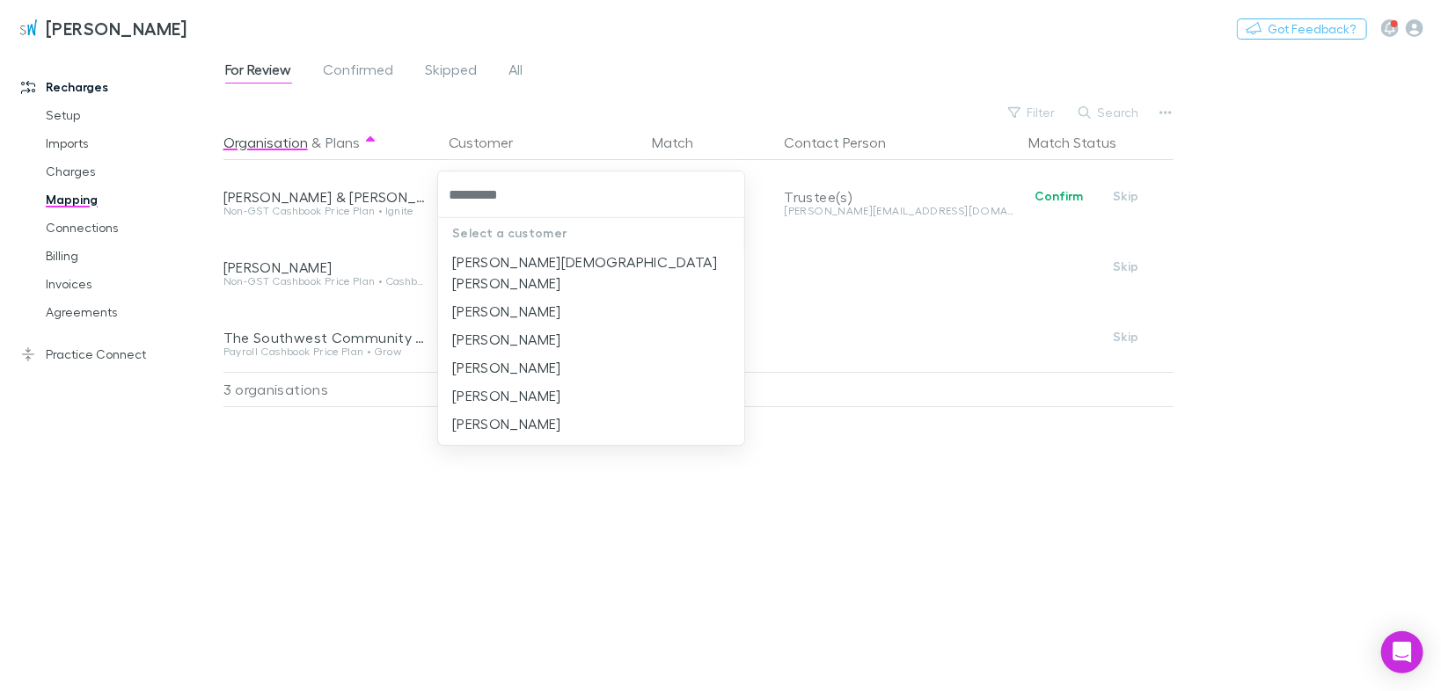
type input "**********"
click at [555, 260] on li "[PERSON_NAME][DEMOGRAPHIC_DATA] [PERSON_NAME]" at bounding box center [591, 272] width 307 height 49
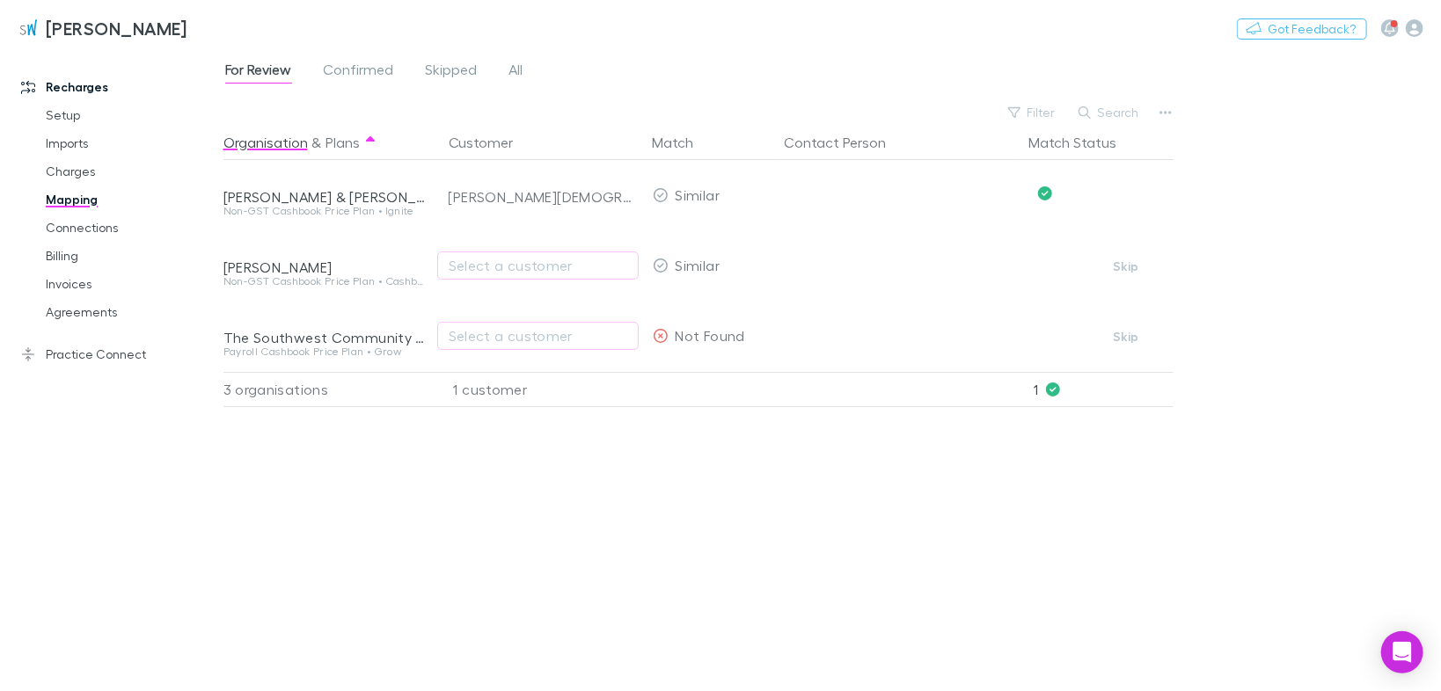
click at [88, 227] on link "Connections" at bounding box center [129, 228] width 202 height 28
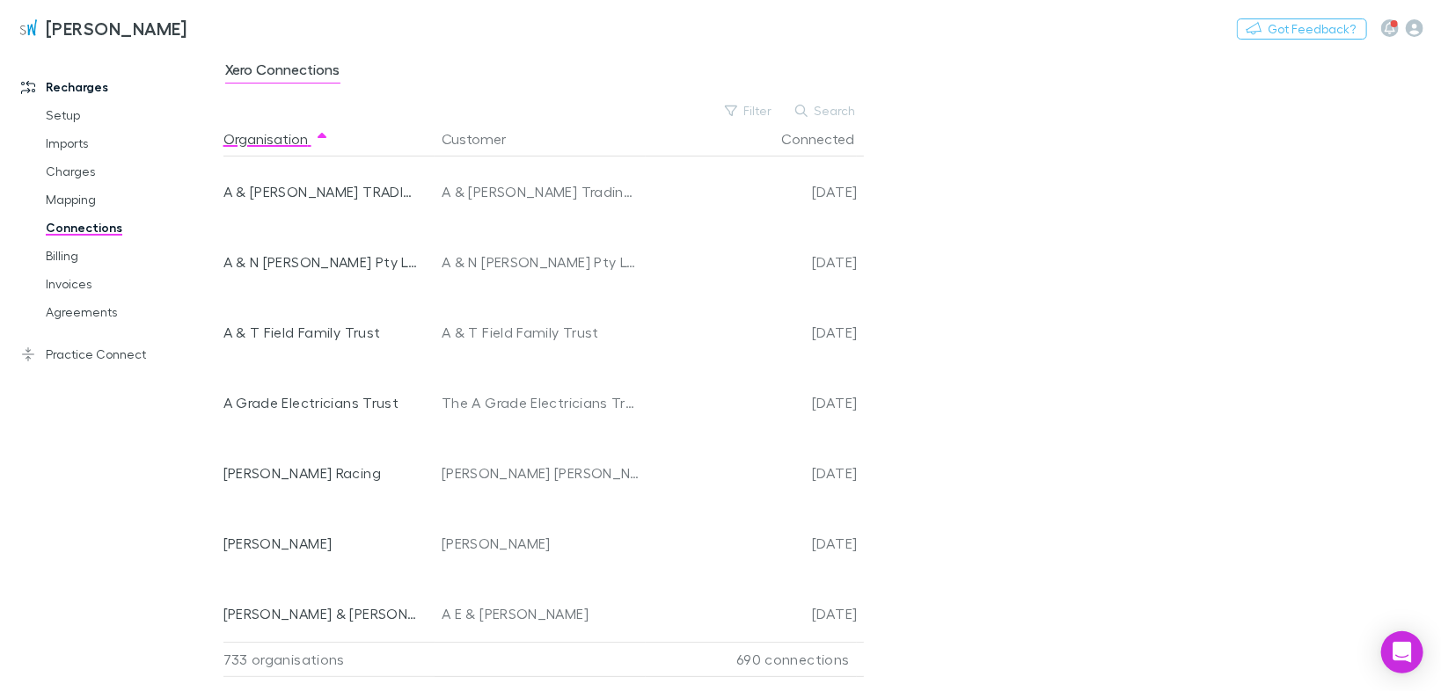
click at [72, 202] on link "Mapping" at bounding box center [129, 200] width 202 height 28
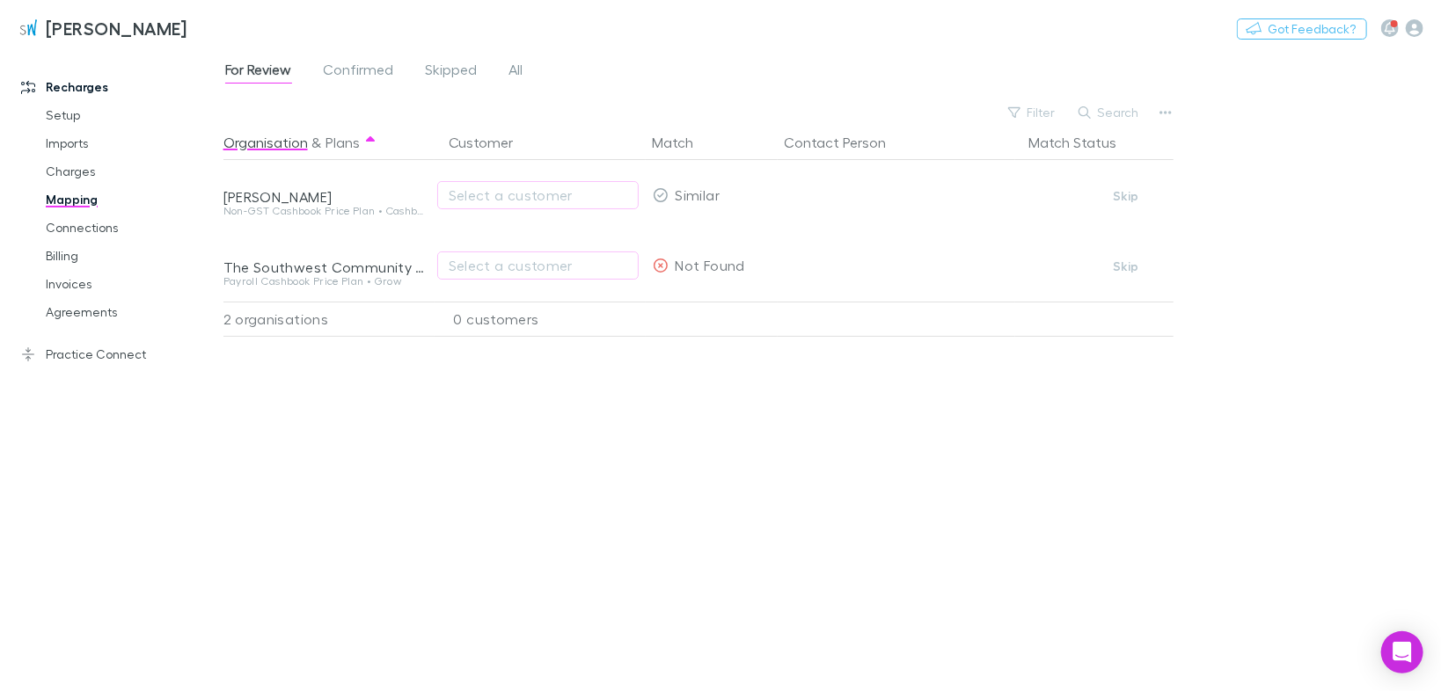
click at [516, 69] on span "All" at bounding box center [516, 72] width 14 height 23
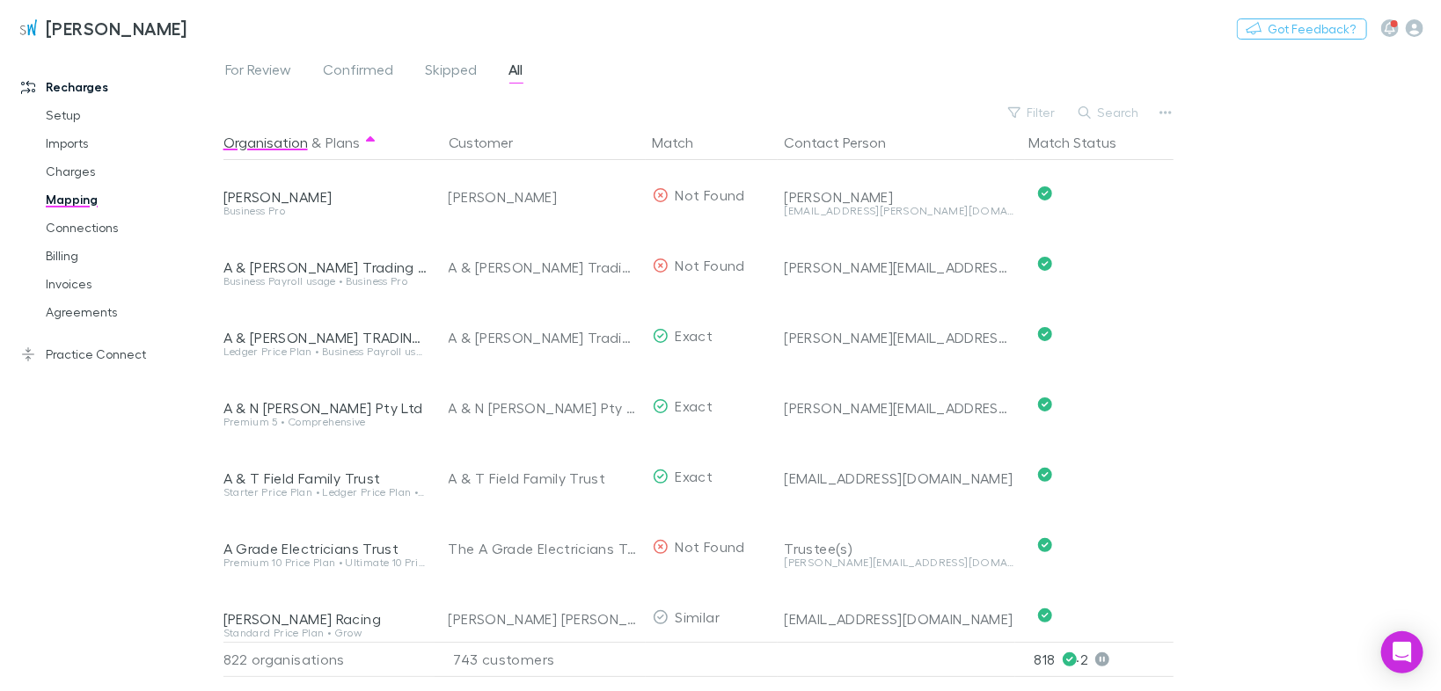
click at [1108, 102] on button "Search" at bounding box center [1110, 112] width 80 height 21
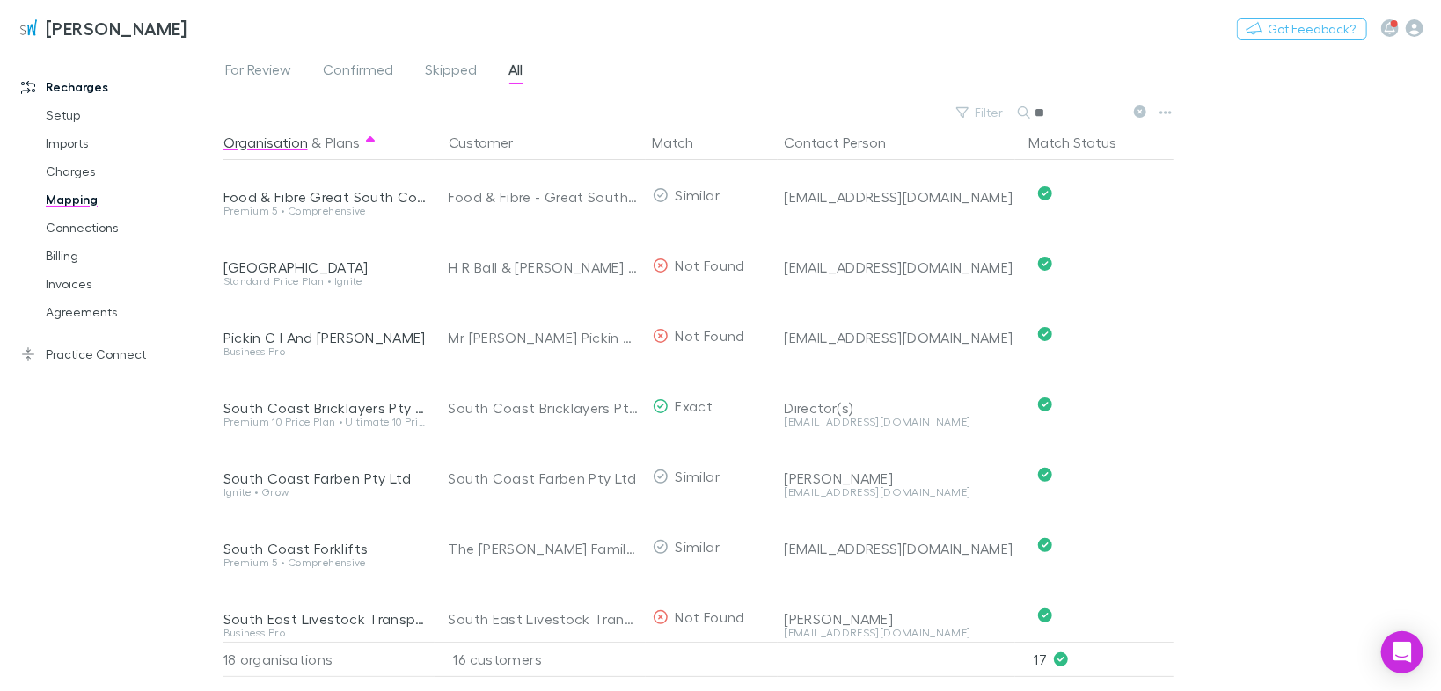
type input "*"
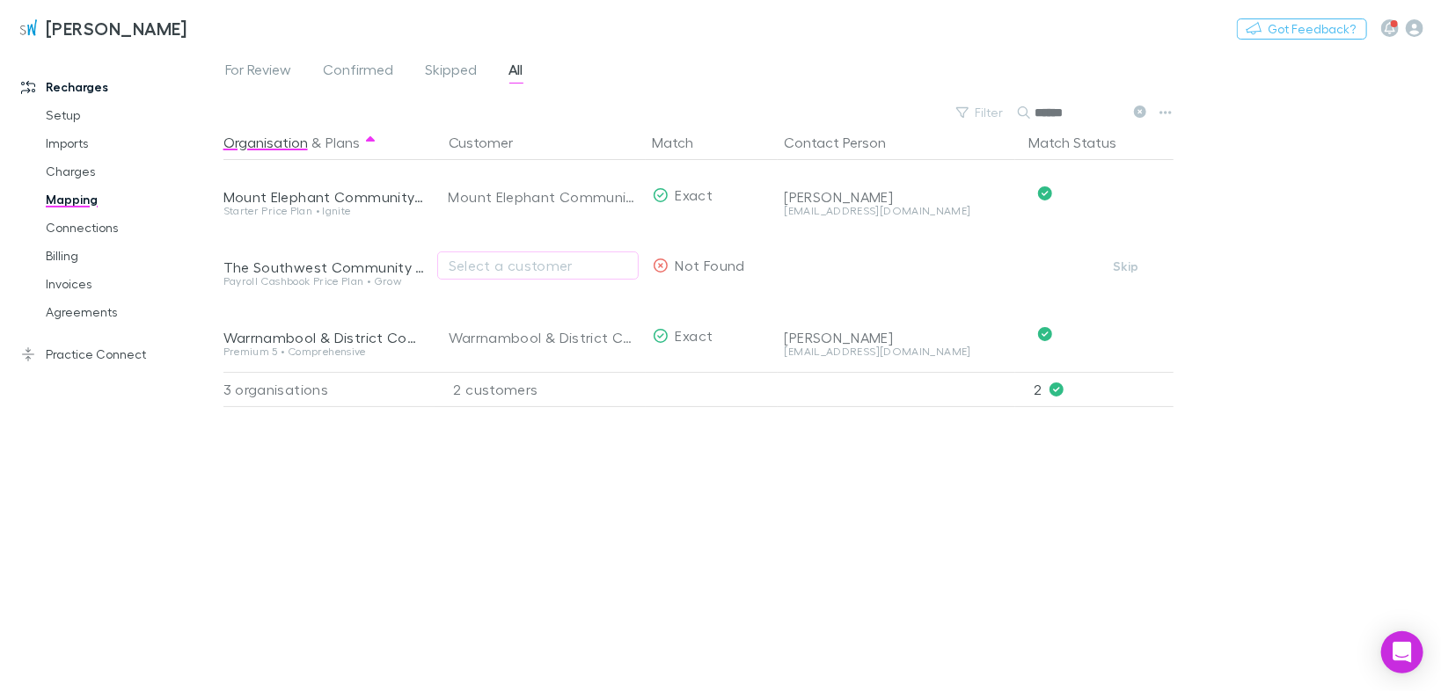
type input "******"
click at [270, 66] on span "For Review" at bounding box center [258, 72] width 67 height 23
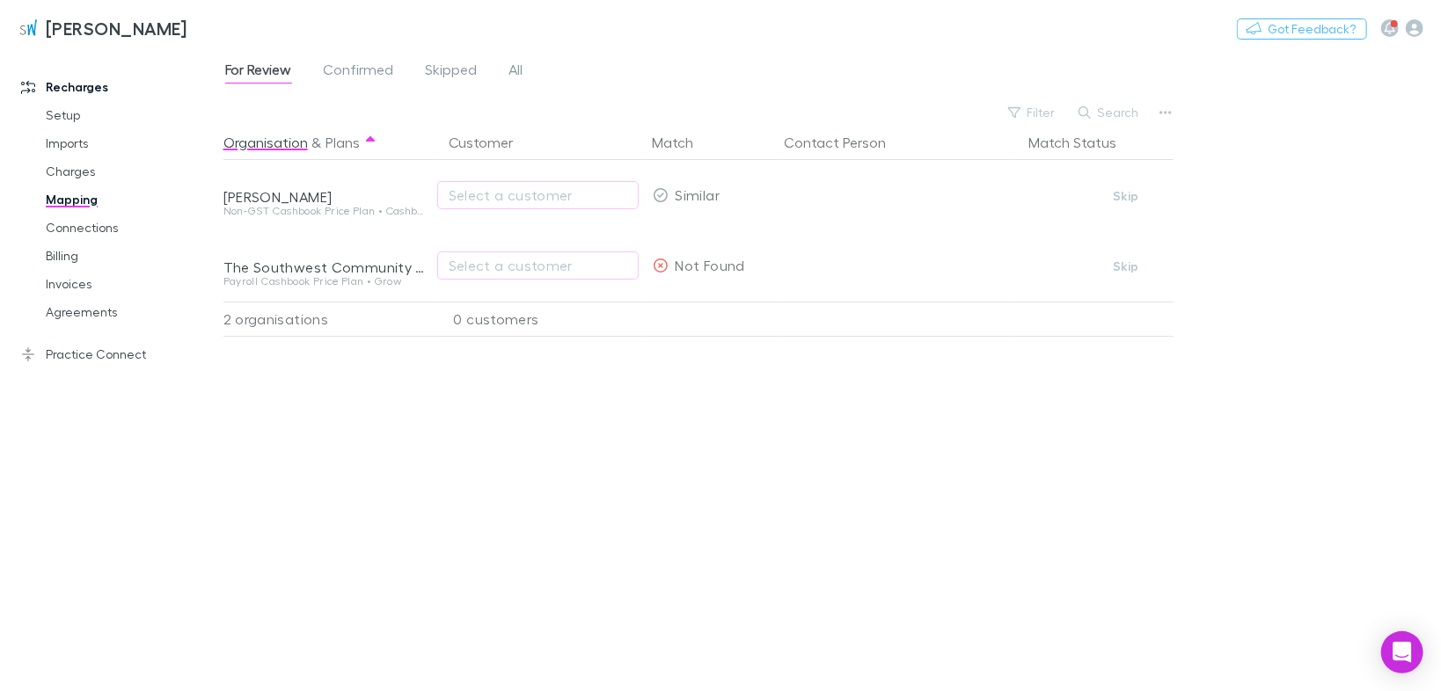
click at [1120, 266] on button "Skip" at bounding box center [1126, 266] width 56 height 21
click at [652, 434] on div "Organisation & Plans Customer Match Contact Person Match Status [PERSON_NAME] N…" at bounding box center [700, 401] width 954 height 552
click at [66, 175] on link "Charges" at bounding box center [129, 171] width 202 height 28
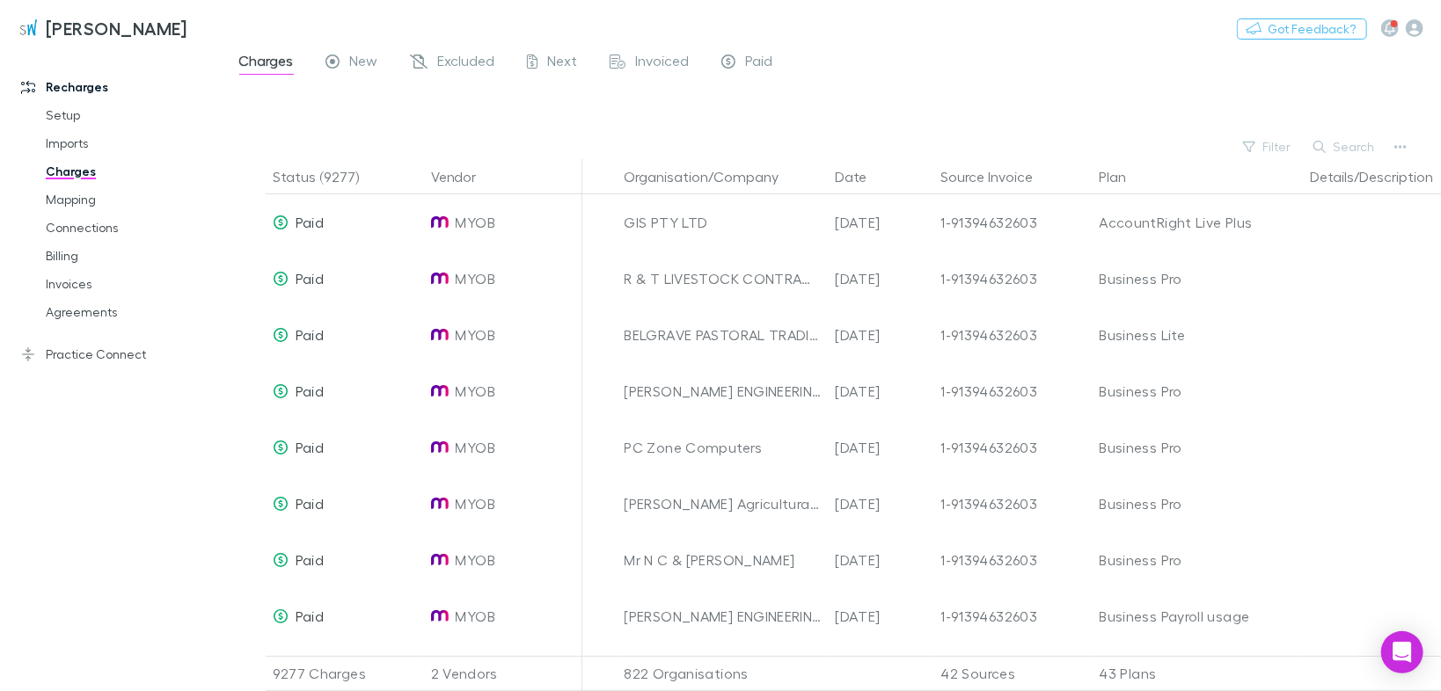
click at [85, 146] on link "Imports" at bounding box center [129, 143] width 202 height 28
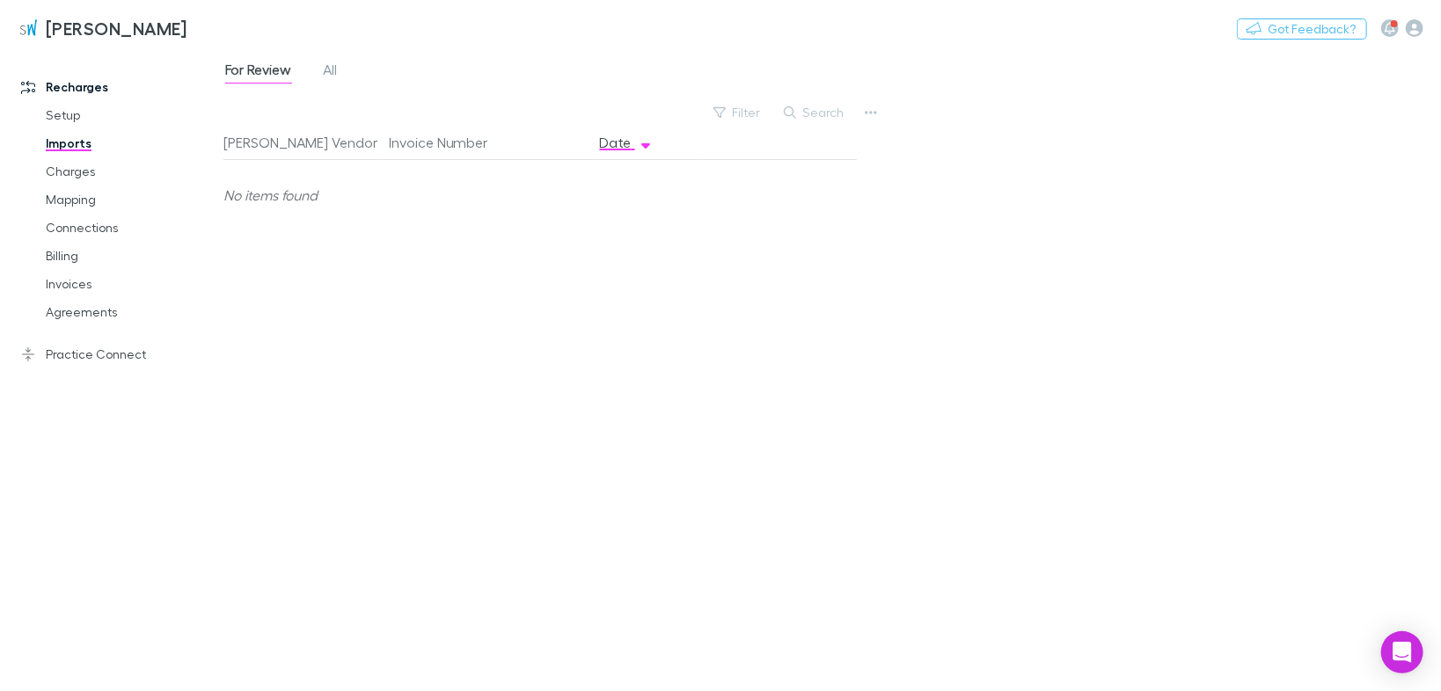
click at [70, 118] on link "Setup" at bounding box center [129, 115] width 202 height 28
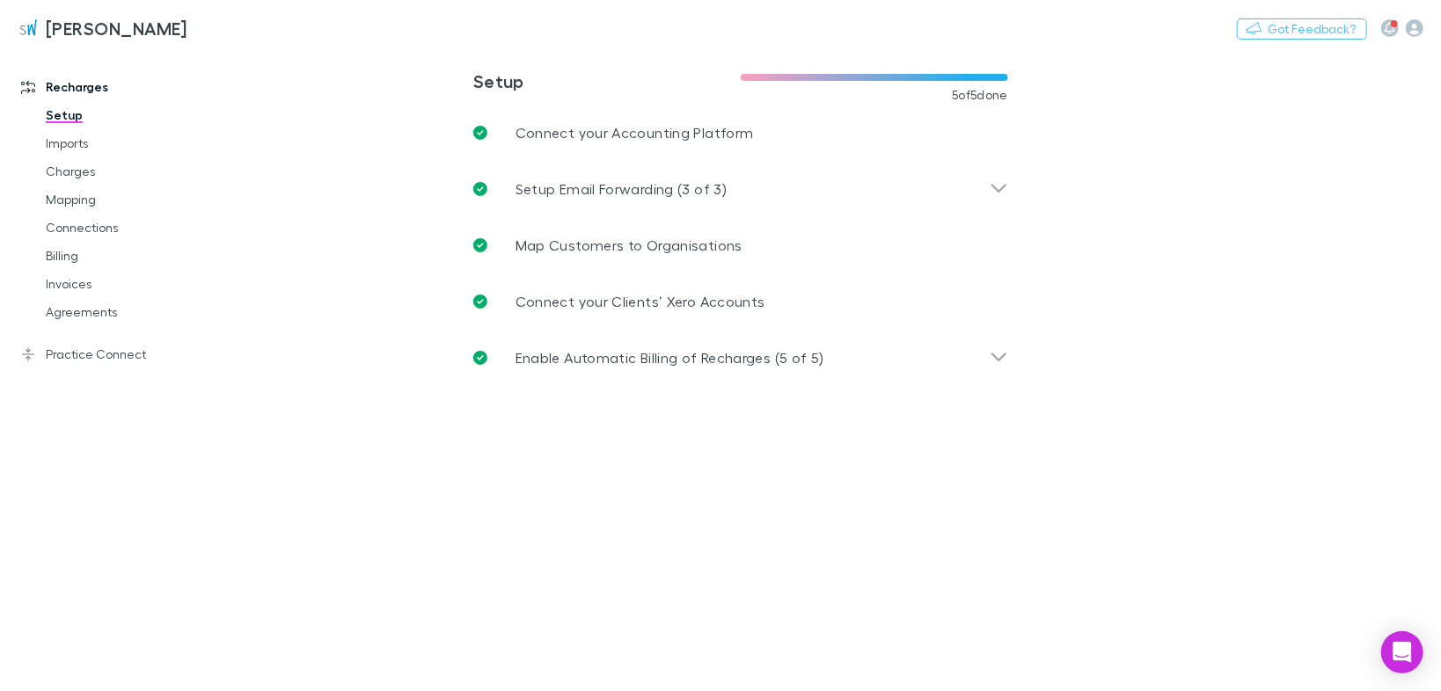
click at [71, 307] on link "Agreements" at bounding box center [129, 312] width 202 height 28
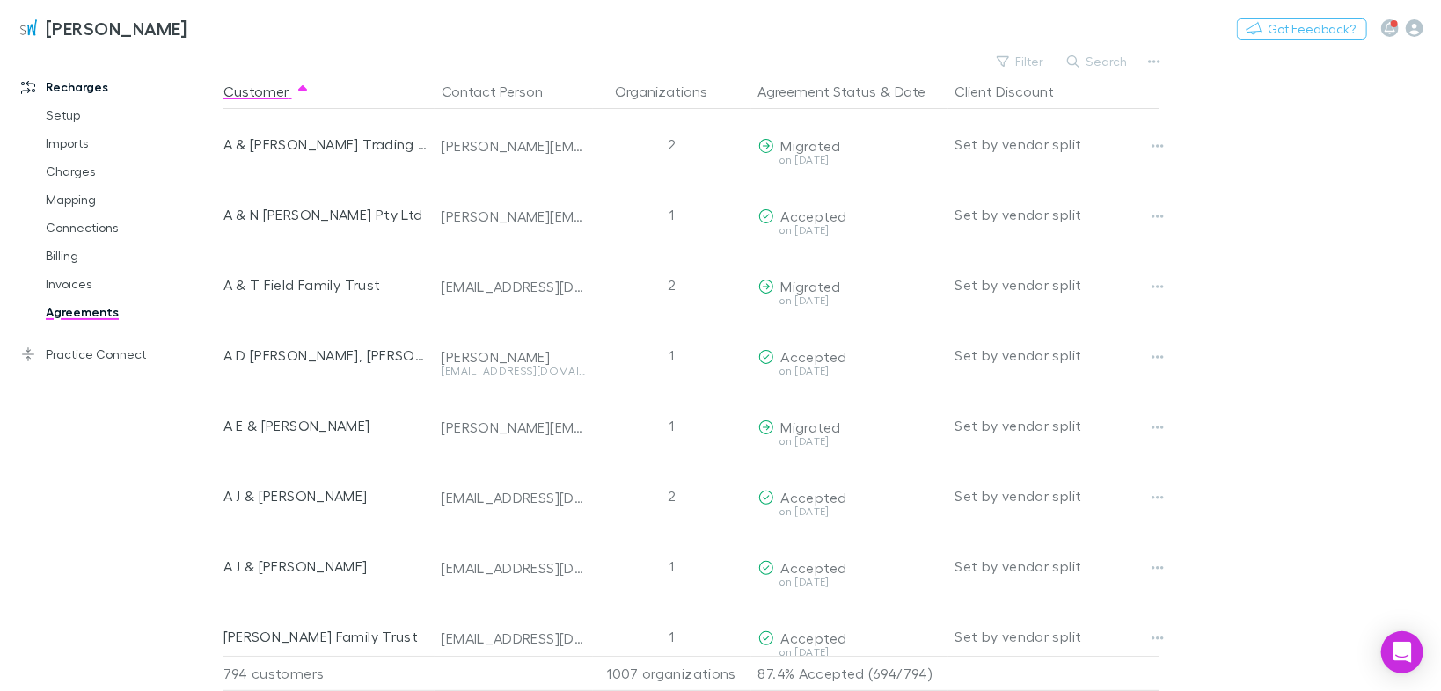
click at [83, 172] on link "Charges" at bounding box center [129, 171] width 202 height 28
click at [77, 200] on link "Mapping" at bounding box center [129, 200] width 202 height 28
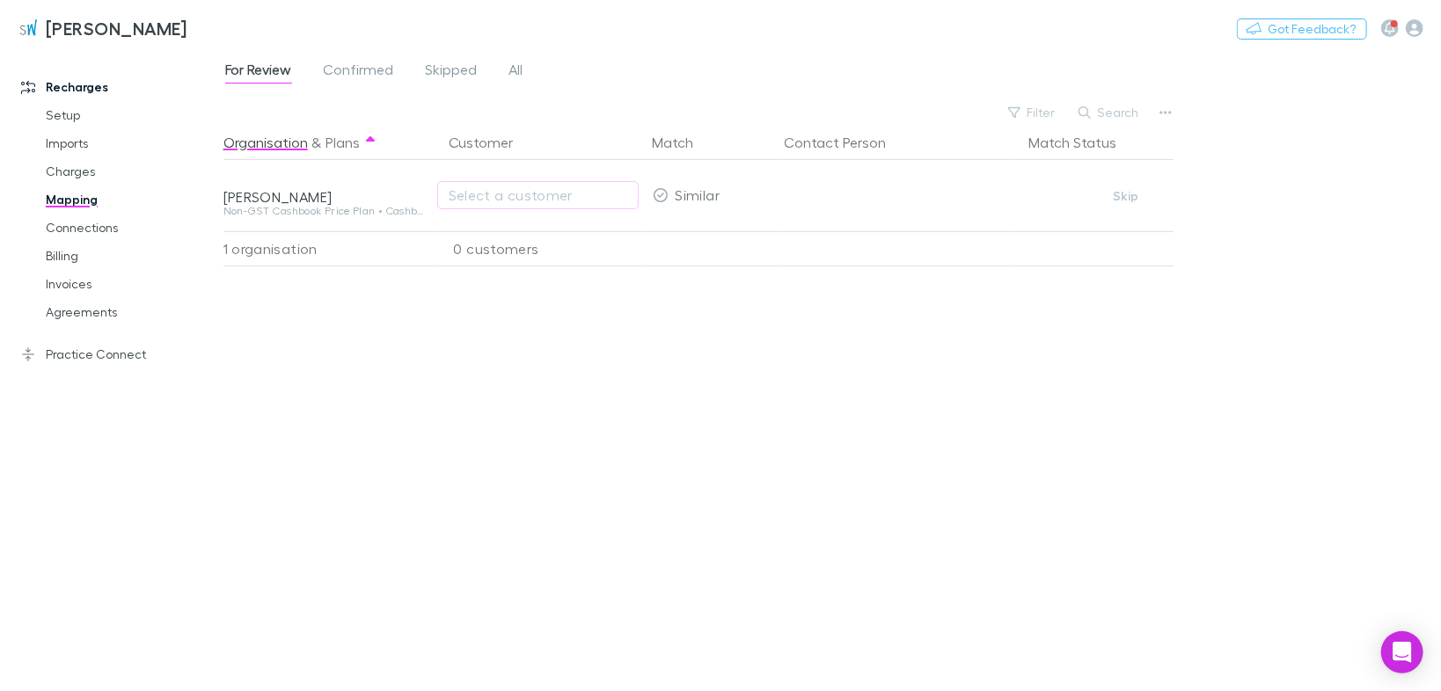
click at [437, 69] on span "Skipped" at bounding box center [452, 72] width 52 height 23
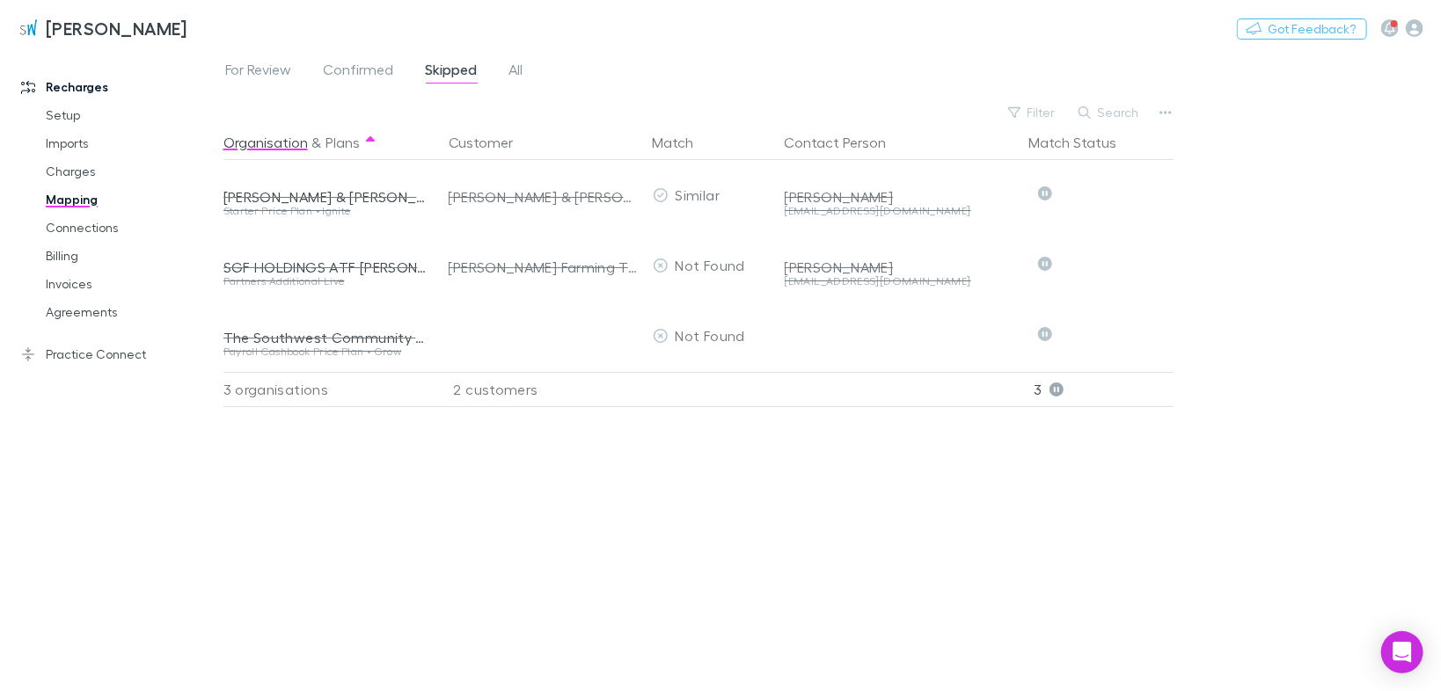
click at [65, 150] on link "Imports" at bounding box center [129, 143] width 202 height 28
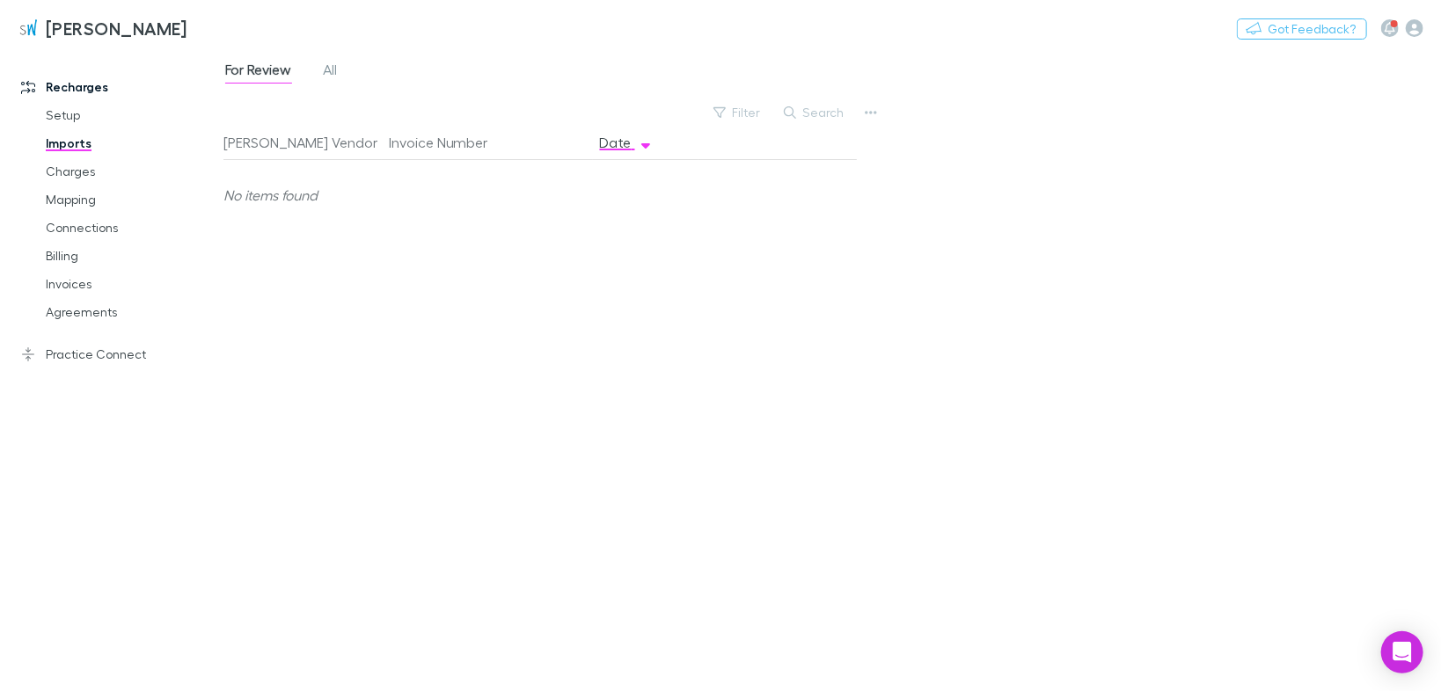
click at [85, 174] on link "Charges" at bounding box center [129, 171] width 202 height 28
